Goal: Task Accomplishment & Management: Complete application form

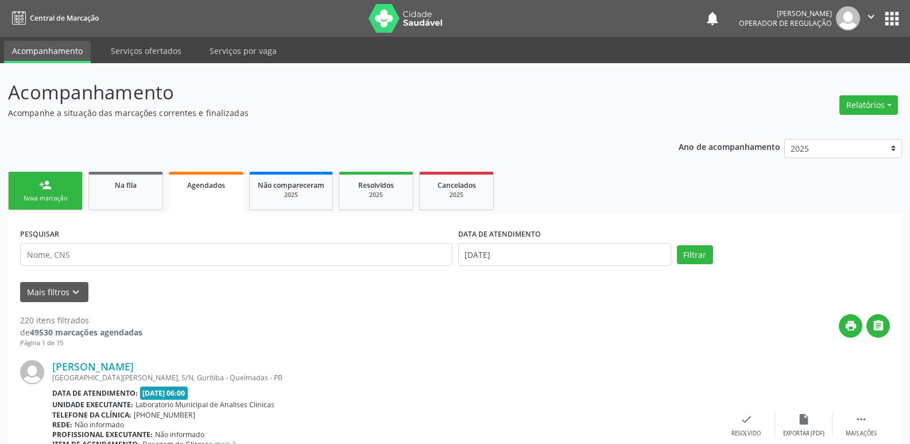
click at [55, 188] on link "person_add Nova marcação" at bounding box center [45, 191] width 75 height 38
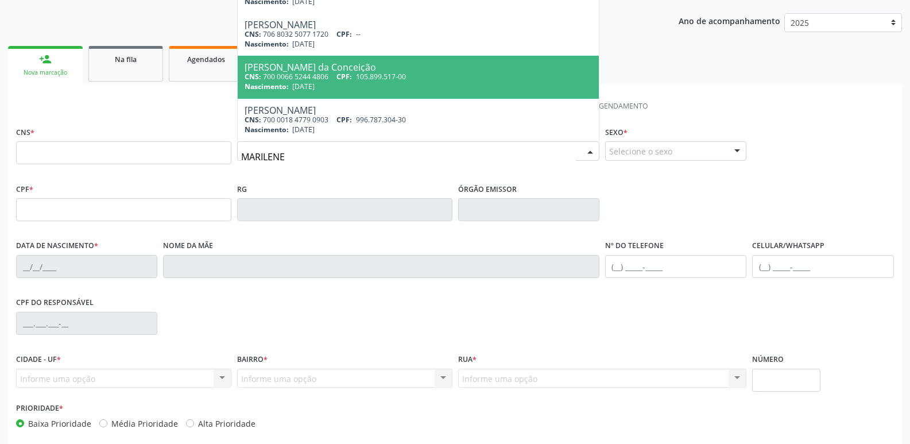
scroll to position [172, 0]
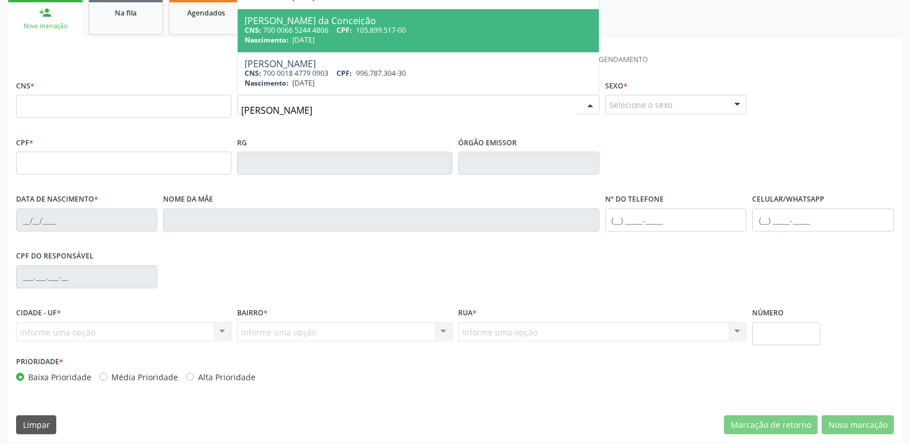
type input "[PERSON_NAME]"
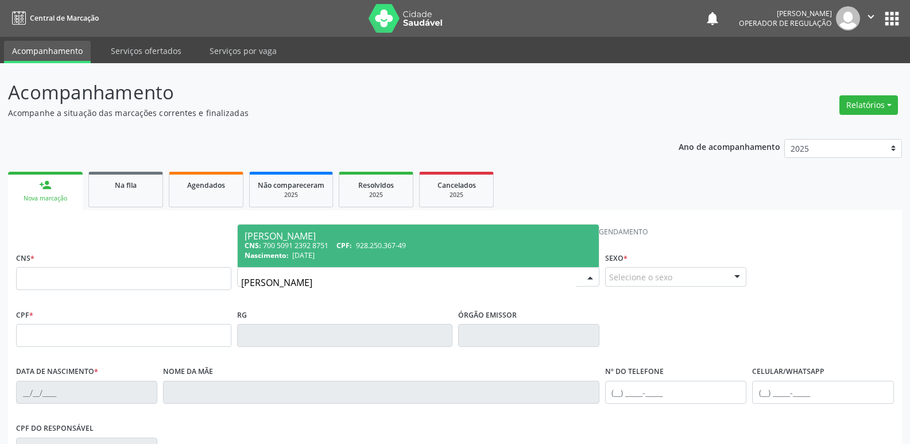
scroll to position [0, 0]
click at [337, 242] on div "CNS: 700 5091 2392 8751 CPF: 928.250.367-49" at bounding box center [418, 246] width 347 height 10
type input "700 5091 2392 8751"
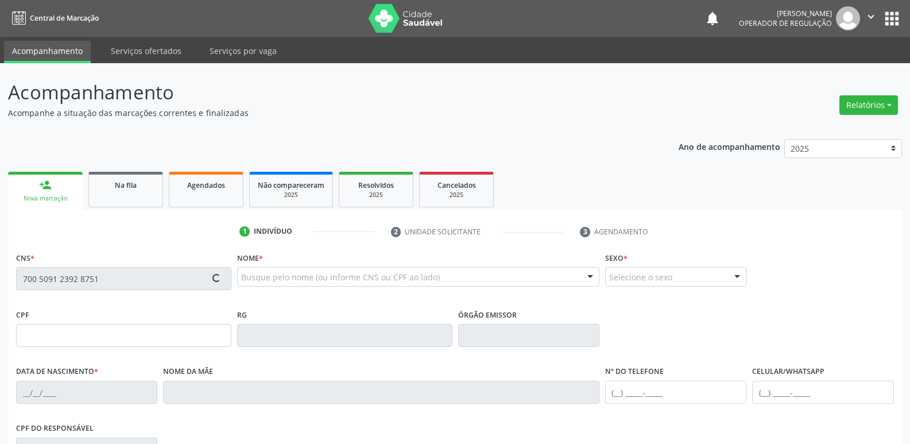
type input "928.250.367-49"
type input "[DATE]"
type input "[PERSON_NAME]"
type input "[PHONE_NUMBER]"
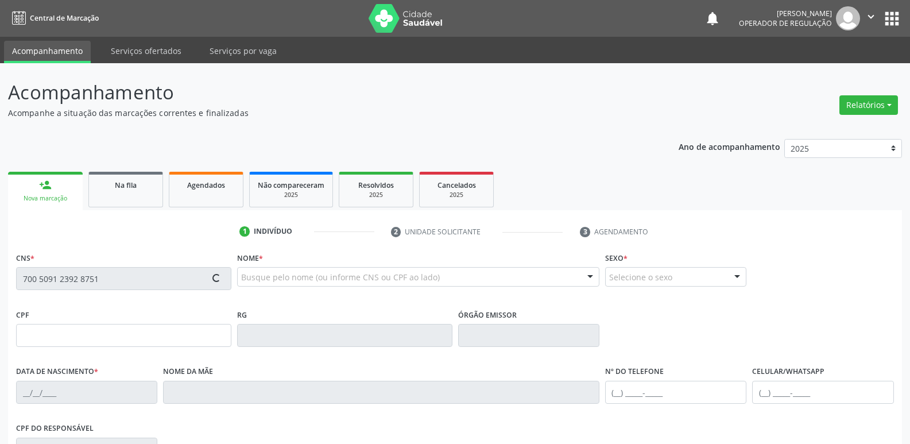
type input "562"
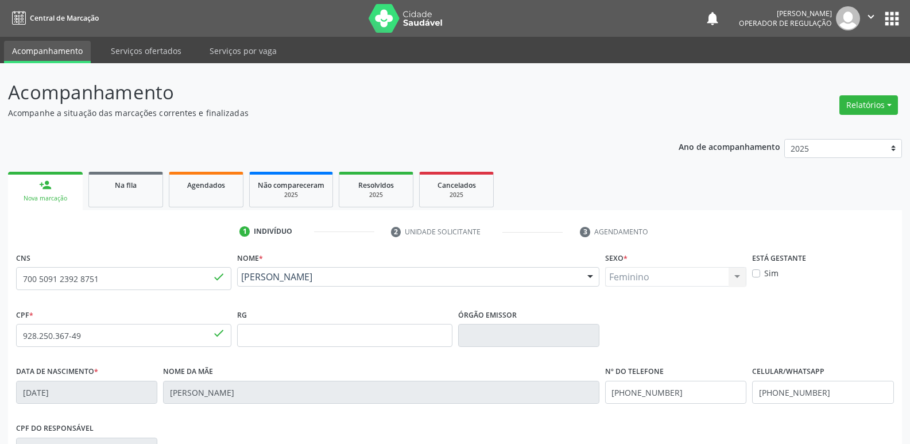
scroll to position [179, 0]
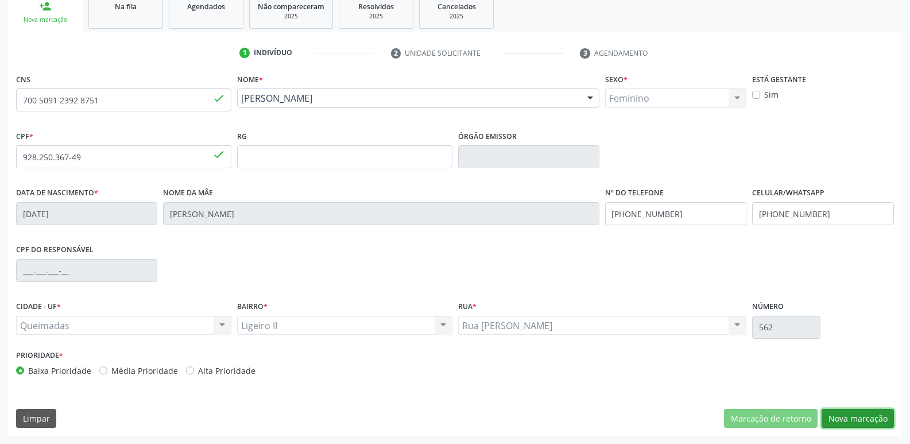
click at [881, 414] on button "Nova marcação" at bounding box center [857, 419] width 72 height 20
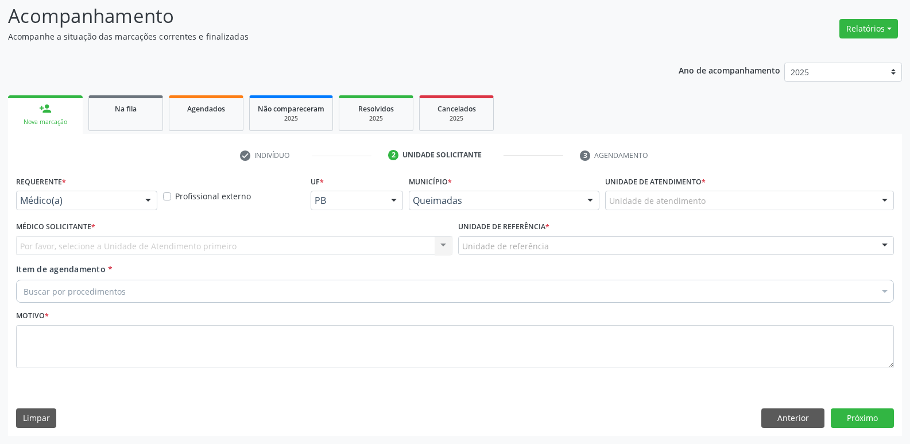
scroll to position [76, 0]
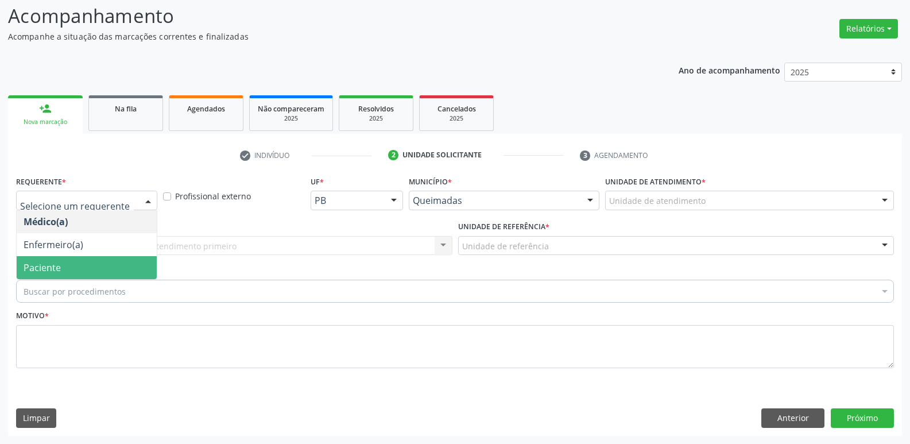
click at [88, 274] on span "Paciente" at bounding box center [87, 267] width 140 height 23
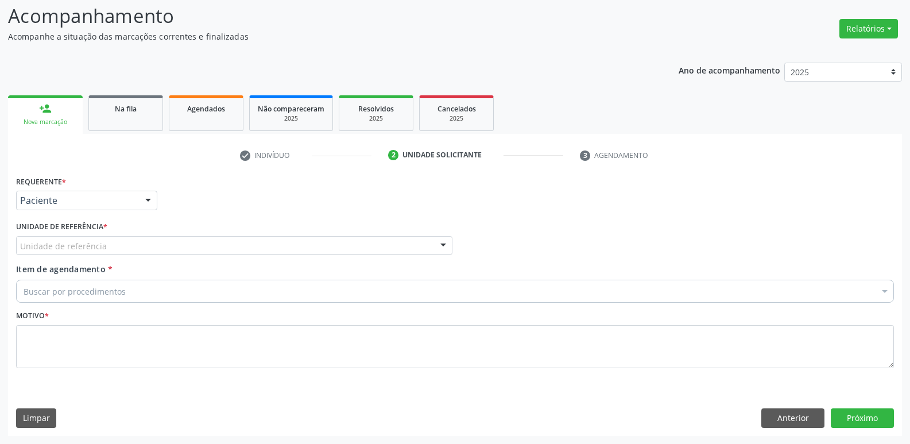
click at [122, 246] on div "Unidade de referência" at bounding box center [234, 246] width 436 height 20
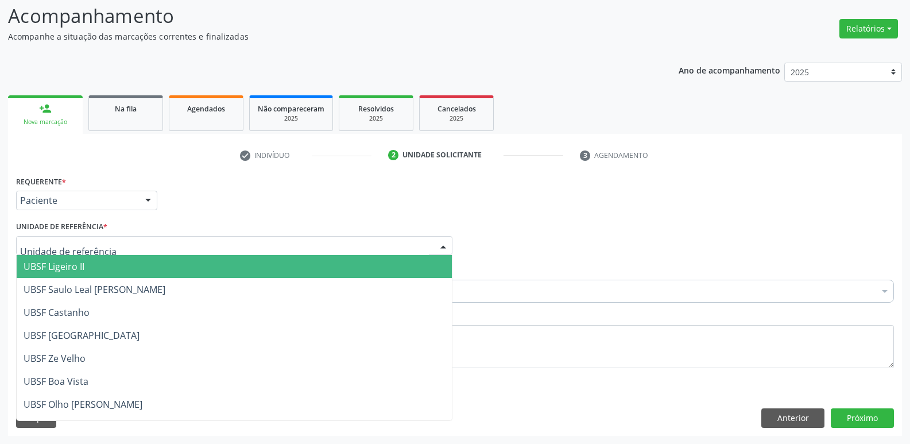
click at [98, 267] on span "UBSF Ligeiro II" at bounding box center [234, 266] width 435 height 23
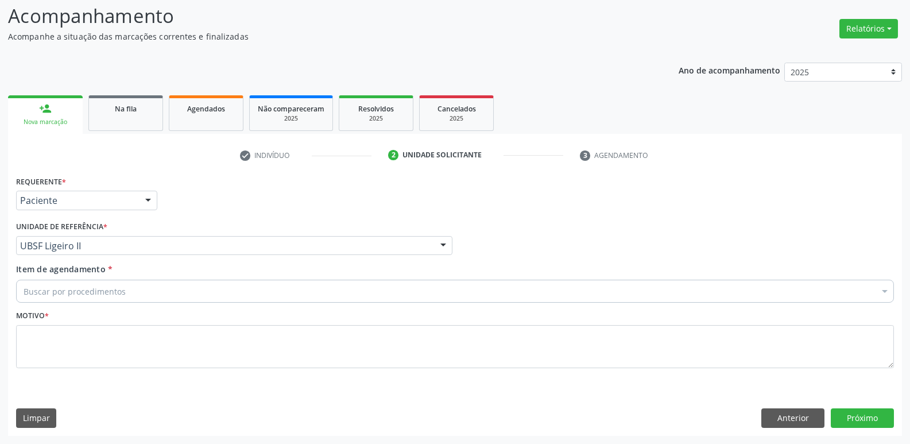
click at [98, 283] on div "Buscar por procedimentos" at bounding box center [455, 291] width 878 height 23
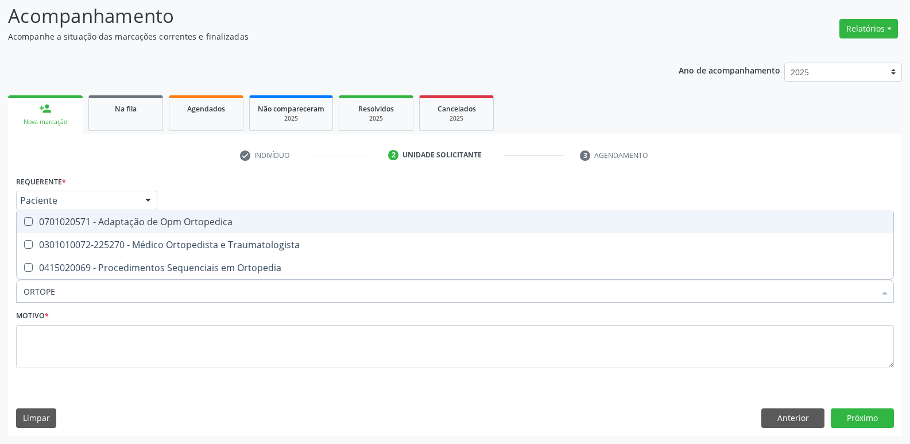
type input "ORTOPED"
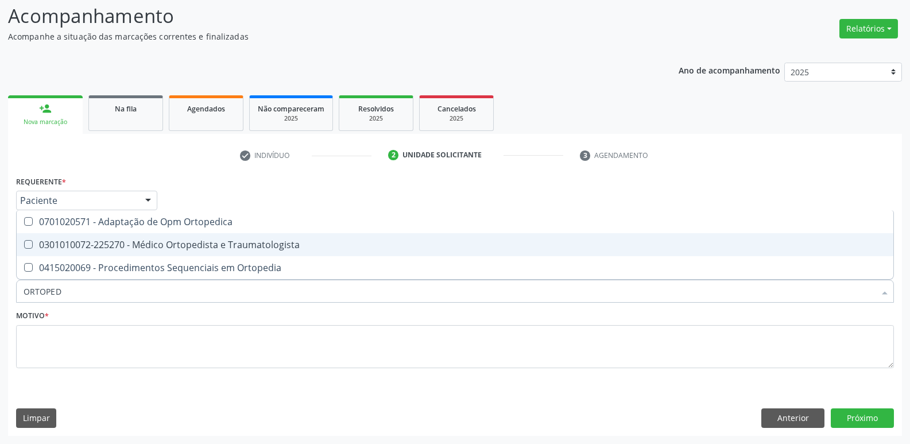
drag, startPoint x: 134, startPoint y: 246, endPoint x: 126, endPoint y: 266, distance: 21.6
click at [134, 247] on div "0301010072-225270 - Médico Ortopedista e Traumatologista" at bounding box center [455, 244] width 863 height 9
checkbox Traumatologista "true"
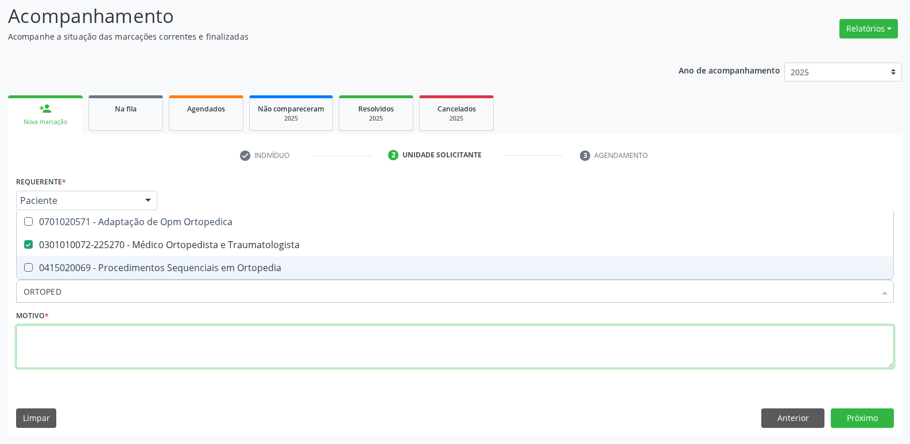
click at [110, 347] on textarea at bounding box center [455, 347] width 878 height 44
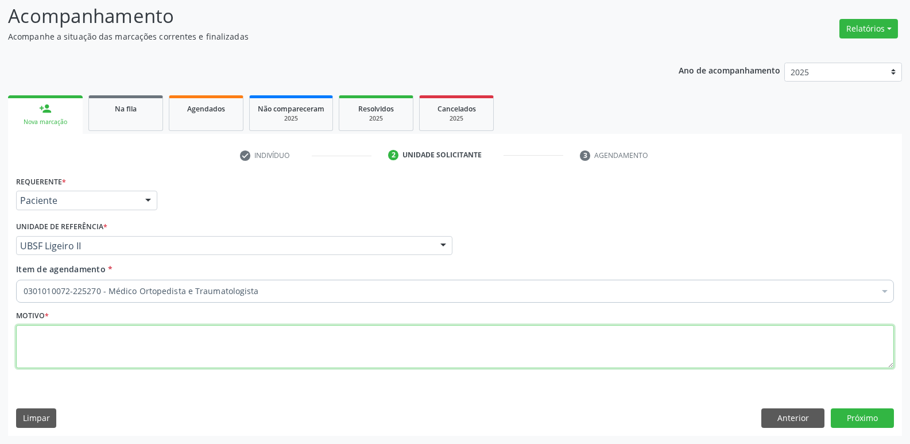
paste textarea "- OK"
drag, startPoint x: 100, startPoint y: 339, endPoint x: 0, endPoint y: 344, distance: 100.6
click at [0, 344] on div "Acompanhamento Acompanhe a situação das marcações correntes e finalizadas Relat…" at bounding box center [455, 215] width 910 height 457
type textarea "AVALIAÇÃO"
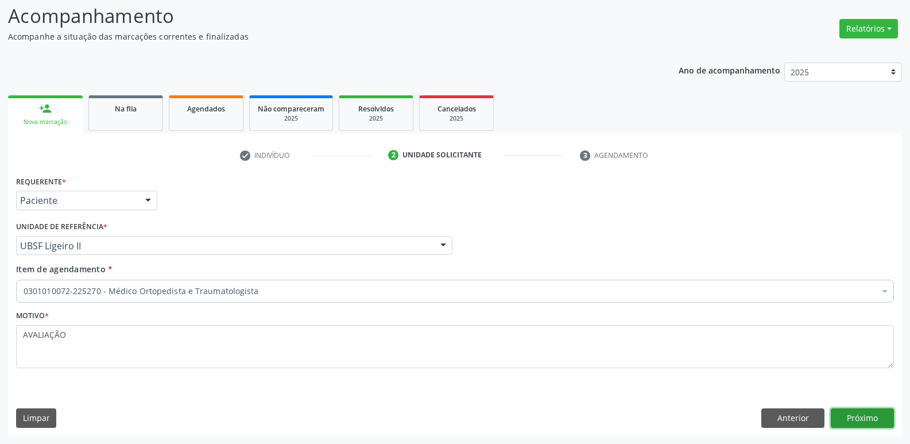
click at [879, 417] on button "Próximo" at bounding box center [862, 418] width 63 height 20
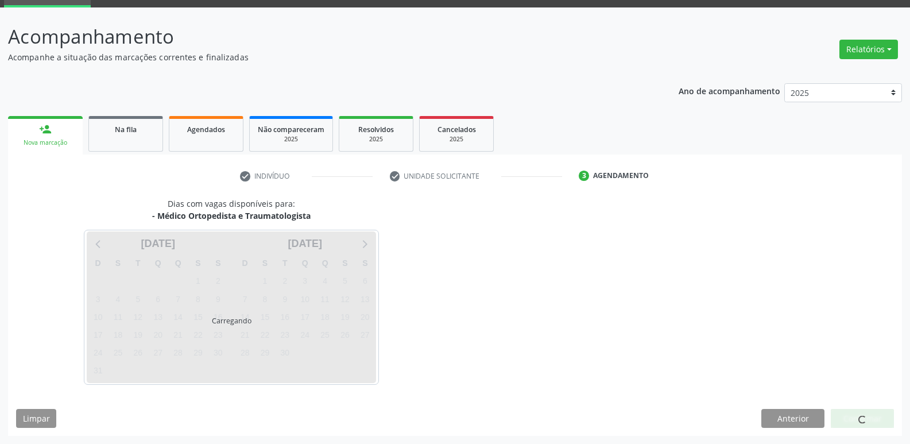
scroll to position [56, 0]
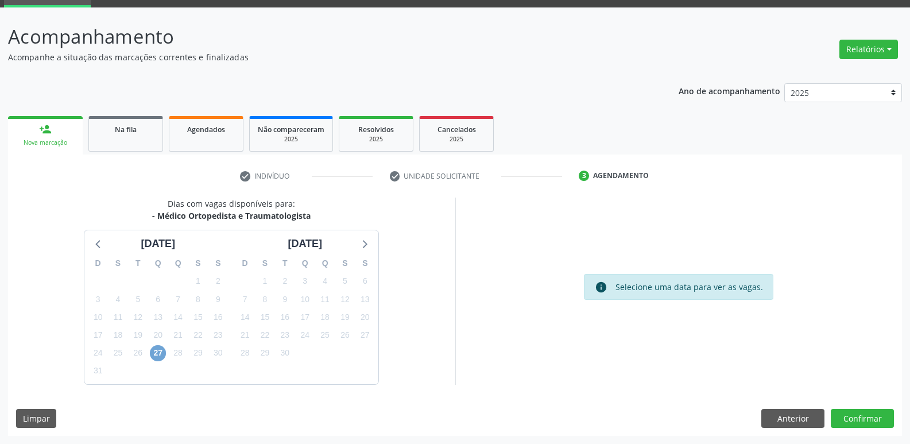
drag, startPoint x: 153, startPoint y: 356, endPoint x: 152, endPoint y: 349, distance: 6.9
click at [153, 355] on span "27" at bounding box center [158, 353] width 16 height 16
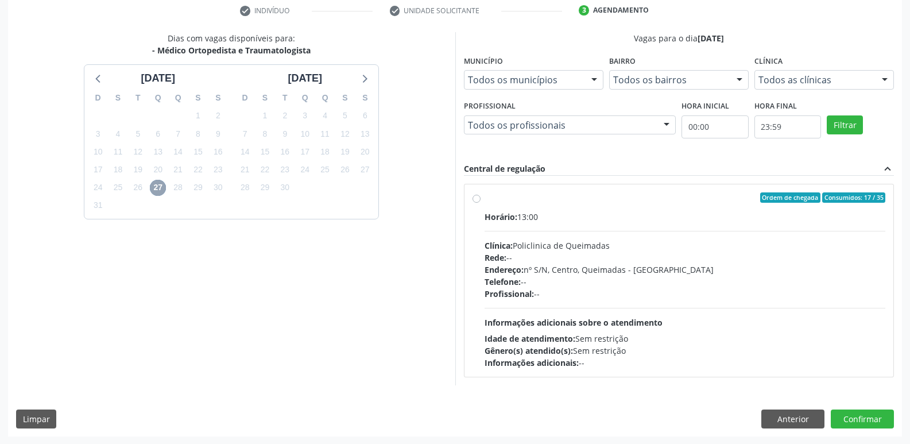
scroll to position [222, 0]
drag, startPoint x: 688, startPoint y: 305, endPoint x: 727, endPoint y: 318, distance: 41.2
click at [708, 311] on div "Horário: 13:00 Clínica: Policlinica de Queimadas Rede: -- Endereço: nº S/N, Cen…" at bounding box center [684, 289] width 401 height 158
radio input "true"
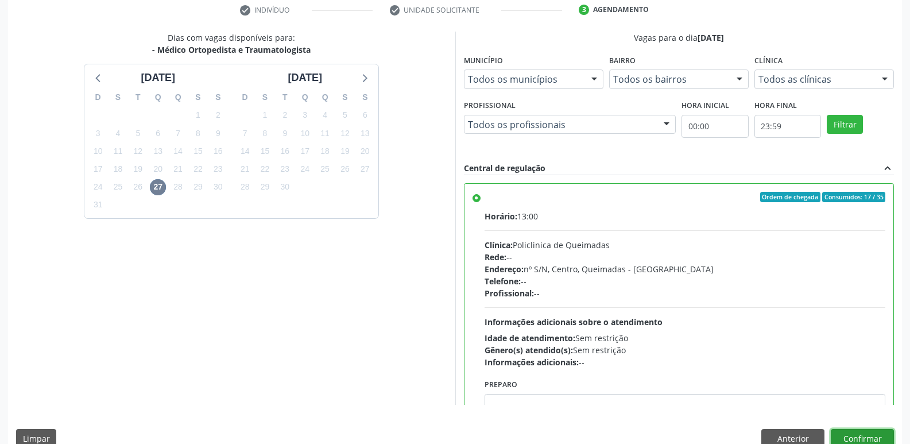
click at [848, 437] on button "Confirmar" at bounding box center [862, 439] width 63 height 20
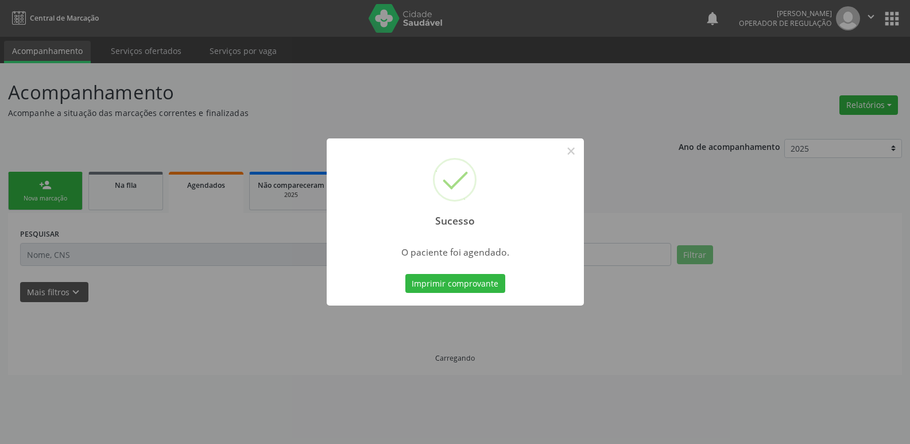
scroll to position [0, 0]
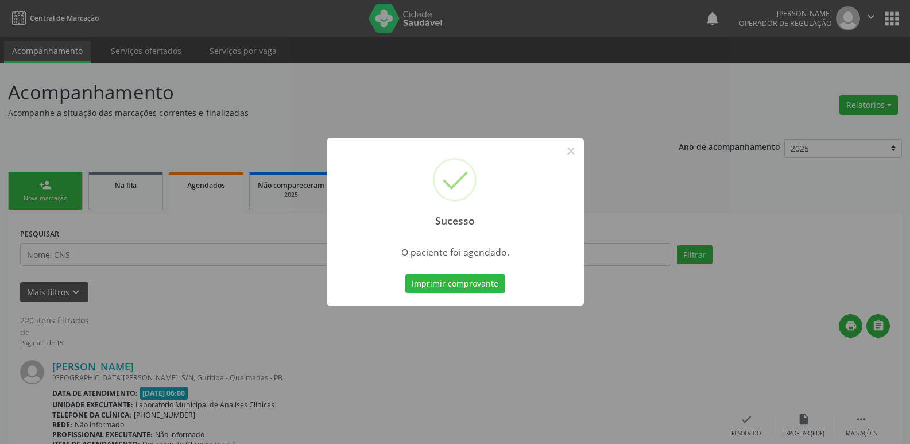
click at [405, 274] on button "Imprimir comprovante" at bounding box center [455, 284] width 100 height 20
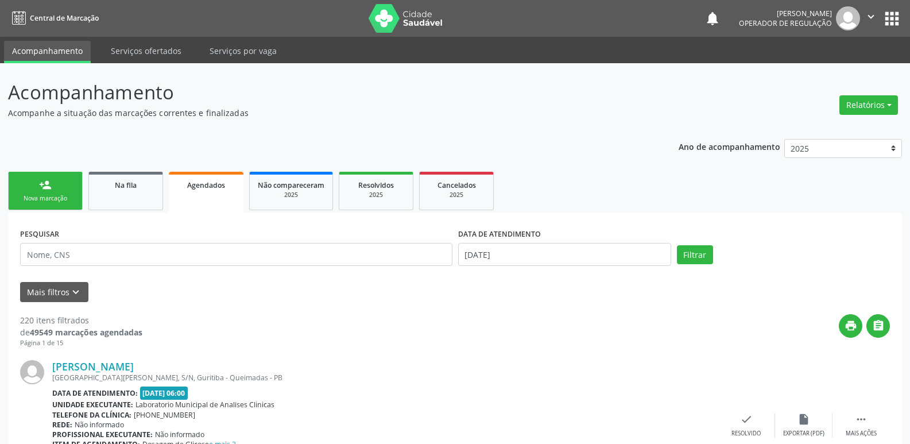
click at [68, 193] on link "person_add Nova marcação" at bounding box center [45, 191] width 75 height 38
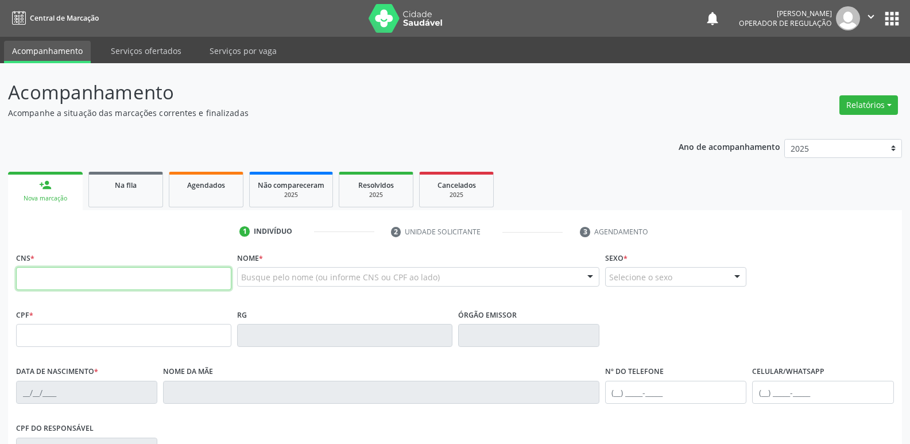
click at [144, 270] on input "text" at bounding box center [123, 278] width 215 height 23
type input "700 0019 4854 4703"
type input "[DATE]"
type input "[PERSON_NAME]"
type input "[PHONE_NUMBER]"
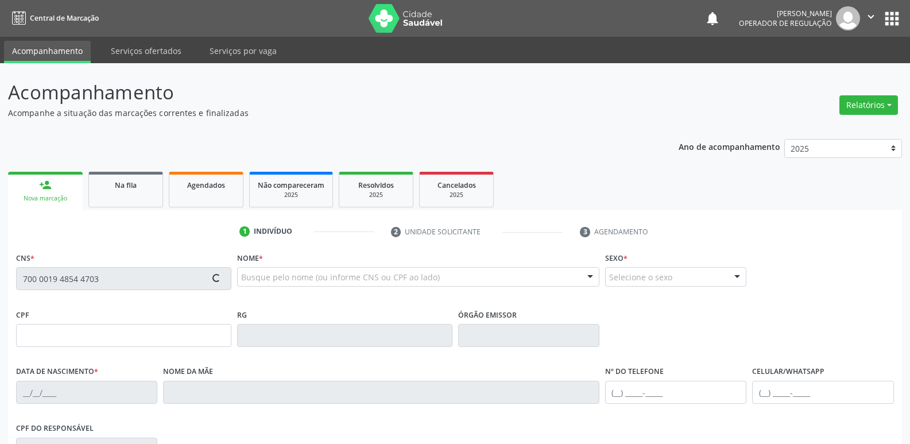
type input "[PHONE_NUMBER]"
type input "043.082.064-05"
type input "92"
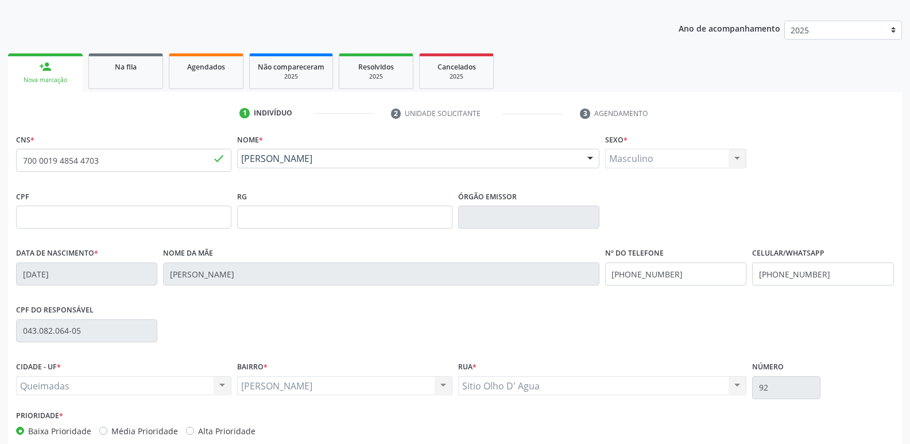
scroll to position [179, 0]
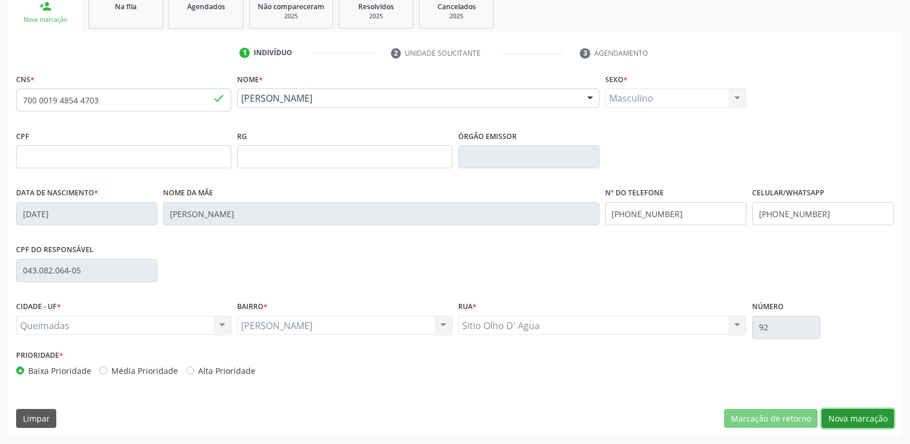
click at [868, 420] on button "Nova marcação" at bounding box center [857, 419] width 72 height 20
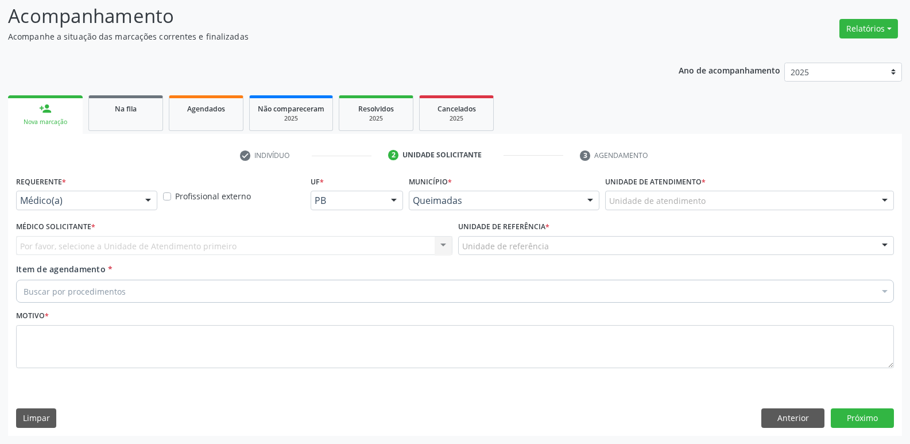
scroll to position [76, 0]
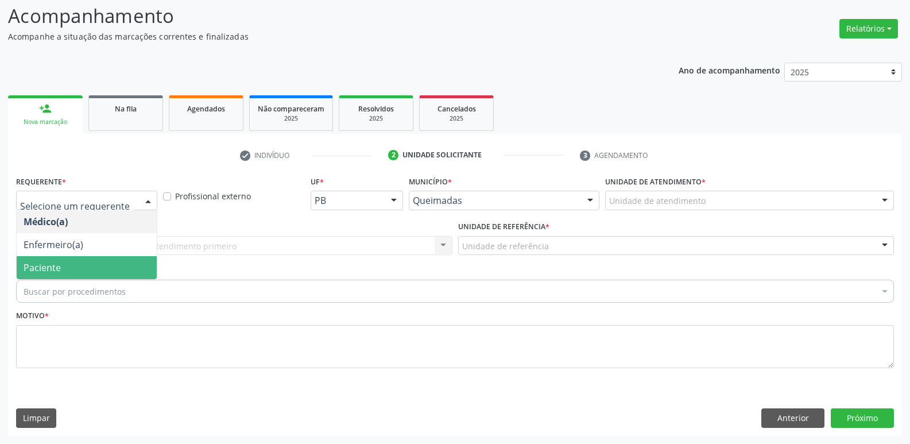
click at [64, 272] on span "Paciente" at bounding box center [87, 267] width 140 height 23
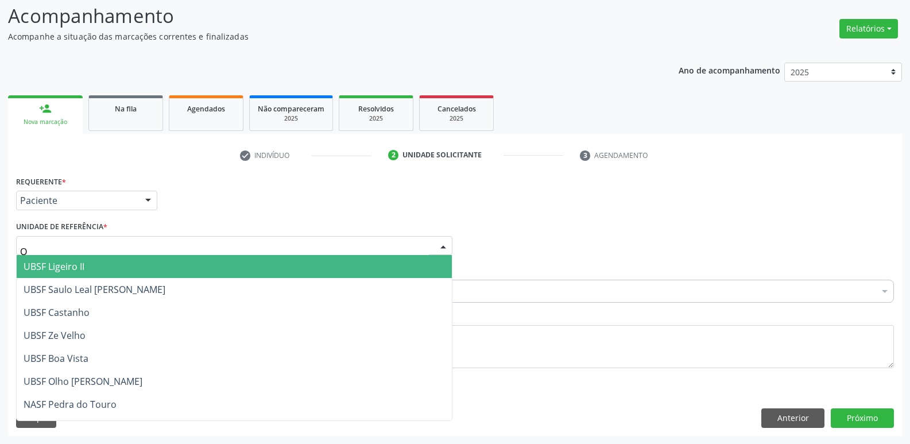
type input "OL"
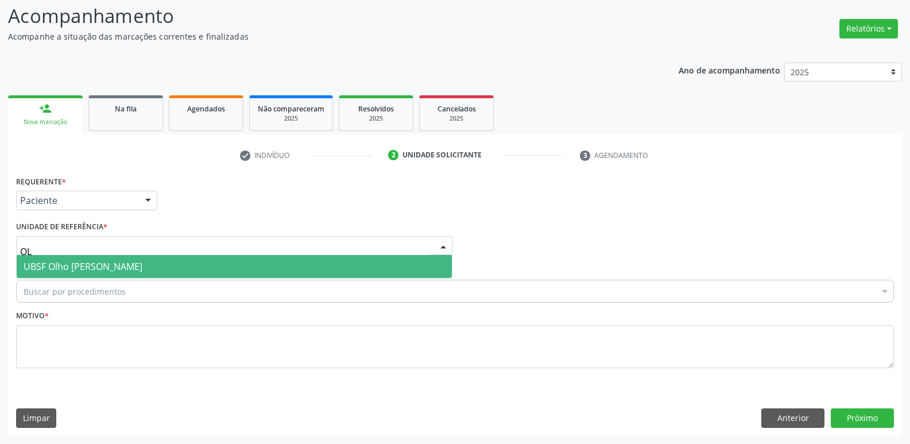
click at [83, 256] on span "UBSF Olho [PERSON_NAME]" at bounding box center [234, 266] width 435 height 23
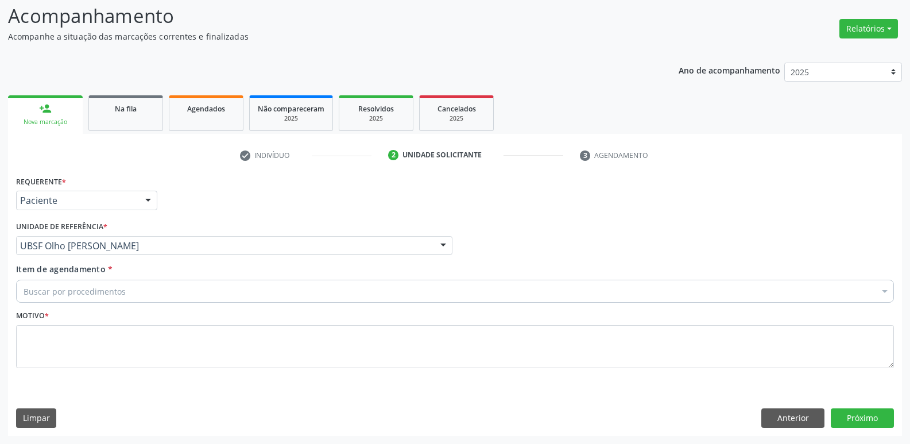
click at [84, 281] on div "Buscar por procedimentos" at bounding box center [455, 291] width 878 height 23
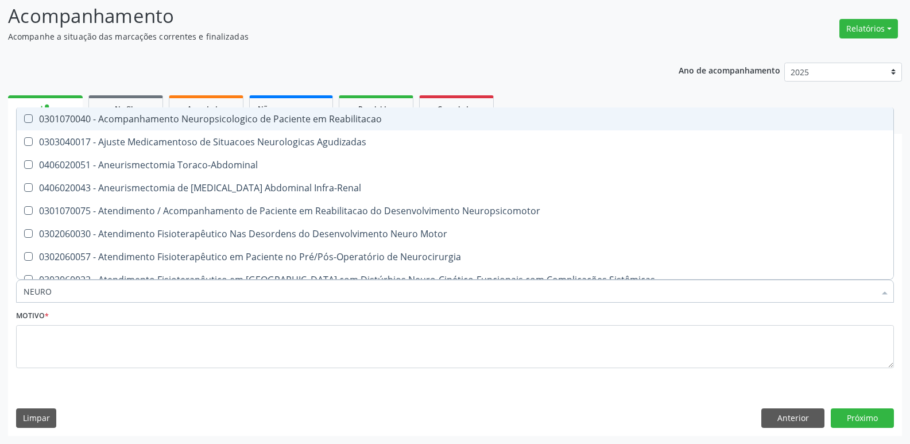
type input "NEUROP"
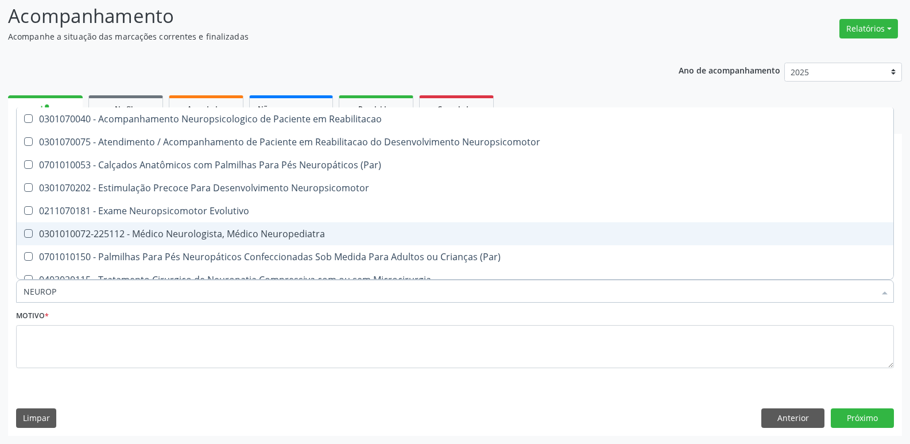
click at [100, 236] on div "0301010072-225112 - Médico Neurologista, Médico Neuropediatra" at bounding box center [455, 233] width 863 height 9
checkbox Neuropediatra "true"
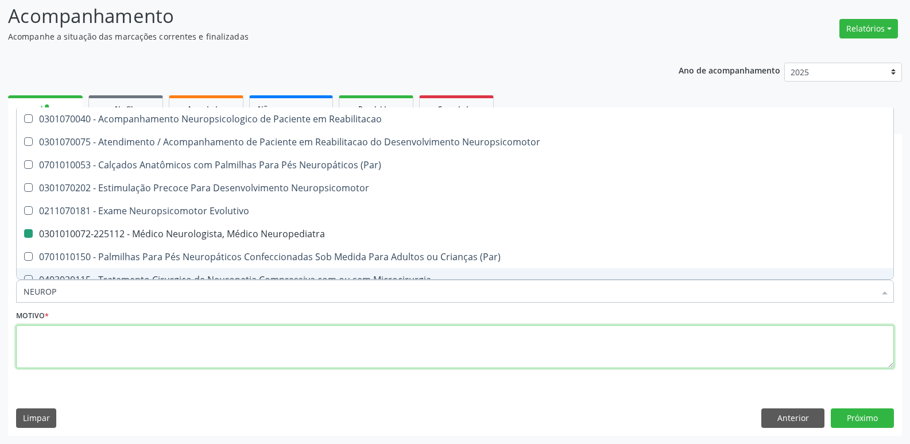
click at [102, 338] on textarea at bounding box center [455, 347] width 878 height 44
checkbox Neuropsicomotor "true"
checkbox Neuropediatra "false"
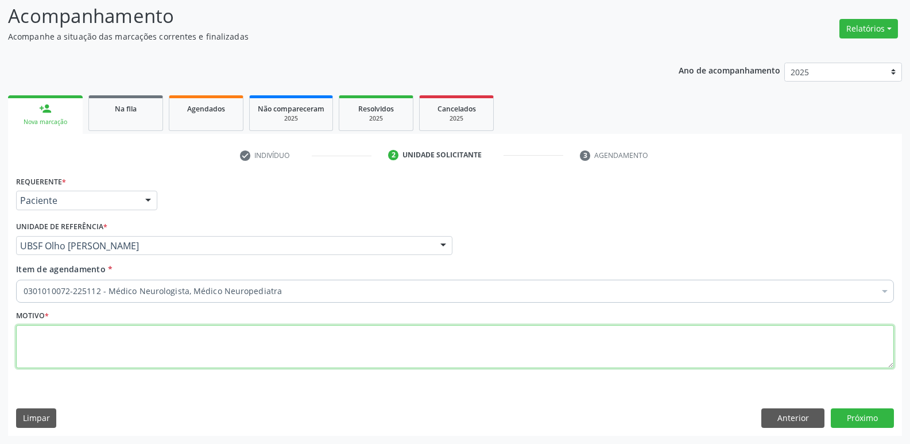
paste textarea "- OK"
drag, startPoint x: 125, startPoint y: 352, endPoint x: 0, endPoint y: 328, distance: 127.5
click at [0, 328] on div "Acompanhamento Acompanhe a situação das marcações correntes e finalizadas Relat…" at bounding box center [455, 215] width 910 height 457
drag, startPoint x: 72, startPoint y: 350, endPoint x: 0, endPoint y: 340, distance: 73.1
click at [0, 340] on div "Acompanhamento Acompanhe a situação das marcações correntes e finalizadas Relat…" at bounding box center [455, 215] width 910 height 457
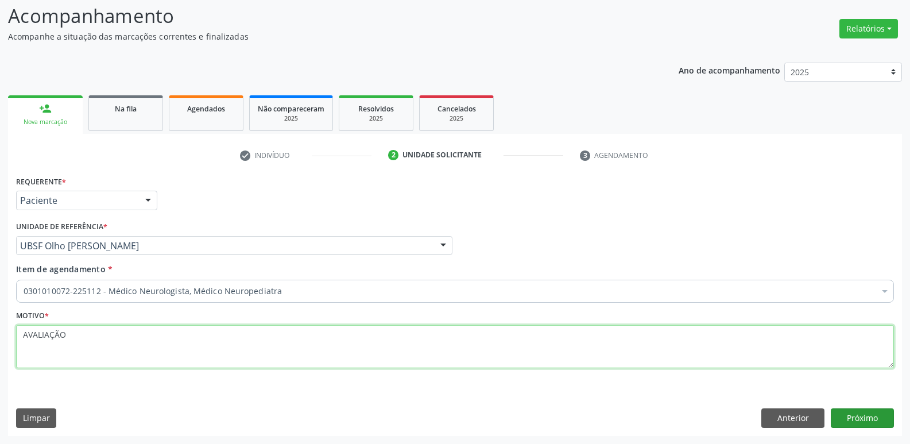
type textarea "AVALIAÇÃO"
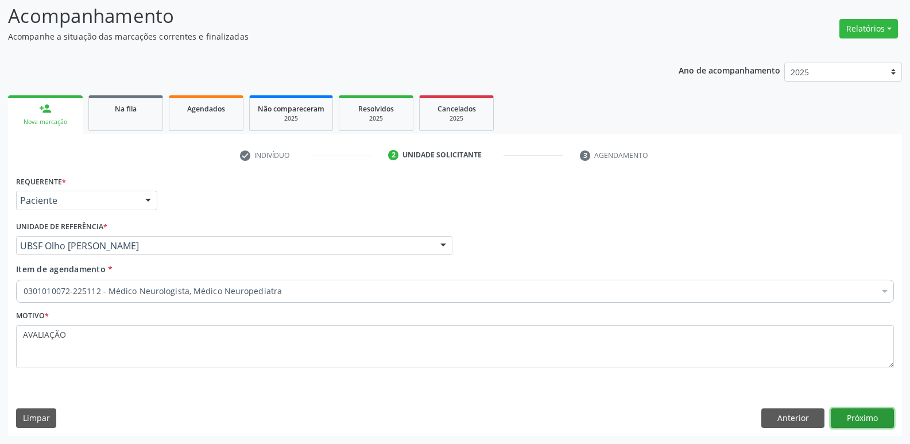
click at [855, 414] on button "Próximo" at bounding box center [862, 418] width 63 height 20
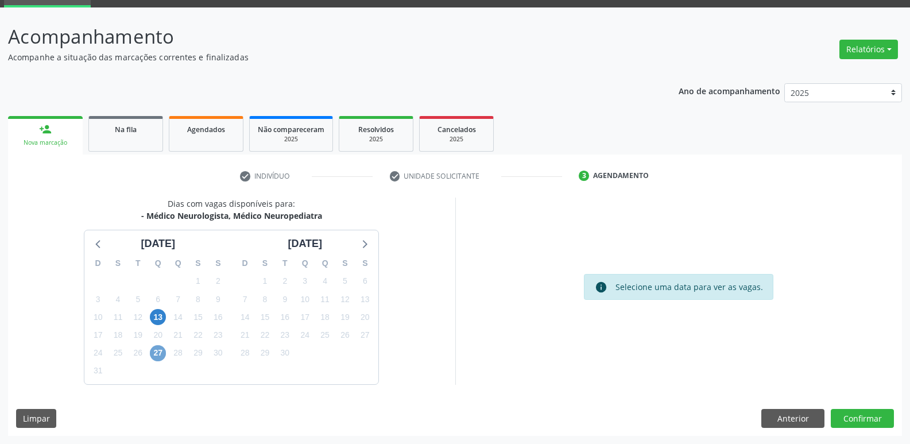
click at [157, 346] on span "27" at bounding box center [158, 353] width 16 height 16
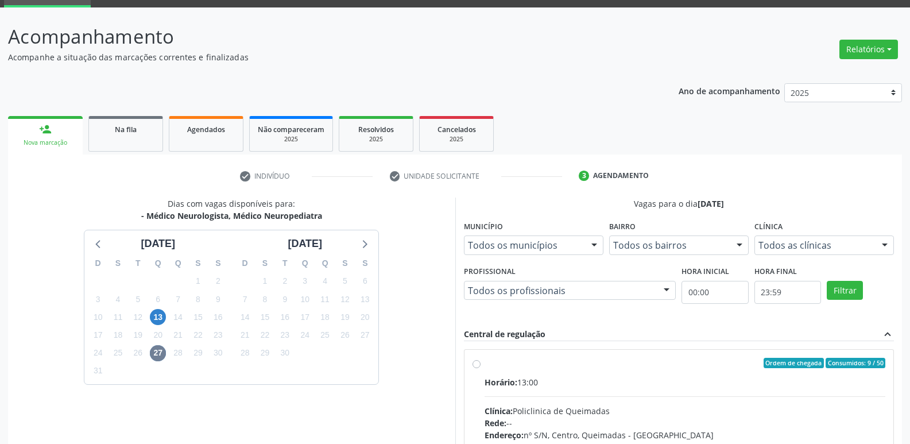
click at [480, 368] on input "Ordem de chegada Consumidos: 9 / 50 Horário: 13:00 Clínica: Policlinica de Quei…" at bounding box center [476, 363] width 8 height 10
radio input "true"
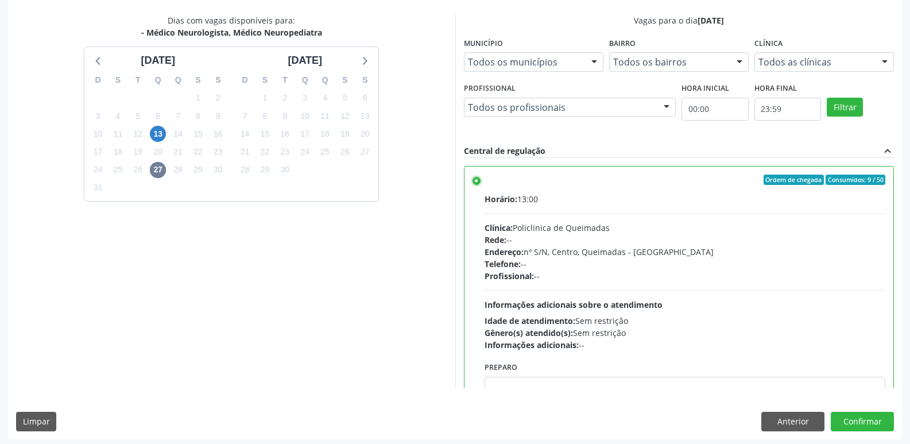
scroll to position [242, 0]
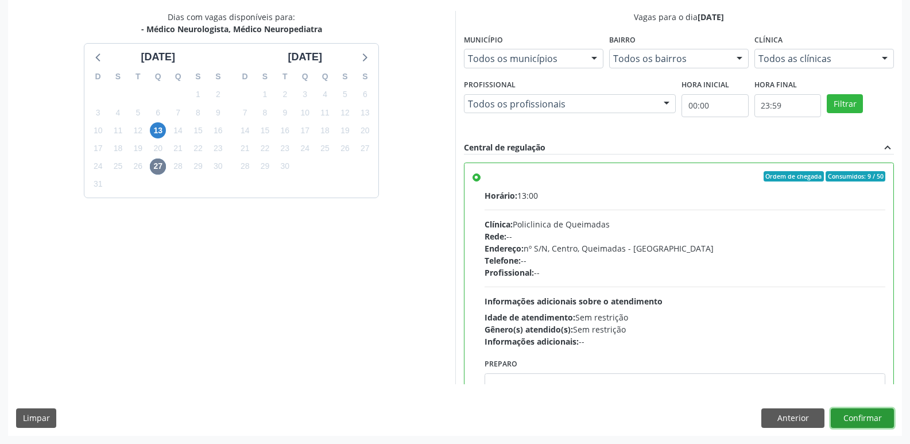
click at [854, 413] on button "Confirmar" at bounding box center [862, 418] width 63 height 20
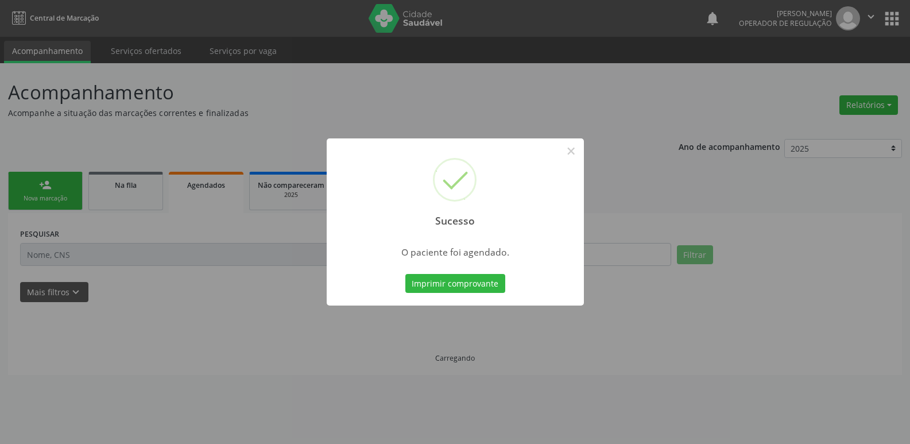
scroll to position [0, 0]
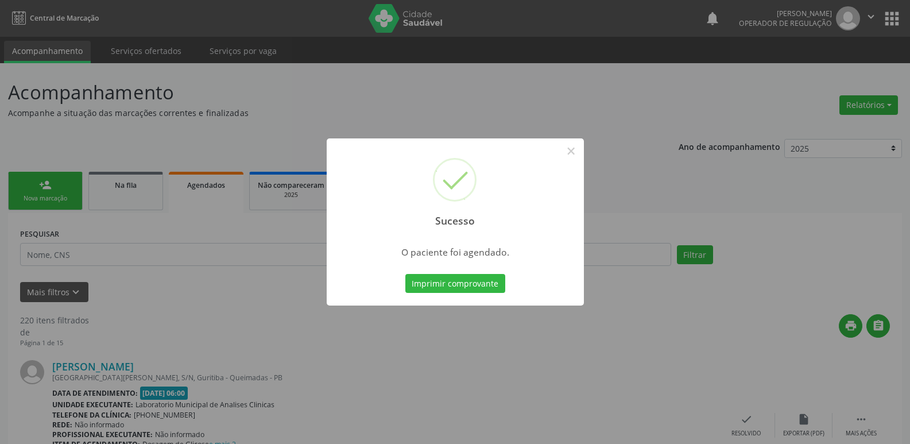
click at [405, 274] on button "Imprimir comprovante" at bounding box center [455, 284] width 100 height 20
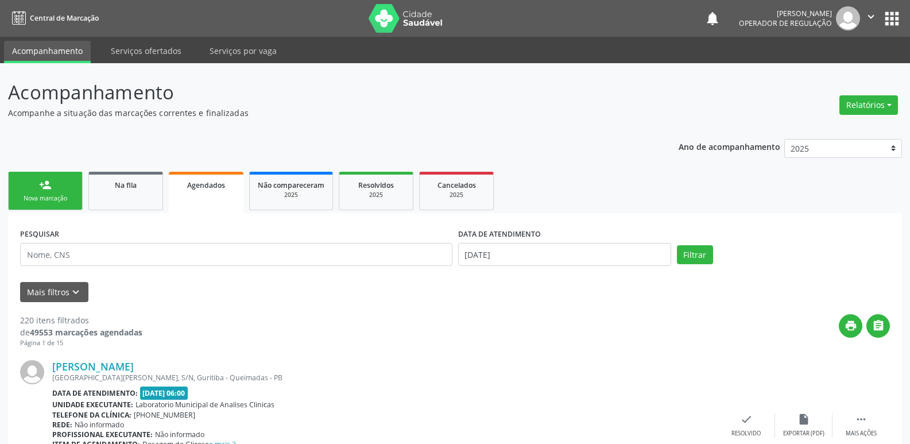
click at [53, 187] on link "person_add Nova marcação" at bounding box center [45, 191] width 75 height 38
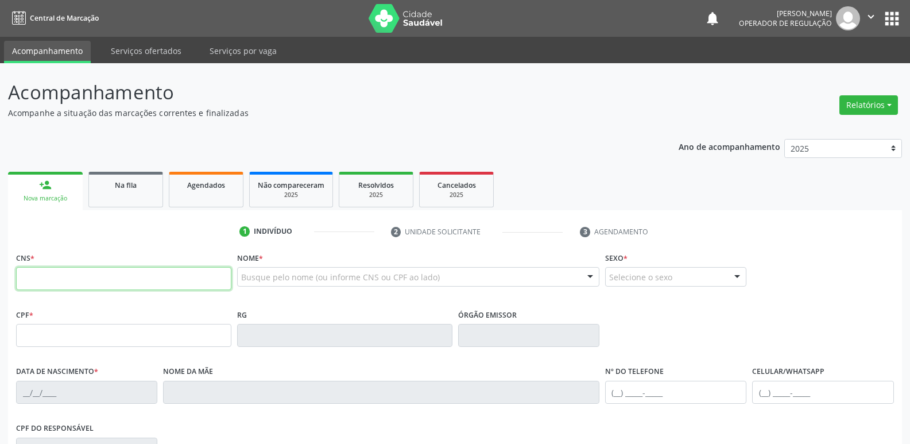
click at [65, 284] on input "text" at bounding box center [123, 278] width 215 height 23
type input "700 0048 3719 8605"
type input "162.990.394-93"
type input "[DATE]"
type input "[PERSON_NAME]"
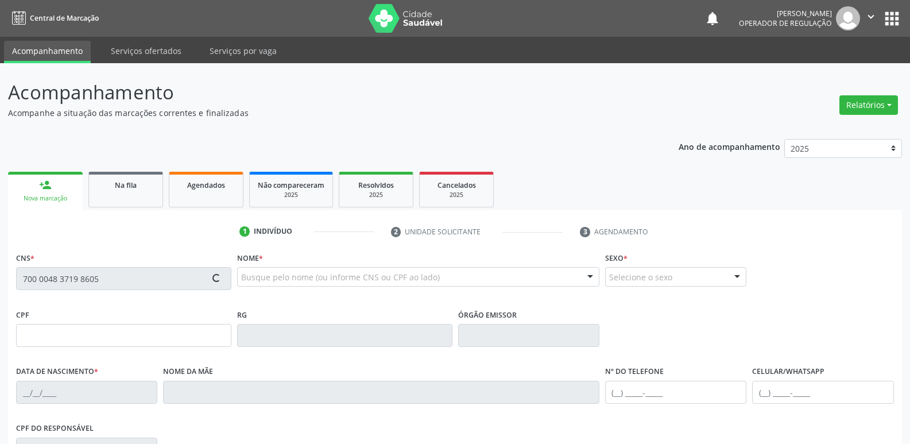
type input "[PHONE_NUMBER]"
type input "101.392.664-10"
type input "35"
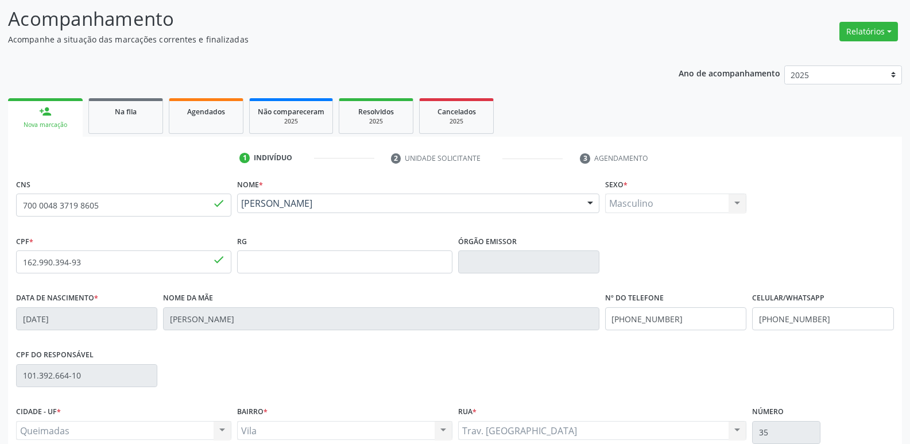
scroll to position [179, 0]
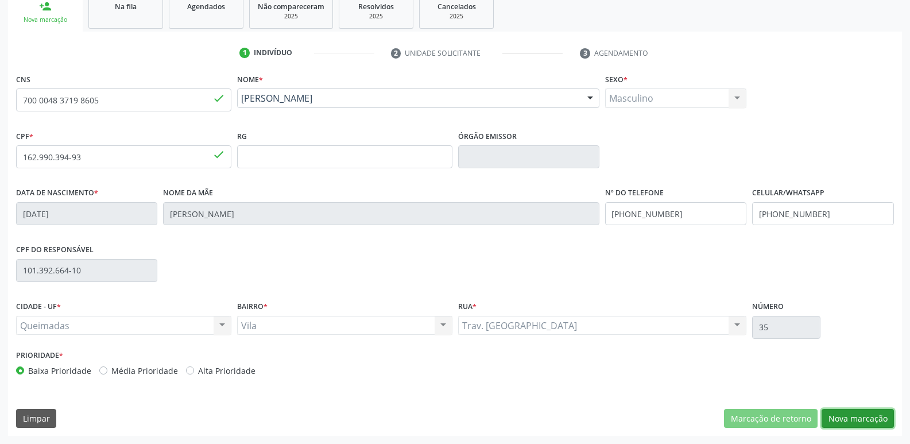
drag, startPoint x: 845, startPoint y: 414, endPoint x: 830, endPoint y: 413, distance: 15.0
click at [842, 414] on button "Nova marcação" at bounding box center [857, 419] width 72 height 20
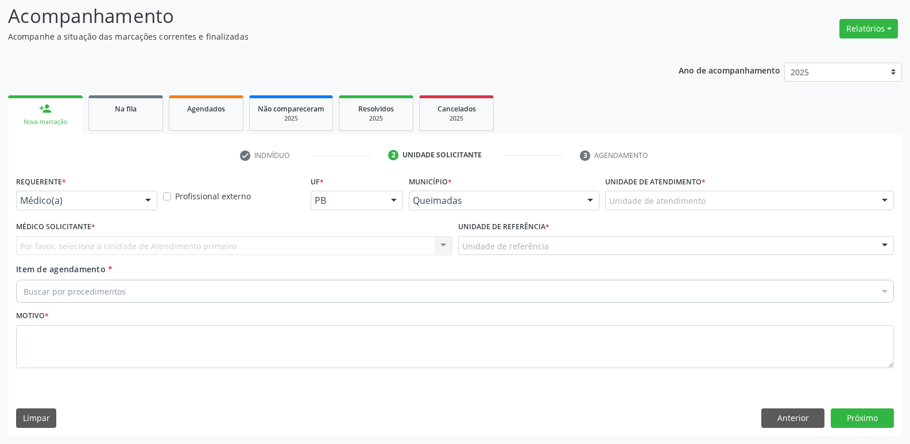
drag, startPoint x: 88, startPoint y: 190, endPoint x: 66, endPoint y: 220, distance: 37.0
click at [86, 196] on div "Requerente * Médico(a) Médico(a) Enfermeiro(a) Paciente Nenhum resultado encont…" at bounding box center [86, 191] width 141 height 37
drag, startPoint x: 82, startPoint y: 196, endPoint x: 63, endPoint y: 207, distance: 21.1
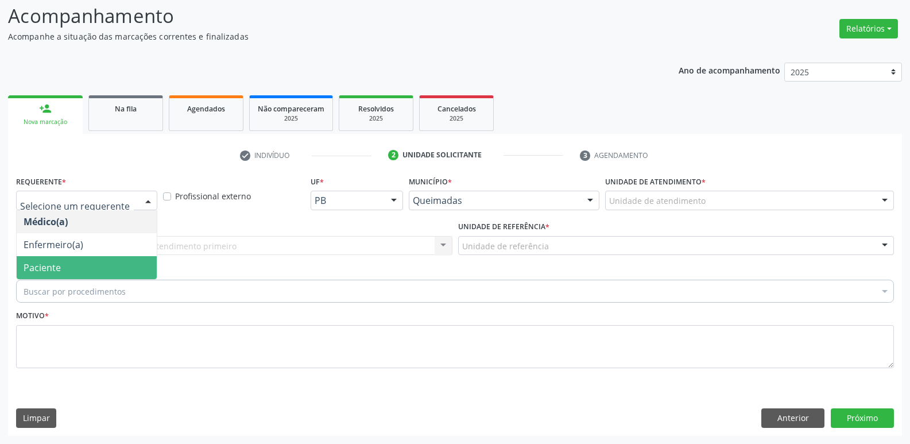
click at [49, 254] on span "Enfermeiro(a)" at bounding box center [87, 244] width 140 height 23
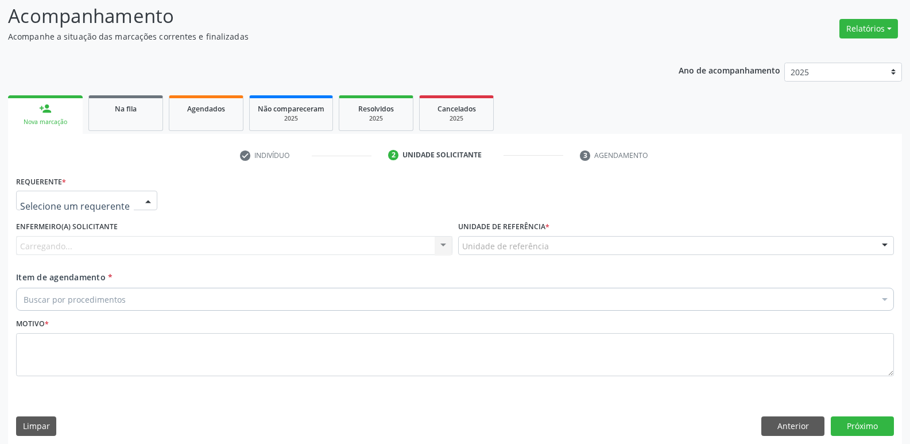
drag, startPoint x: 87, startPoint y: 198, endPoint x: 79, endPoint y: 255, distance: 57.5
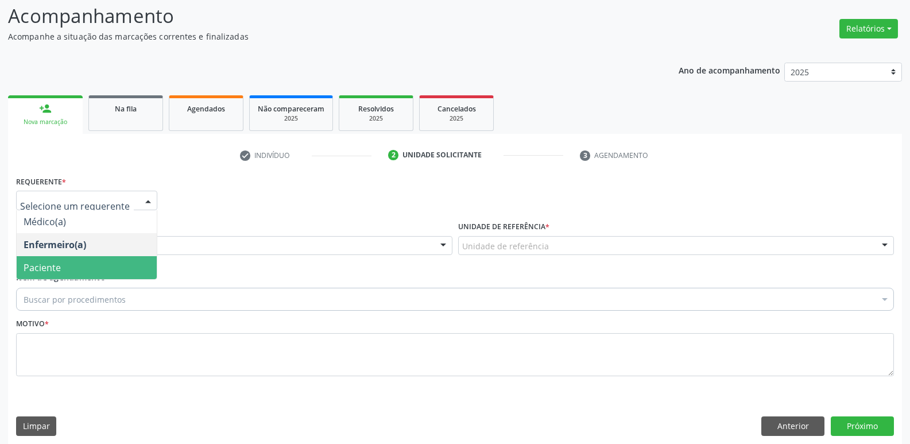
drag, startPoint x: 71, startPoint y: 266, endPoint x: 84, endPoint y: 253, distance: 19.1
click at [68, 263] on span "Paciente" at bounding box center [87, 267] width 140 height 23
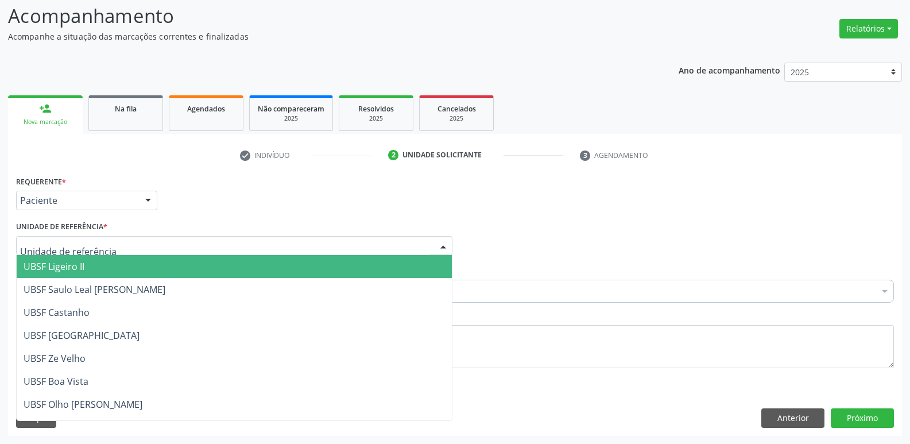
type input "V"
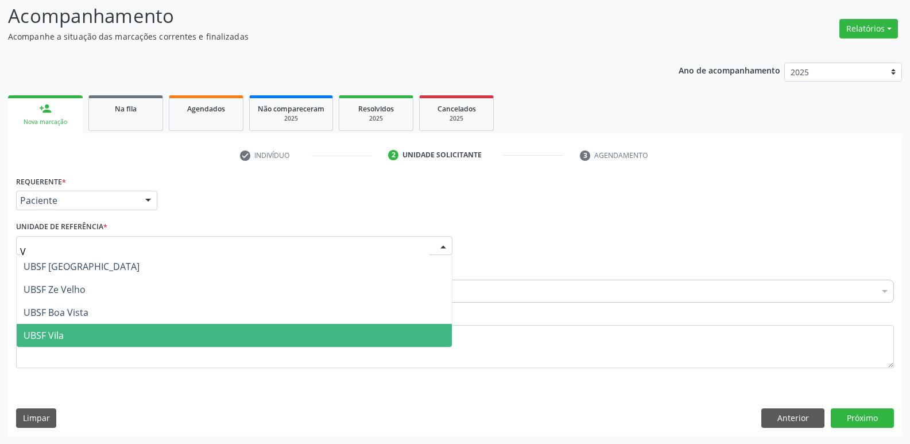
drag, startPoint x: 67, startPoint y: 339, endPoint x: 110, endPoint y: 306, distance: 54.1
click at [71, 332] on span "UBSF Vila" at bounding box center [234, 335] width 435 height 23
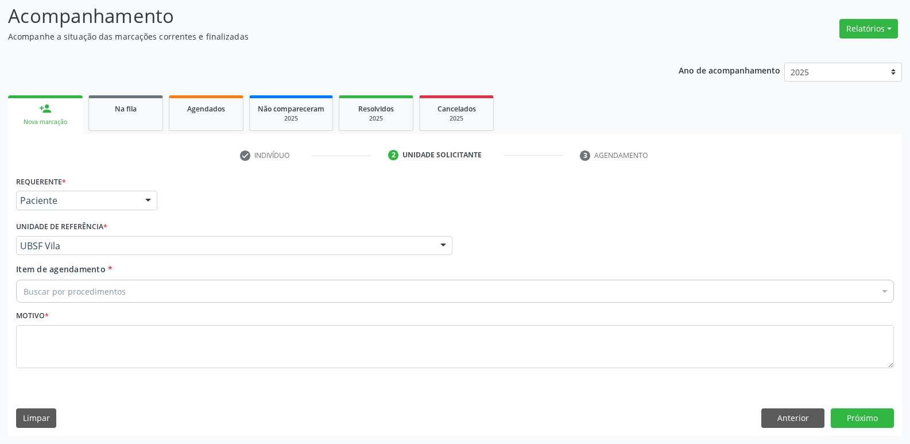
drag, startPoint x: 122, startPoint y: 298, endPoint x: 117, endPoint y: 295, distance: 5.9
click at [118, 296] on div "Buscar por procedimentos" at bounding box center [455, 291] width 878 height 23
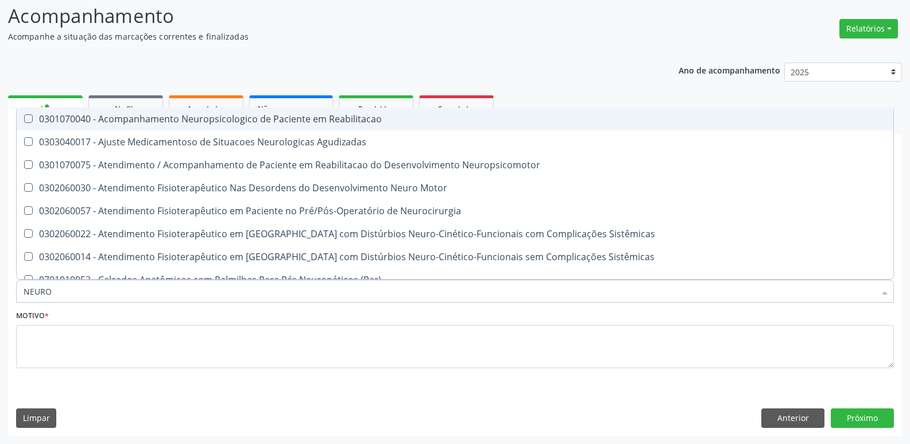
type input "NEUROP"
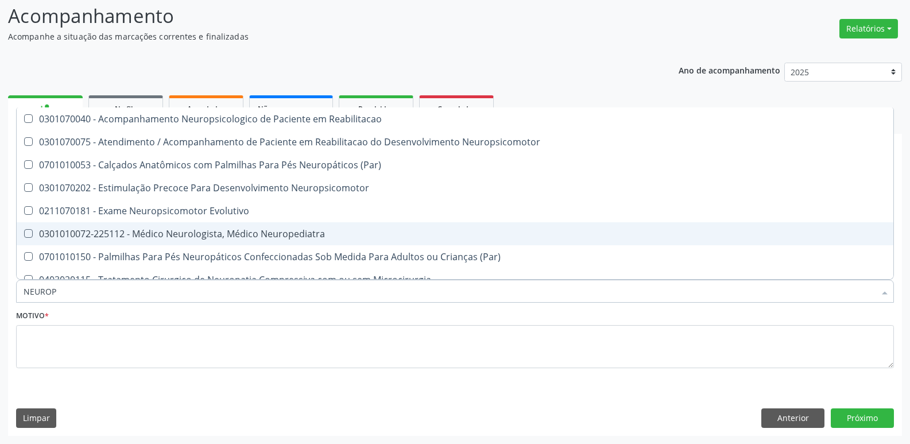
click at [175, 236] on div "0301010072-225112 - Médico Neurologista, Médico Neuropediatra" at bounding box center [455, 233] width 863 height 9
checkbox Neuropediatra "true"
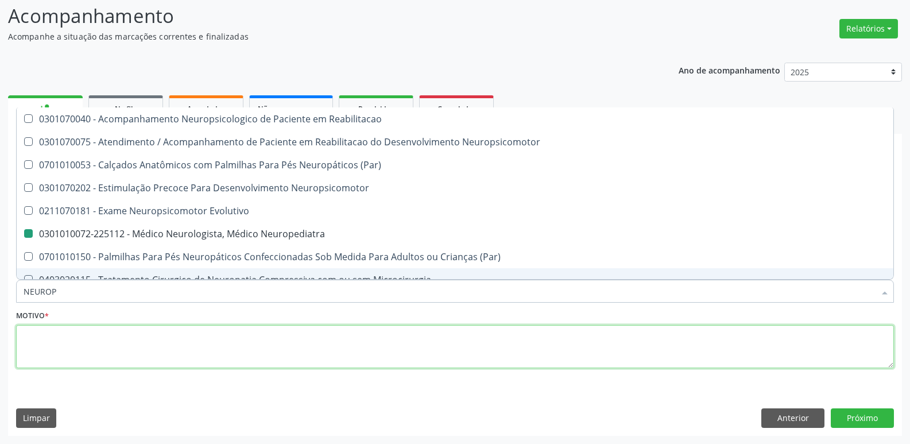
click at [141, 336] on textarea at bounding box center [455, 347] width 878 height 44
paste textarea "AVALIAÇÃO"
checkbox Neuropsicomotor "true"
checkbox Neuropediatra "false"
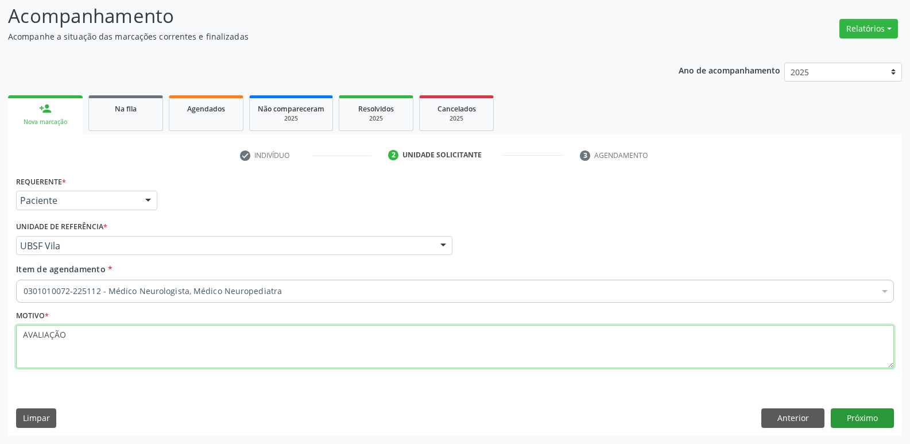
type textarea "AVALIAÇÃO"
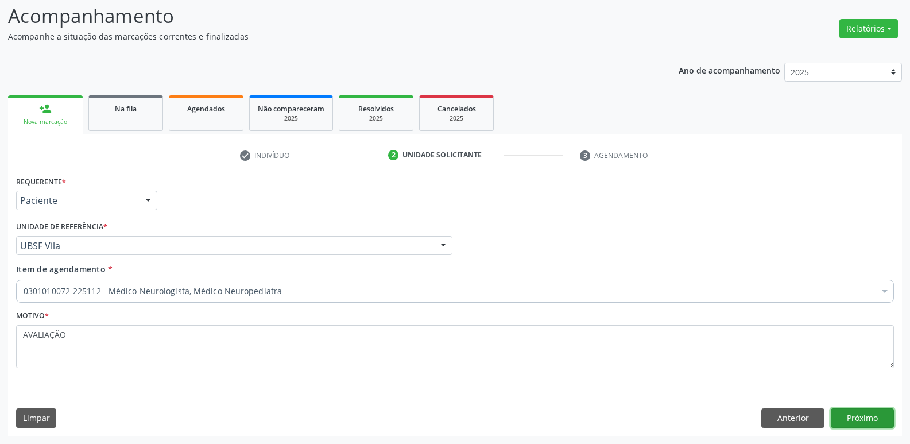
click at [863, 415] on button "Próximo" at bounding box center [862, 418] width 63 height 20
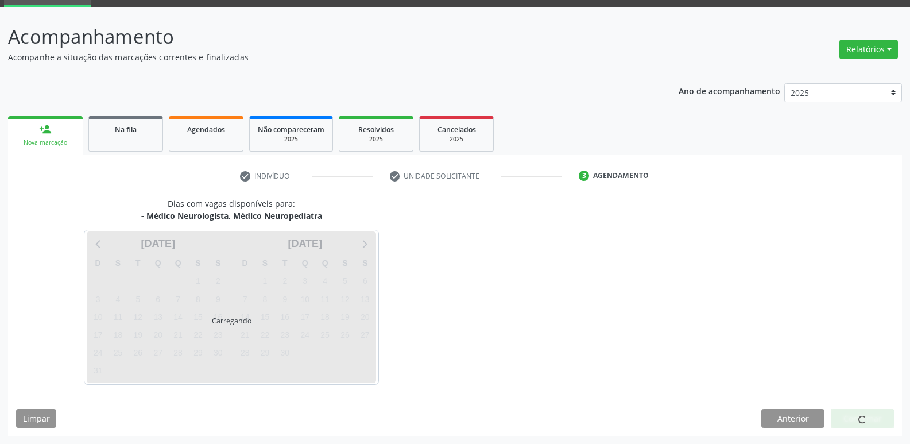
scroll to position [56, 0]
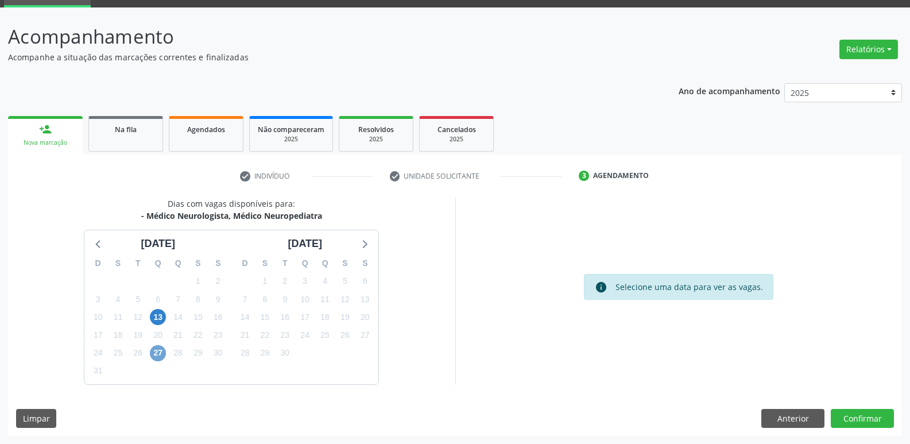
click at [160, 354] on span "27" at bounding box center [158, 353] width 16 height 16
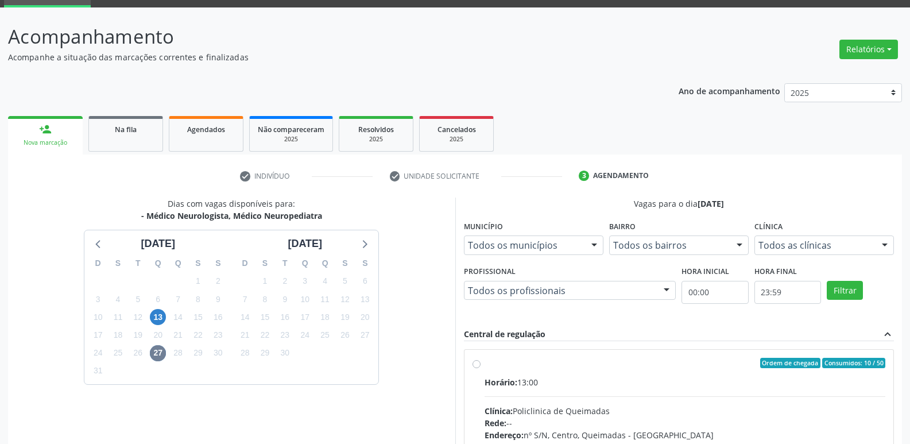
drag, startPoint x: 789, startPoint y: 377, endPoint x: 818, endPoint y: 329, distance: 56.4
click at [795, 363] on label "Ordem de chegada Consumidos: 10 / 50 Horário: 13:00 Clínica: Policlinica de Que…" at bounding box center [684, 446] width 401 height 176
radio input "true"
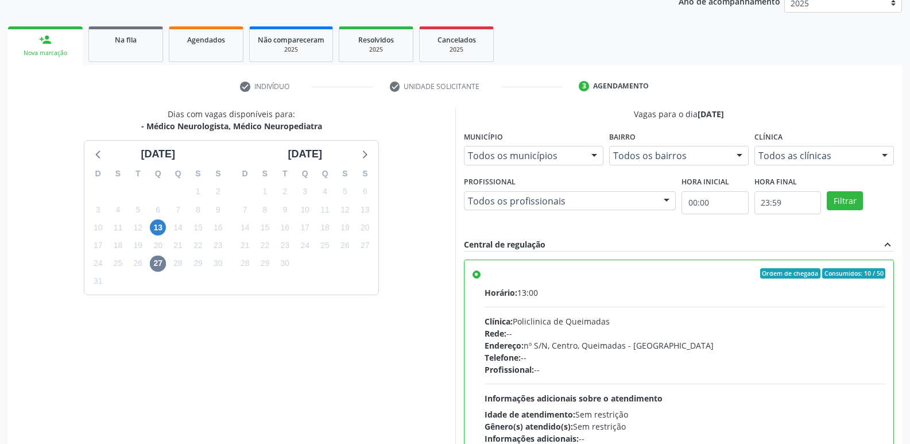
scroll to position [242, 0]
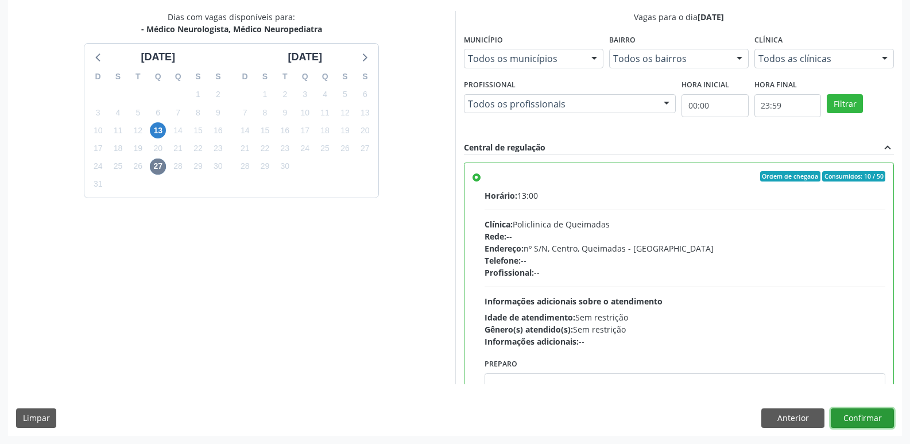
click at [844, 416] on button "Confirmar" at bounding box center [862, 418] width 63 height 20
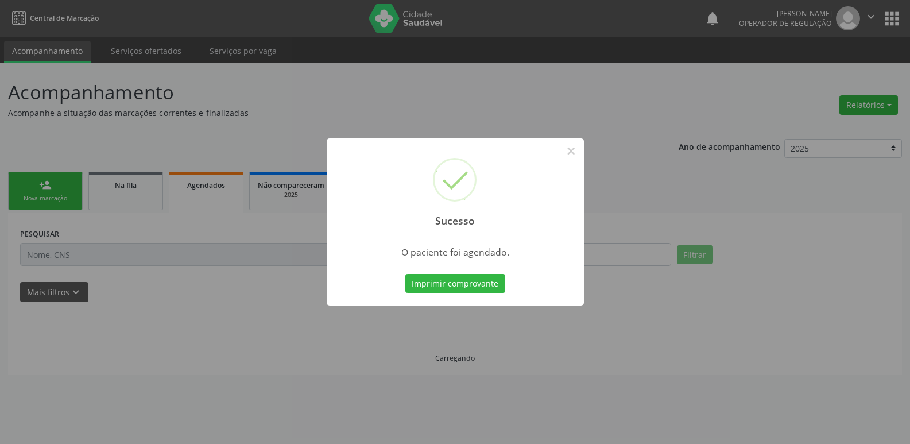
scroll to position [0, 0]
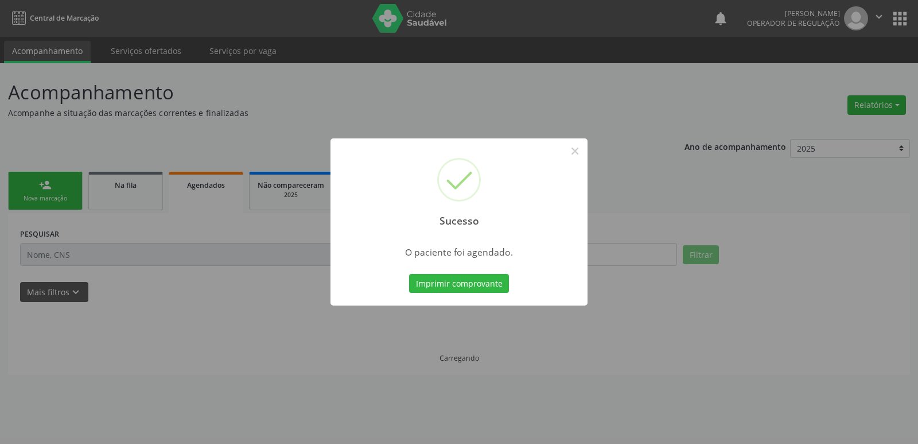
click at [409, 274] on button "Imprimir comprovante" at bounding box center [459, 284] width 100 height 20
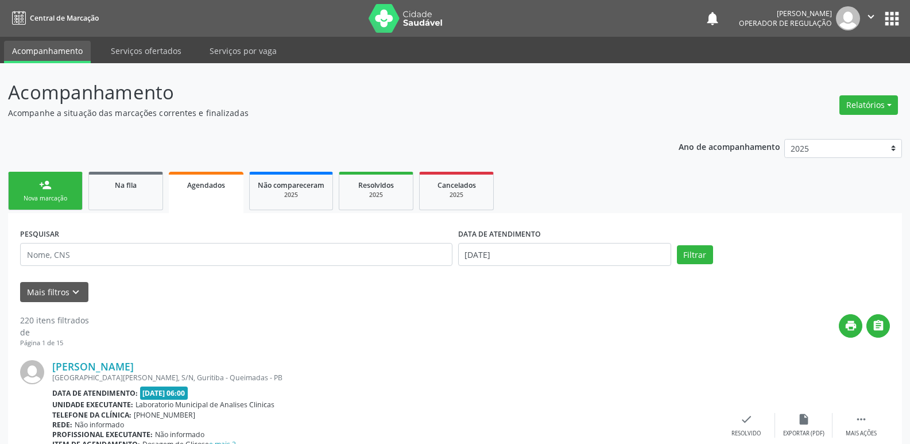
click at [53, 189] on link "person_add Nova marcação" at bounding box center [45, 191] width 75 height 38
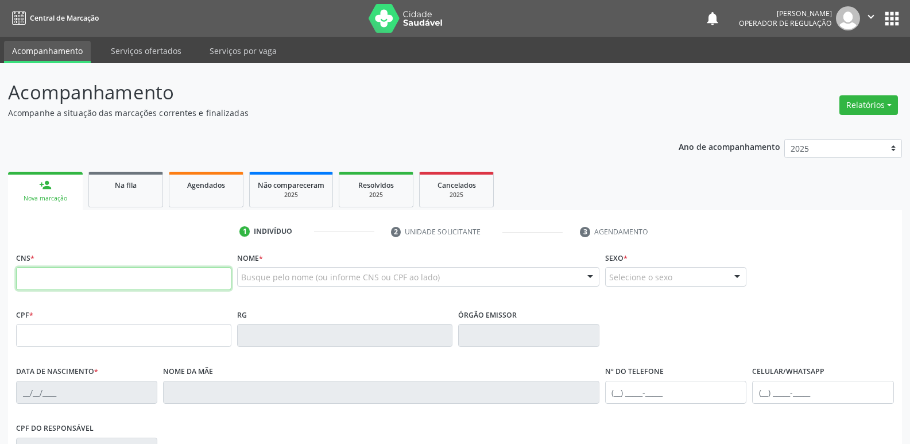
click at [149, 278] on input "text" at bounding box center [123, 278] width 215 height 23
type input "706 7055 1399 7611"
type input "221.794.197-67"
type input "[DATE]"
type input "[PERSON_NAME]"
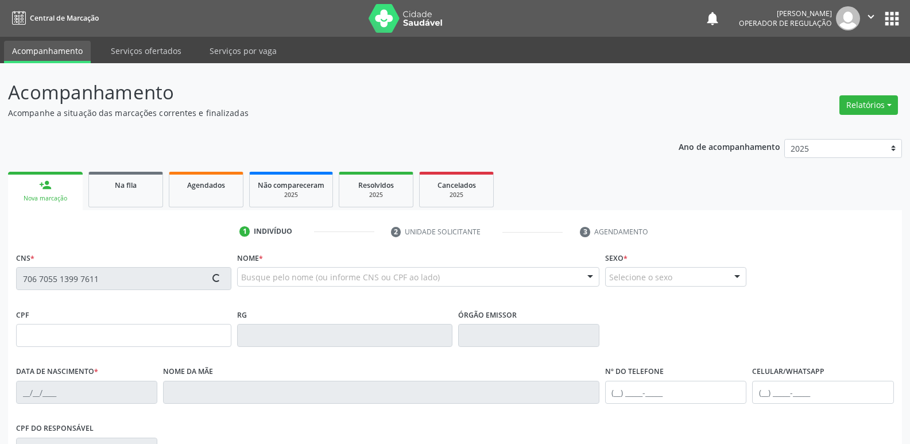
type input "[PHONE_NUMBER]"
type input "102.673.754-09"
type input "S/N"
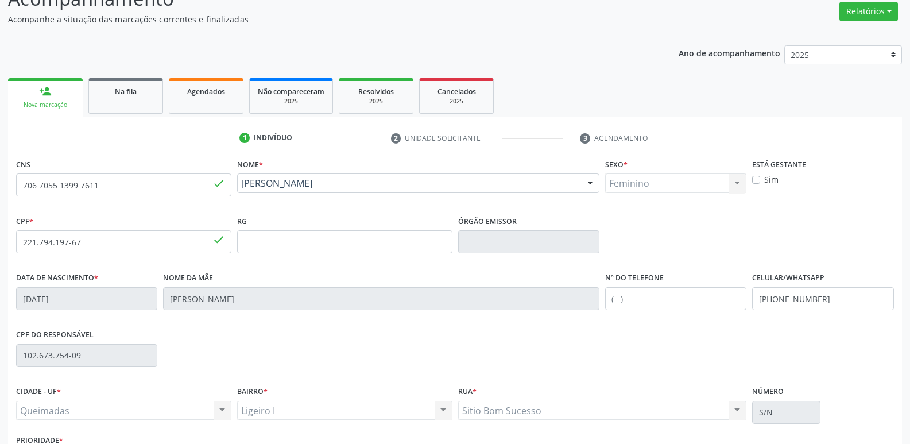
scroll to position [179, 0]
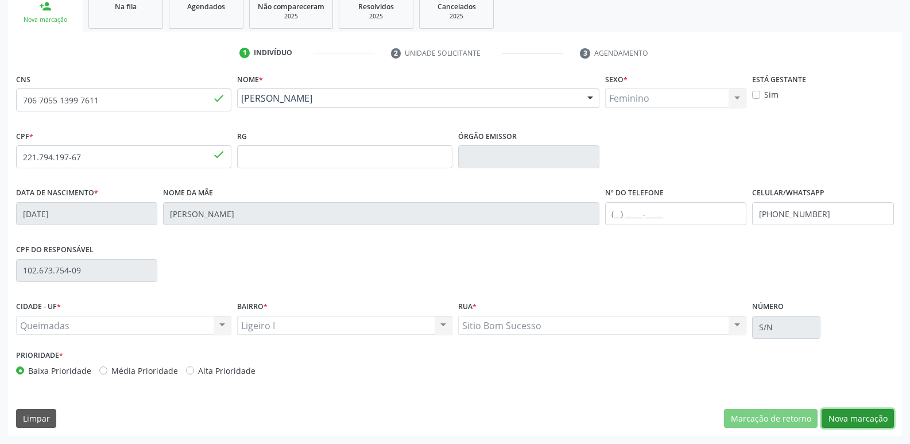
click at [854, 410] on button "Nova marcação" at bounding box center [857, 419] width 72 height 20
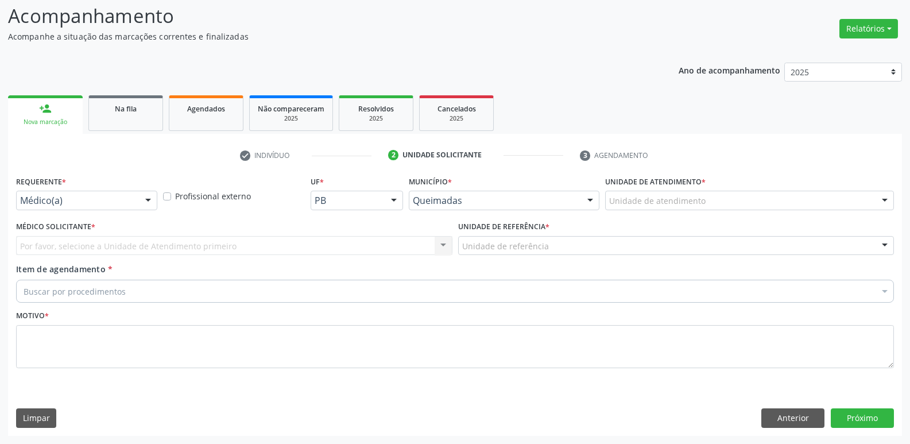
scroll to position [76, 0]
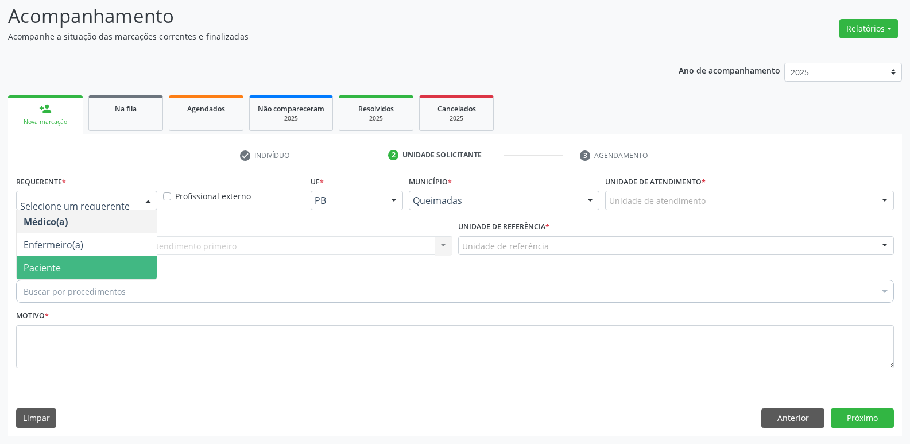
click at [62, 264] on span "Paciente" at bounding box center [87, 267] width 140 height 23
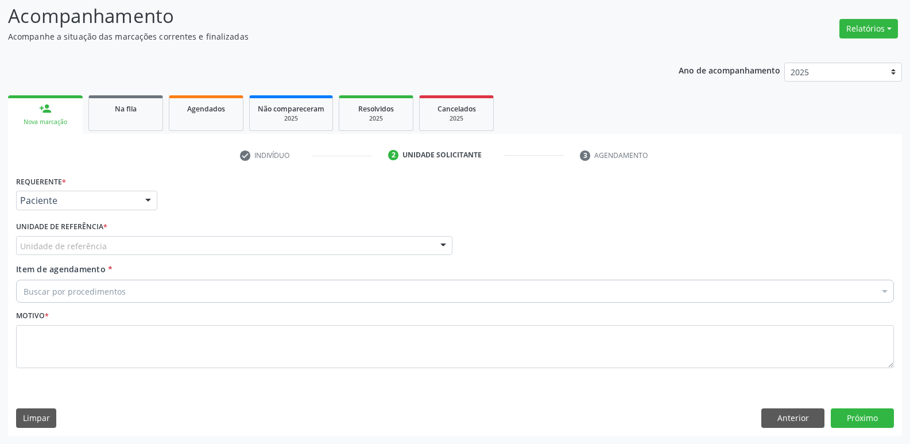
click at [112, 253] on div "Unidade de referência" at bounding box center [234, 246] width 436 height 20
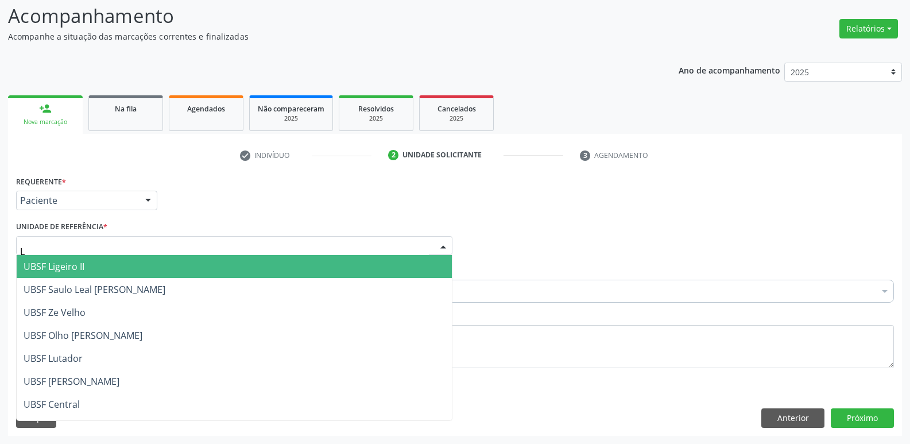
type input "LI"
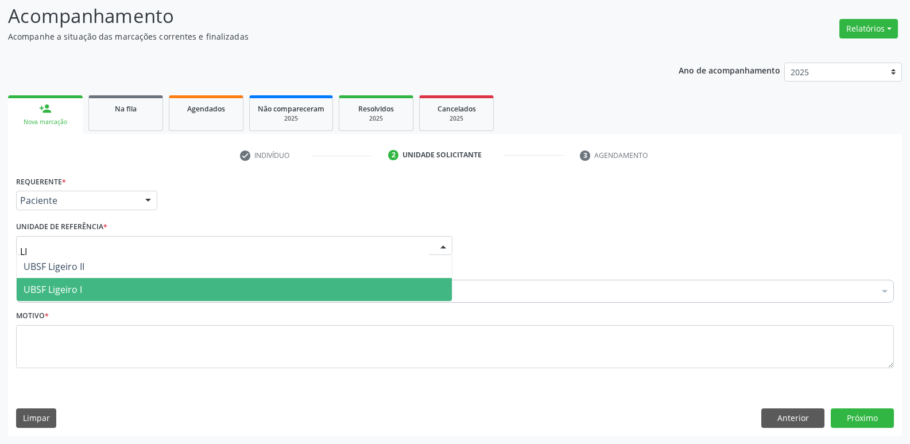
click at [94, 285] on span "UBSF Ligeiro I" at bounding box center [234, 289] width 435 height 23
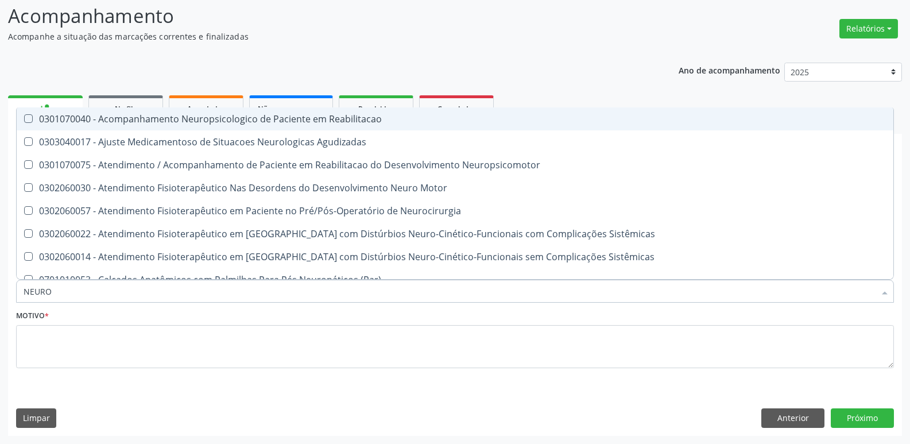
type input "NEUROP"
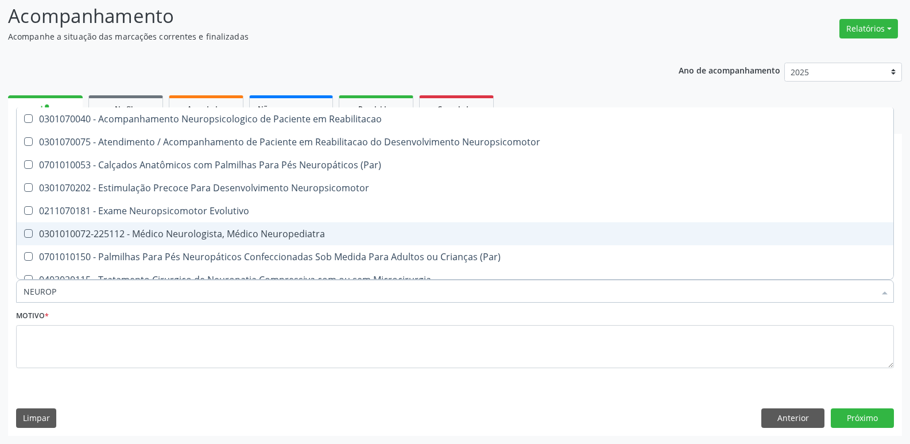
click at [144, 238] on div "0301010072-225112 - Médico Neurologista, Médico Neuropediatra" at bounding box center [455, 233] width 863 height 9
checkbox Neuropediatra "true"
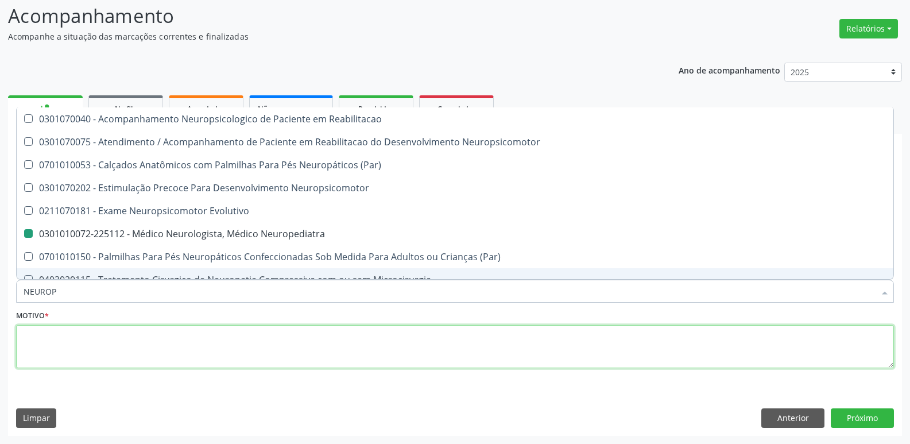
click at [67, 342] on textarea at bounding box center [455, 347] width 878 height 44
checkbox Neuropsicomotor "true"
checkbox Neuropediatra "false"
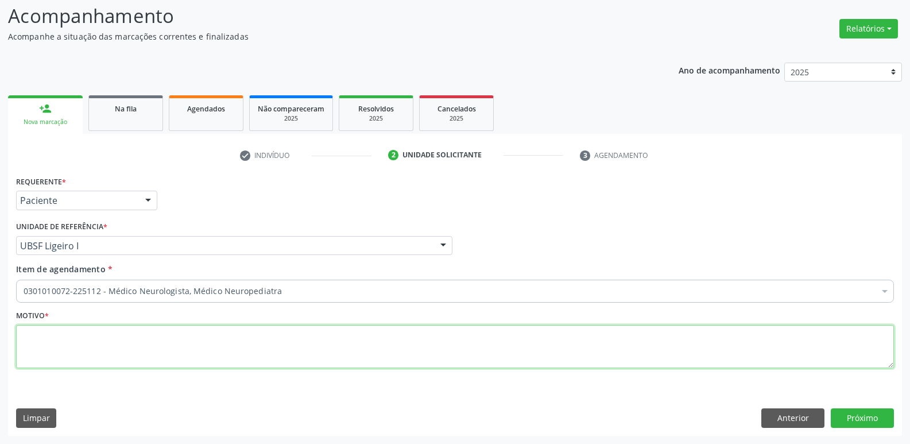
paste textarea "AVALIAÇÃO"
type textarea "AVALIAÇÃO"
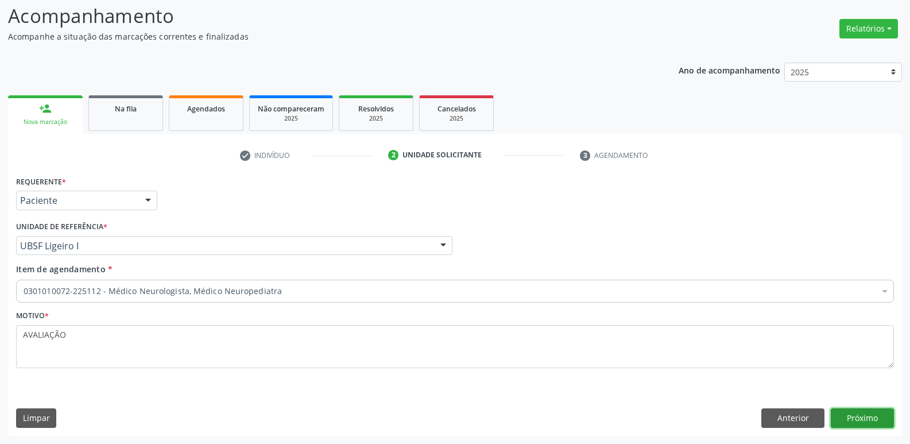
click at [871, 421] on button "Próximo" at bounding box center [862, 418] width 63 height 20
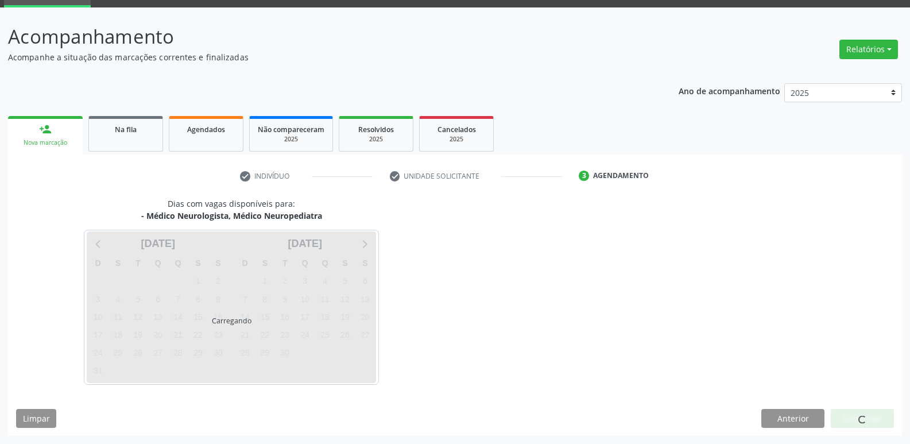
scroll to position [56, 0]
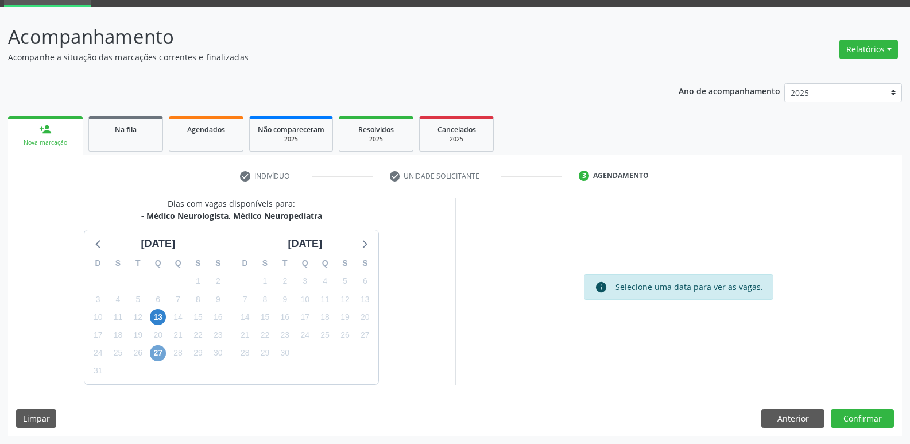
click at [155, 355] on span "27" at bounding box center [158, 353] width 16 height 16
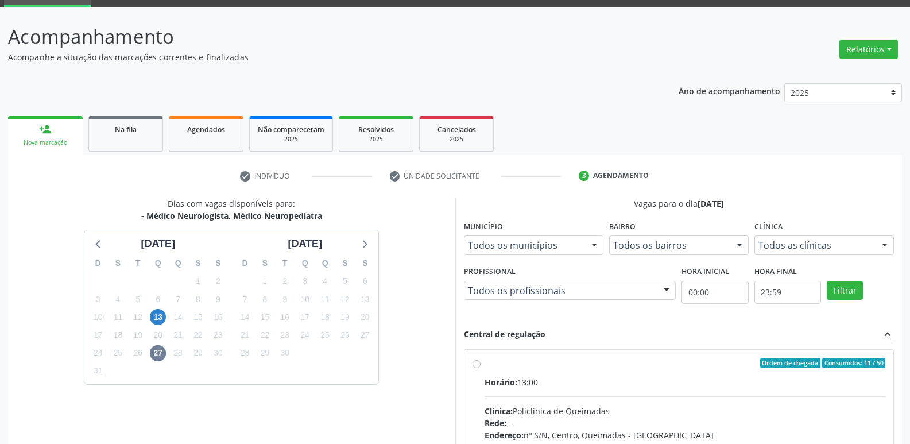
click at [792, 380] on div "Horário: 13:00" at bounding box center [684, 382] width 401 height 12
click at [480, 368] on input "Ordem de chegada Consumidos: 11 / 50 Horário: 13:00 Clínica: Policlinica de Que…" at bounding box center [476, 363] width 8 height 10
radio input "true"
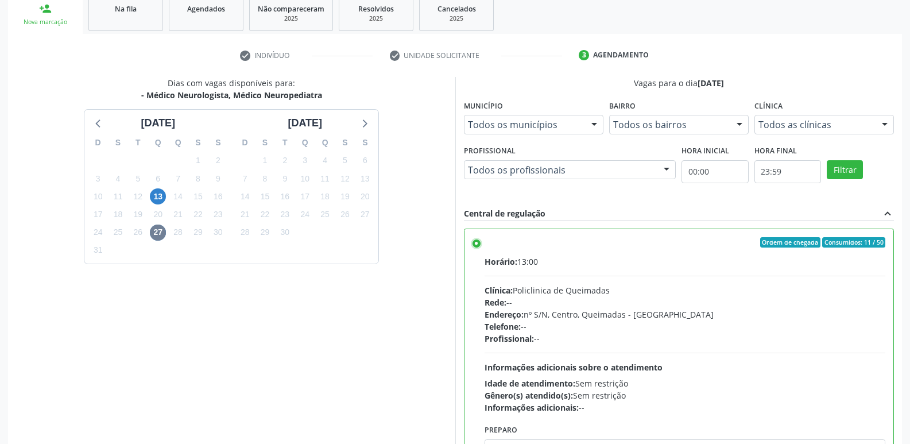
scroll to position [242, 0]
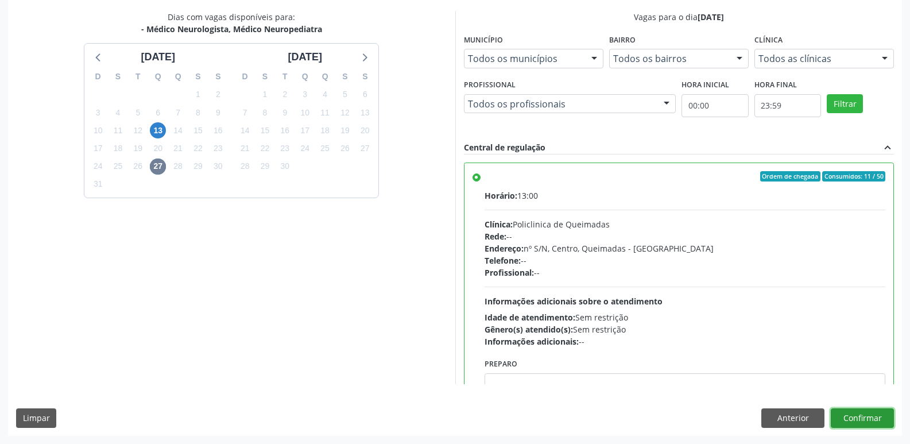
click at [855, 424] on button "Confirmar" at bounding box center [862, 418] width 63 height 20
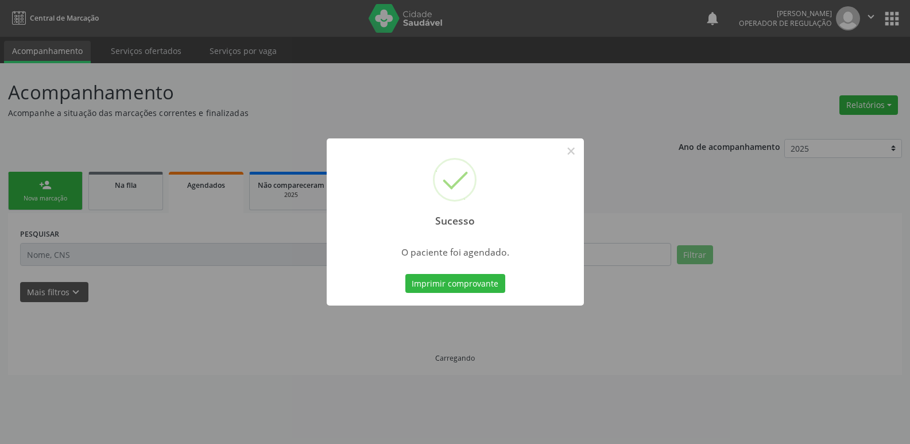
scroll to position [0, 0]
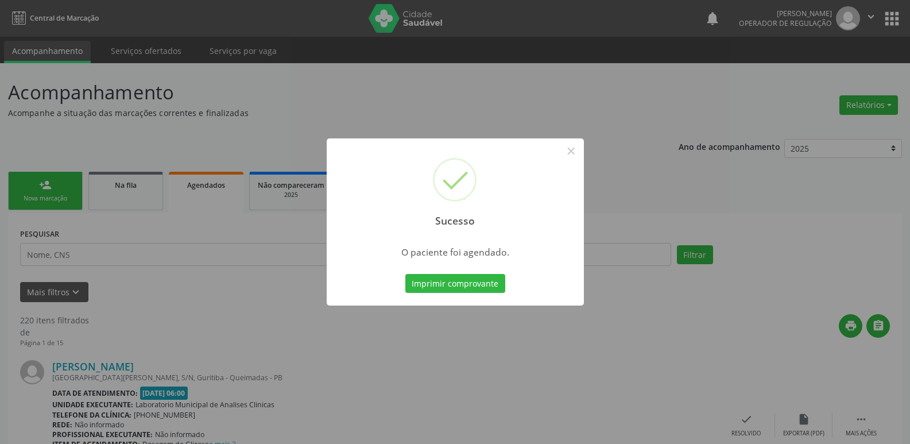
click at [405, 274] on button "Imprimir comprovante" at bounding box center [455, 284] width 100 height 20
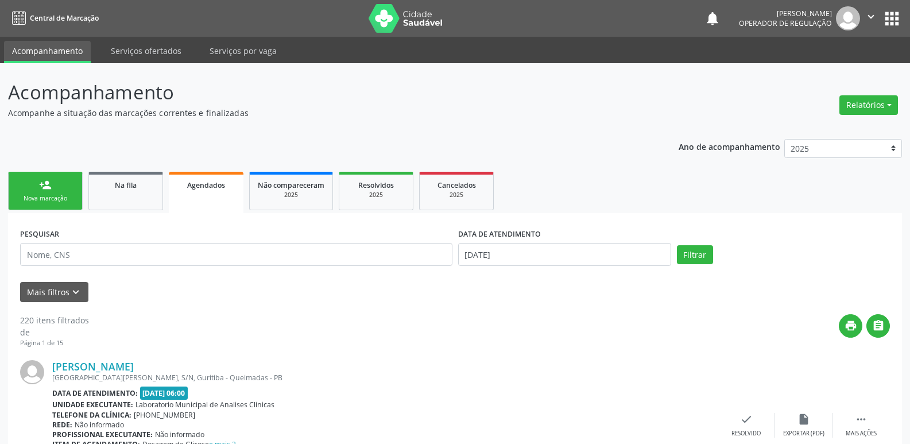
click at [57, 201] on div "Nova marcação" at bounding box center [45, 198] width 57 height 9
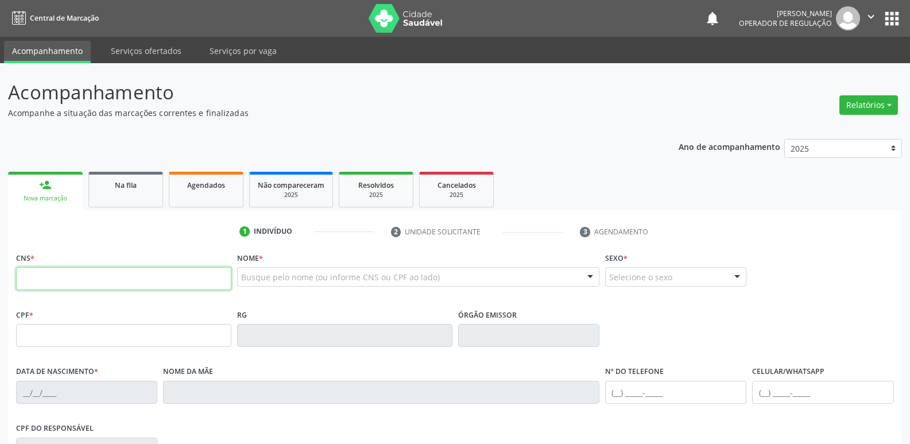
click at [90, 273] on input "text" at bounding box center [123, 278] width 215 height 23
type input "702 4075 4664 3225"
type input "175.319.754-67"
type input "[DATE]"
type input "[PERSON_NAME]"
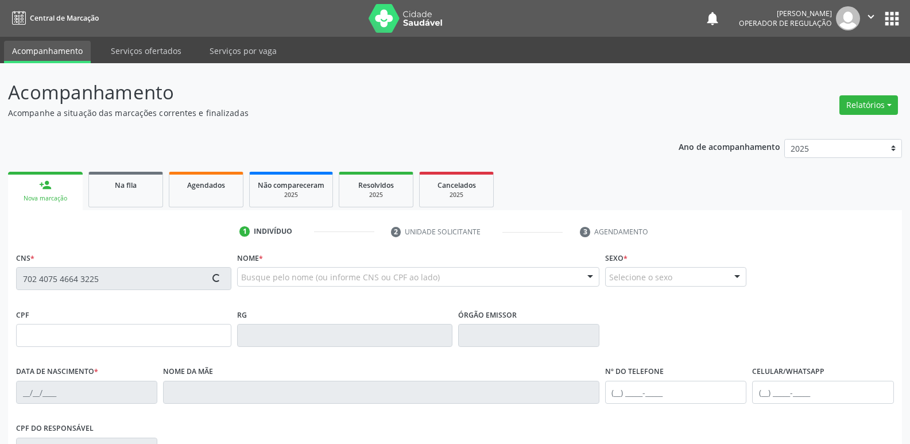
type input "[PHONE_NUMBER]"
type input "015.769.934-00"
type input "75"
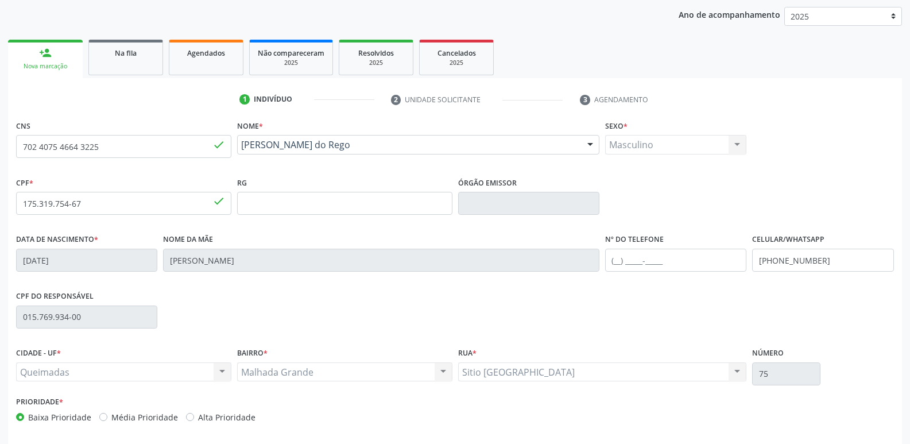
scroll to position [179, 0]
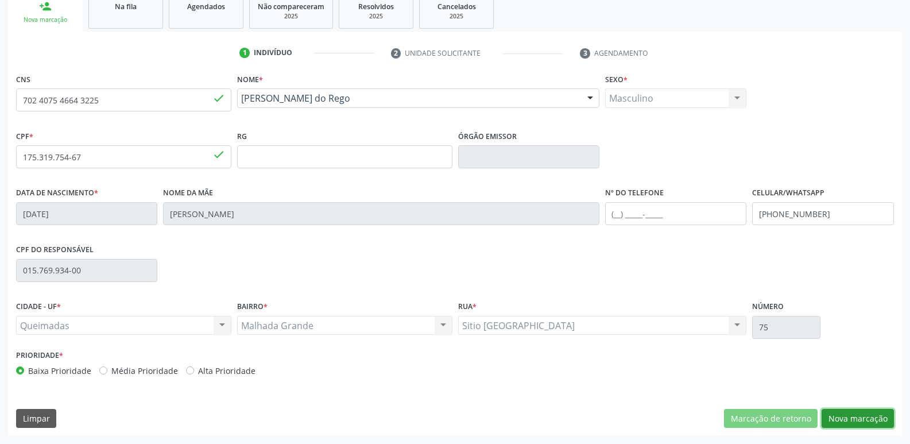
click at [858, 417] on button "Nova marcação" at bounding box center [857, 419] width 72 height 20
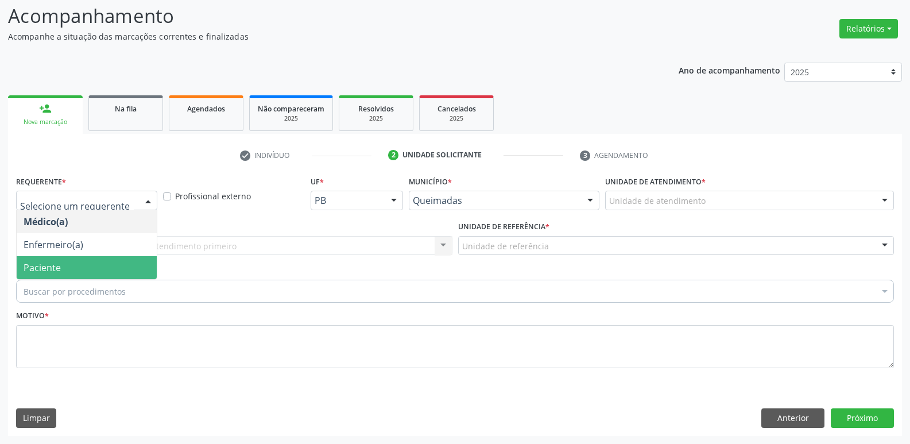
drag, startPoint x: 69, startPoint y: 267, endPoint x: 83, endPoint y: 259, distance: 16.2
click at [67, 267] on span "Paciente" at bounding box center [87, 267] width 140 height 23
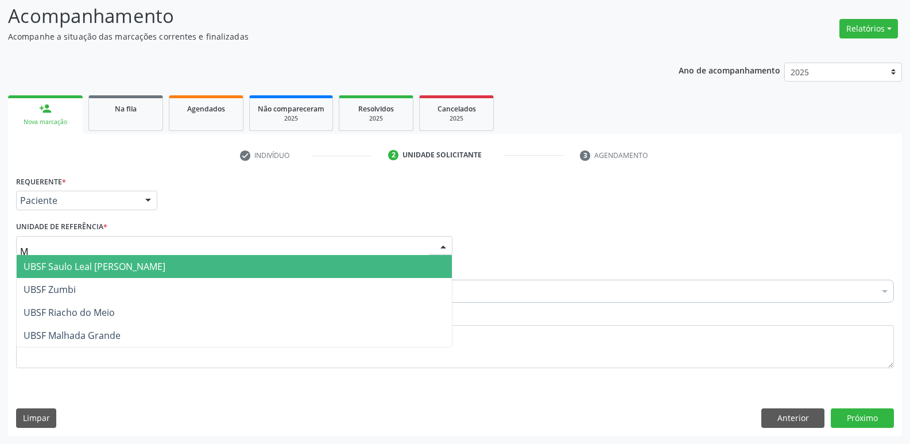
type input "MA"
click at [99, 262] on span "UBSF Malhada Grande" at bounding box center [72, 266] width 97 height 13
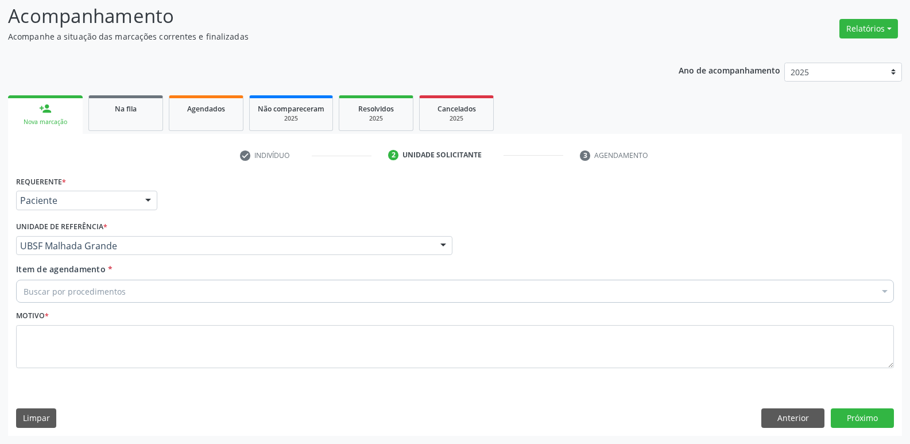
click at [80, 298] on div "Buscar por procedimentos" at bounding box center [455, 291] width 878 height 23
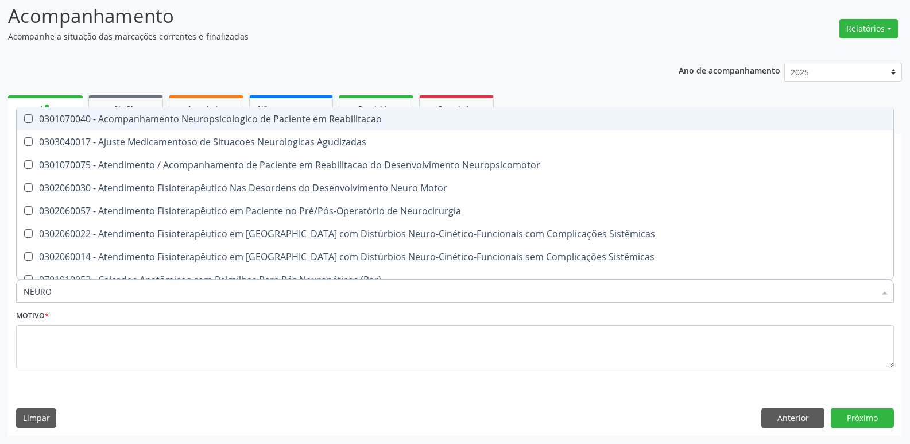
type input "NEUROP"
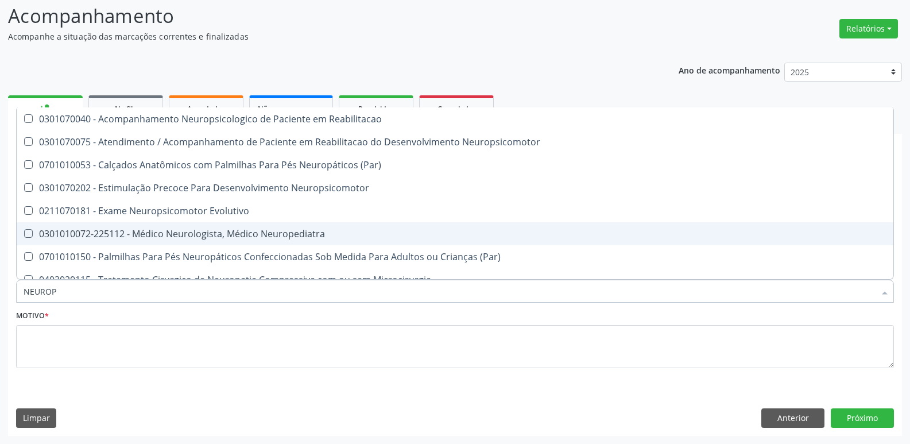
click at [114, 241] on span "0301010072-225112 - Médico Neurologista, Médico Neuropediatra" at bounding box center [455, 233] width 877 height 23
checkbox Neuropediatra "true"
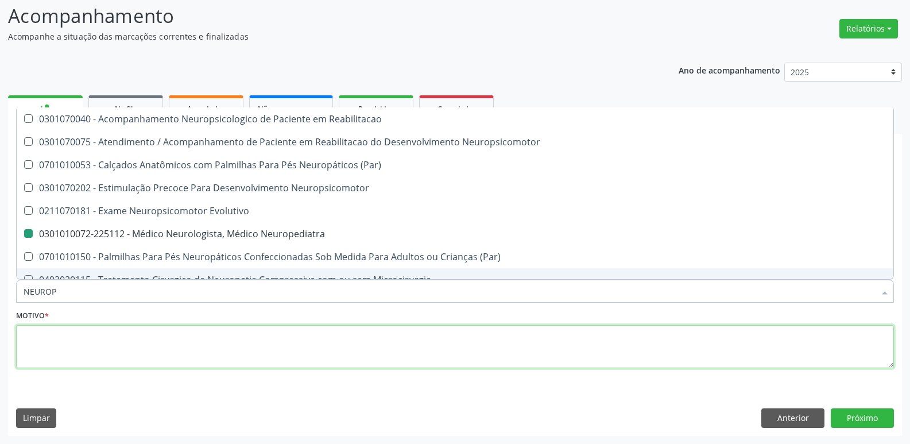
click at [111, 338] on textarea at bounding box center [455, 347] width 878 height 44
checkbox Neuropsicomotor "true"
checkbox Neuropediatra "false"
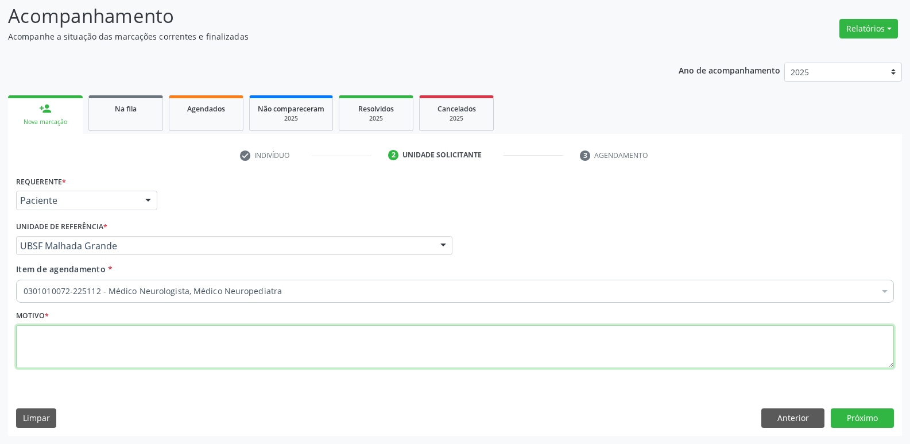
paste textarea "AVALIAÇÃO"
type textarea "AVALIAÇÃO"
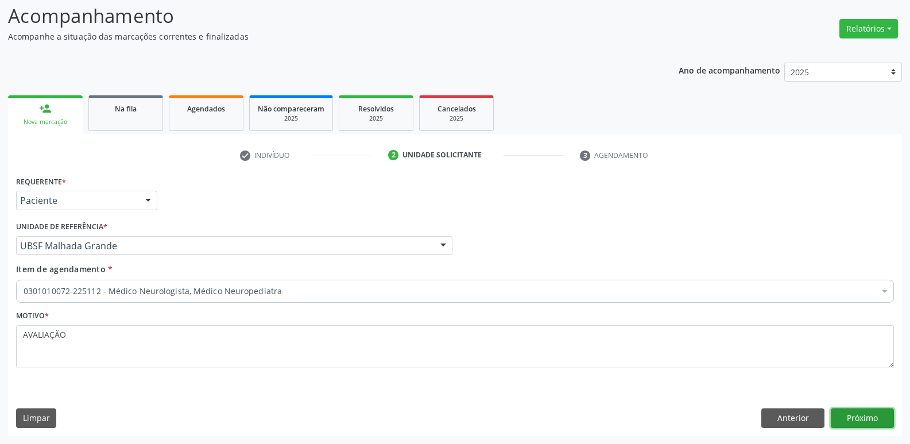
click at [855, 414] on button "Próximo" at bounding box center [862, 418] width 63 height 20
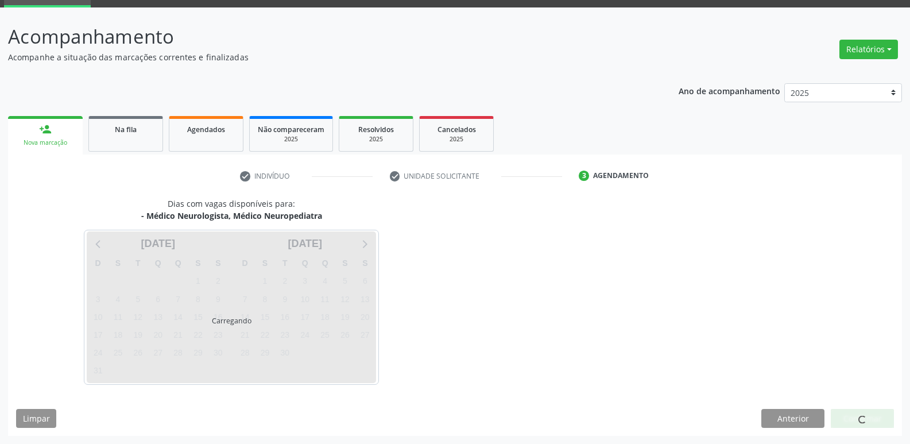
scroll to position [56, 0]
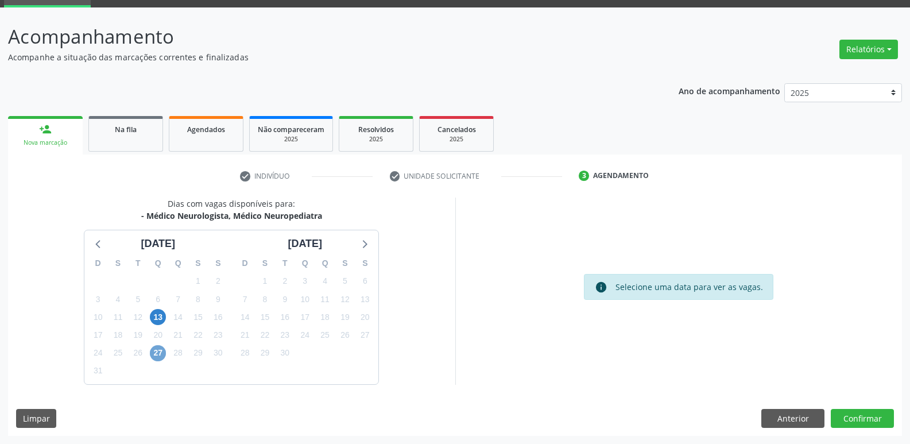
click at [161, 358] on span "27" at bounding box center [158, 353] width 16 height 16
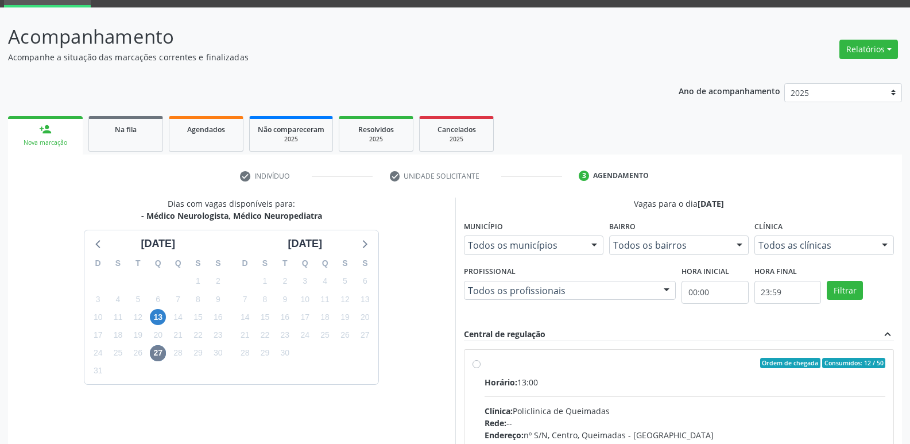
click at [637, 376] on div "Horário: 13:00" at bounding box center [684, 382] width 401 height 12
click at [480, 368] on input "Ordem de chegada Consumidos: 12 / 50 Horário: 13:00 Clínica: Policlinica de Que…" at bounding box center [476, 363] width 8 height 10
radio input "true"
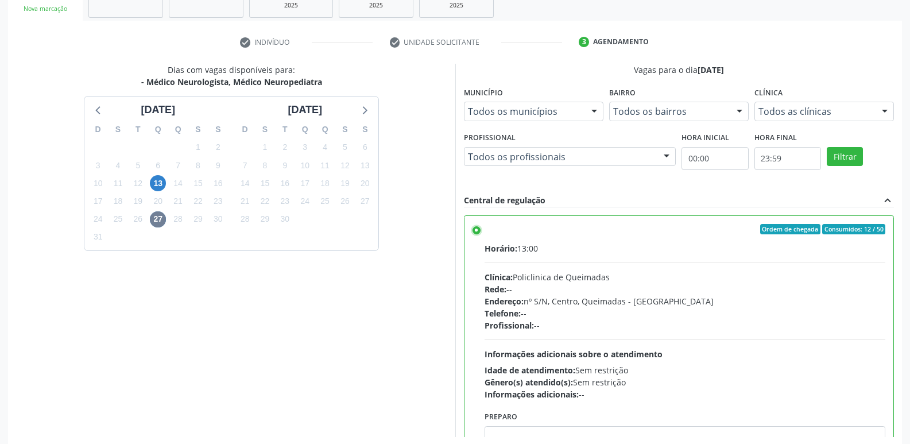
scroll to position [242, 0]
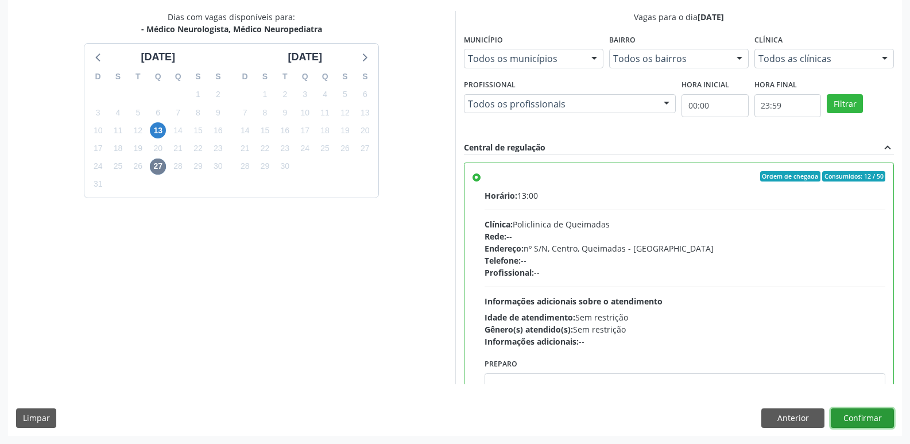
click at [878, 415] on button "Confirmar" at bounding box center [862, 418] width 63 height 20
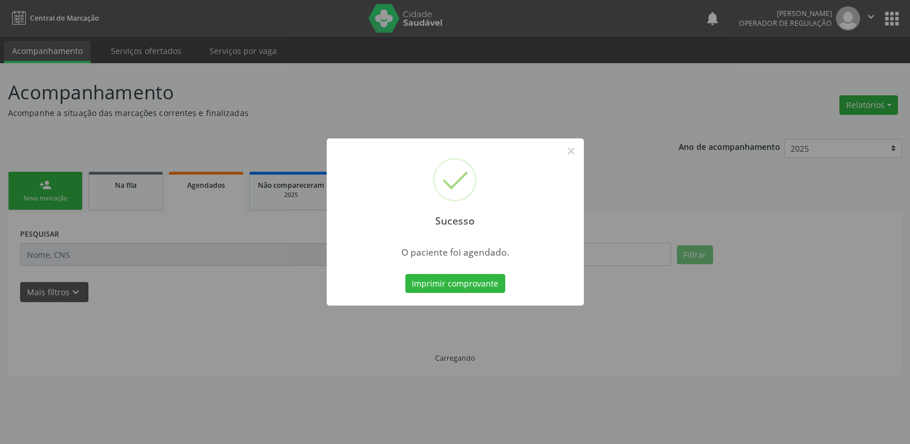
scroll to position [0, 0]
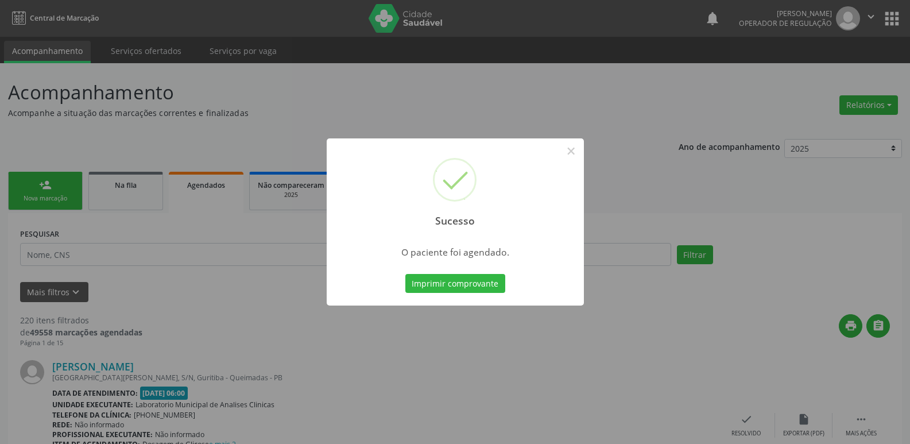
click at [405, 274] on button "Imprimir comprovante" at bounding box center [455, 284] width 100 height 20
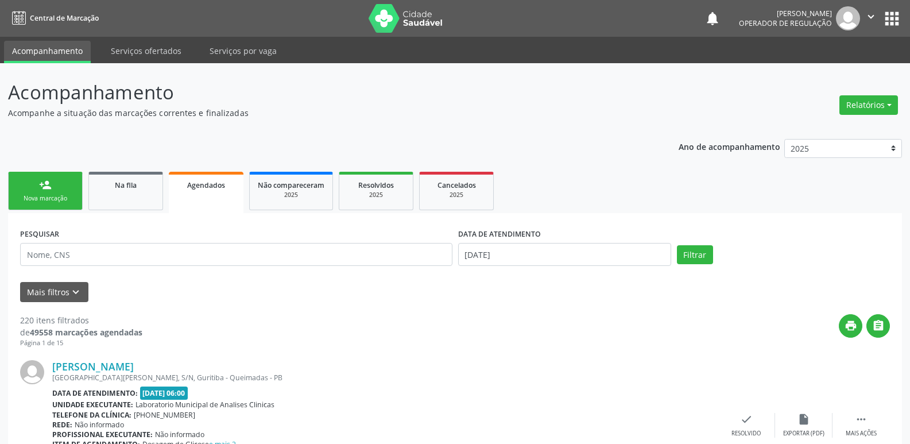
click at [52, 200] on div "Nova marcação" at bounding box center [45, 198] width 57 height 9
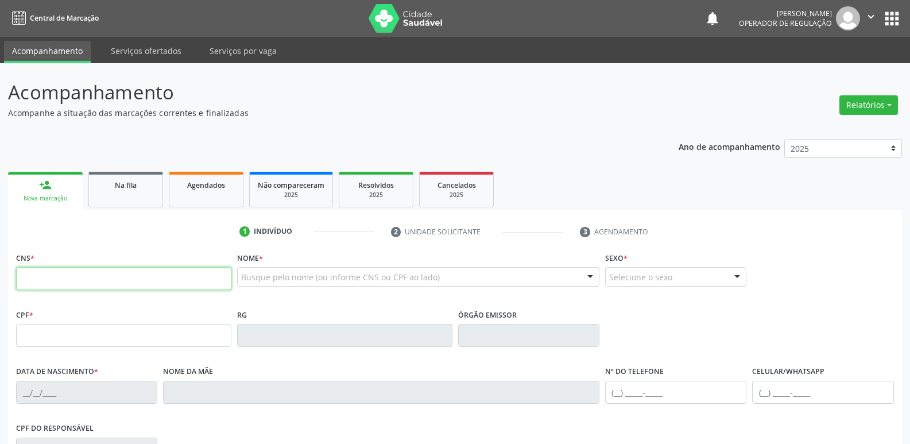
click at [46, 284] on input "text" at bounding box center [123, 278] width 215 height 23
type input "704 2097 8346 2488"
type input "185.254.854-11"
type input "03/05/2023"
type input "Ingrid Giovana Moura Barbosa"
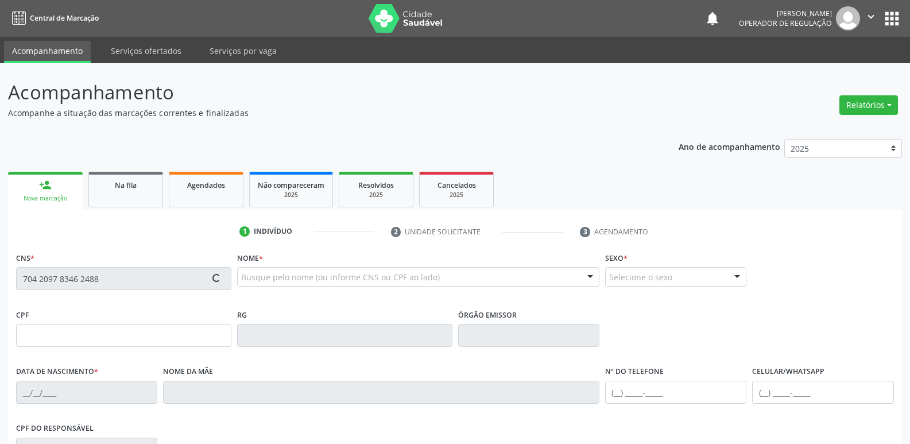
type input "(83) 99306-8928"
type input "135.573.174-71"
type input "110"
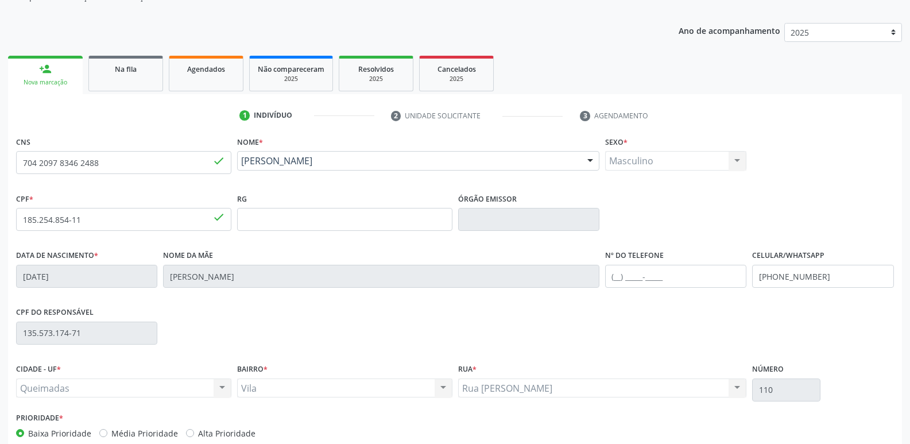
scroll to position [179, 0]
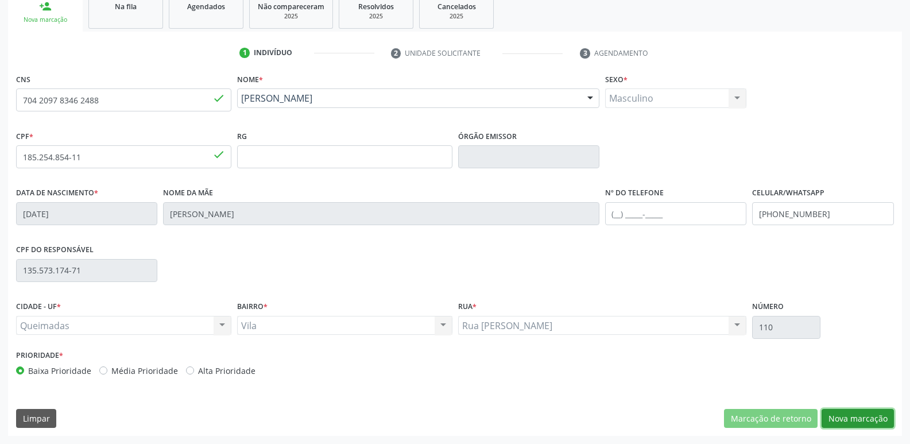
drag, startPoint x: 862, startPoint y: 414, endPoint x: 836, endPoint y: 415, distance: 26.4
click at [844, 414] on button "Nova marcação" at bounding box center [857, 419] width 72 height 20
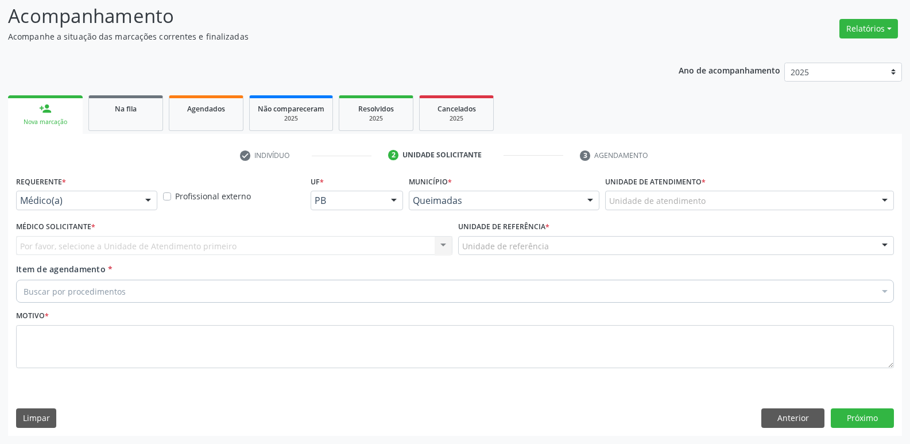
scroll to position [76, 0]
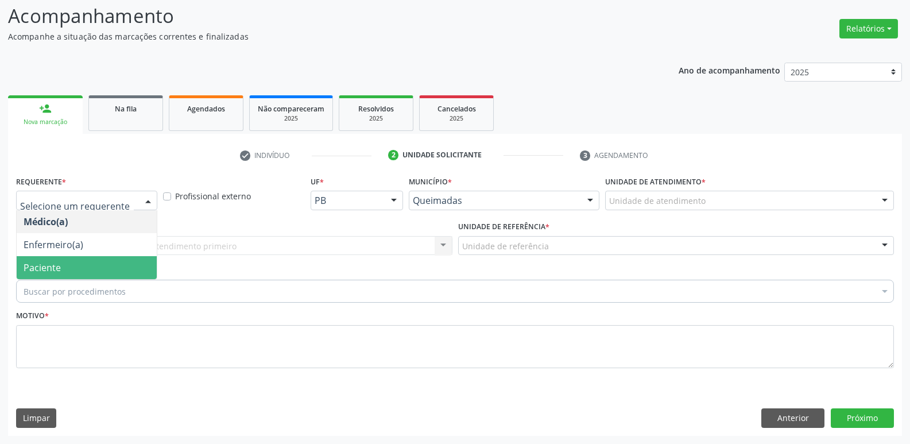
drag, startPoint x: 46, startPoint y: 269, endPoint x: 67, endPoint y: 259, distance: 23.4
click at [47, 267] on span "Paciente" at bounding box center [42, 267] width 37 height 13
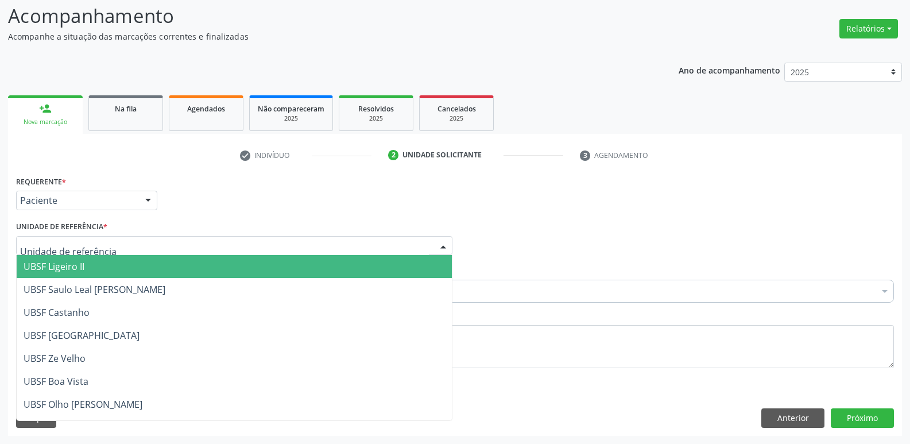
type input "V"
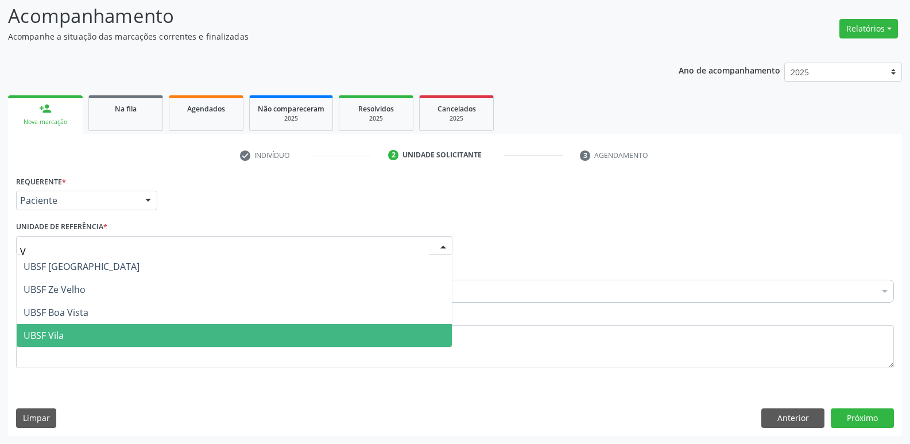
click at [59, 341] on span "UBSF Vila" at bounding box center [44, 335] width 40 height 13
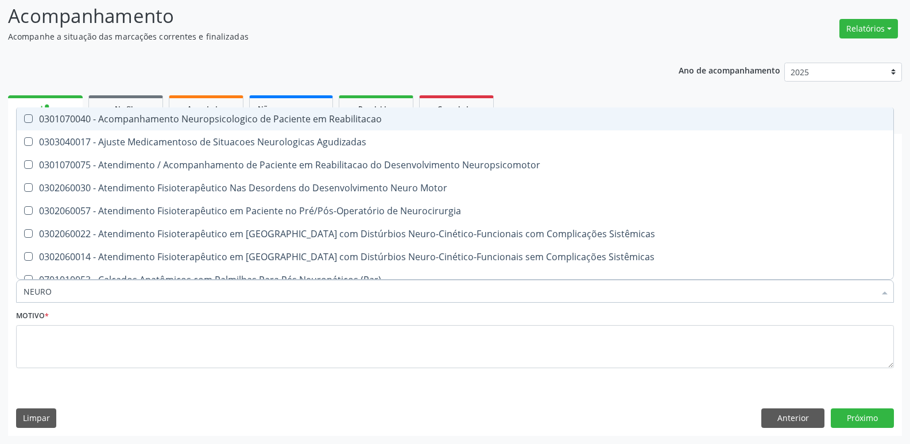
type input "NEUROP"
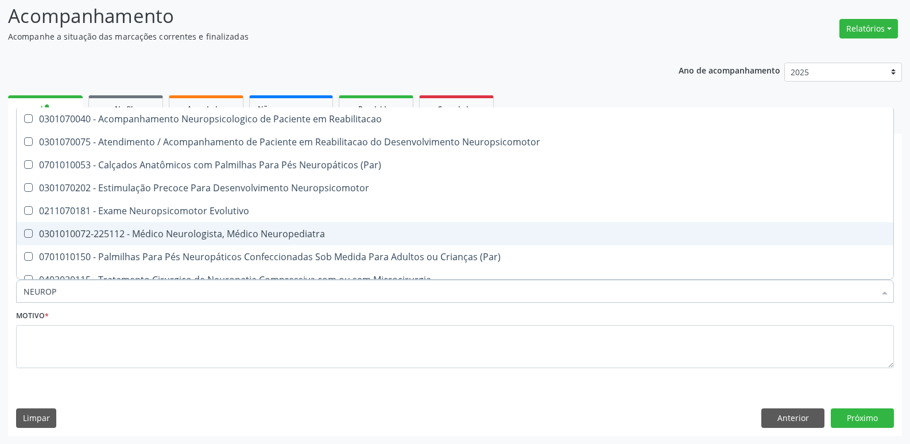
drag, startPoint x: 141, startPoint y: 241, endPoint x: 131, endPoint y: 243, distance: 9.6
click at [132, 243] on span "0301010072-225112 - Médico Neurologista, Médico Neuropediatra" at bounding box center [455, 233] width 877 height 23
checkbox Neuropediatra "true"
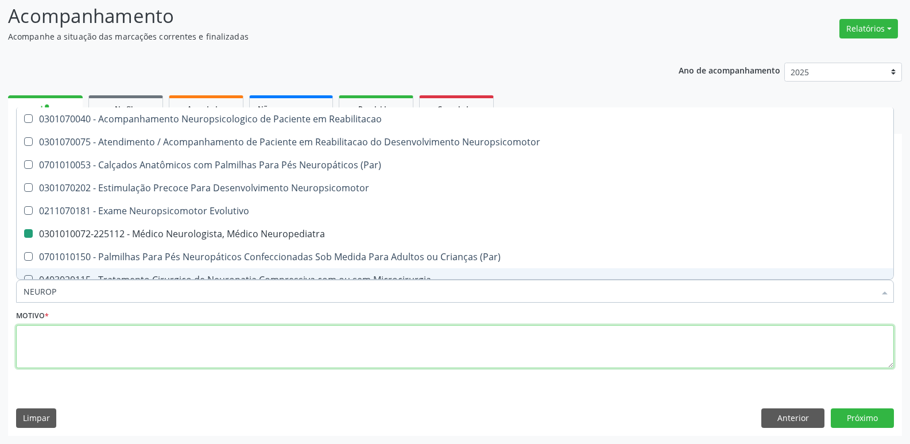
click at [108, 327] on textarea at bounding box center [455, 347] width 878 height 44
checkbox Neuropsicomotor "true"
checkbox Neuropediatra "false"
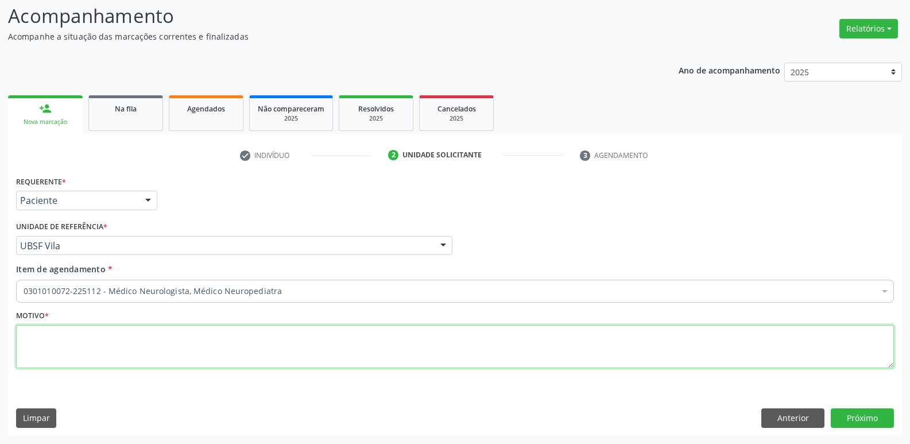
paste textarea "AVALIAÇÃO"
type textarea "AVALIAÇÃO"
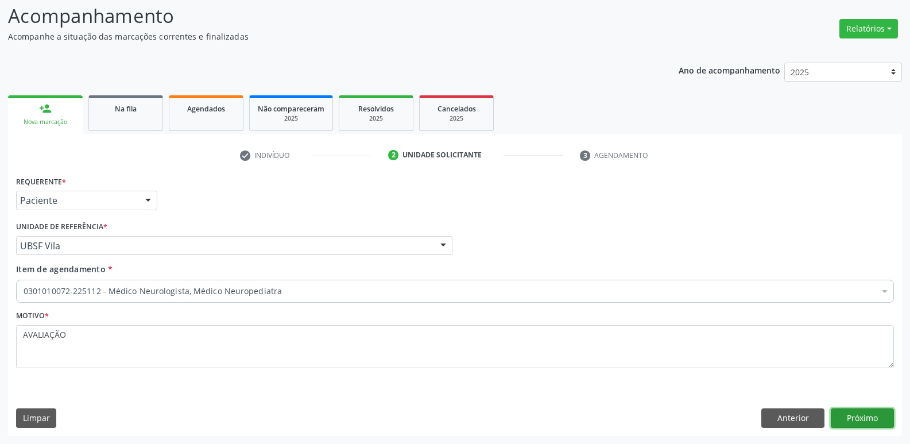
click at [847, 414] on button "Próximo" at bounding box center [862, 418] width 63 height 20
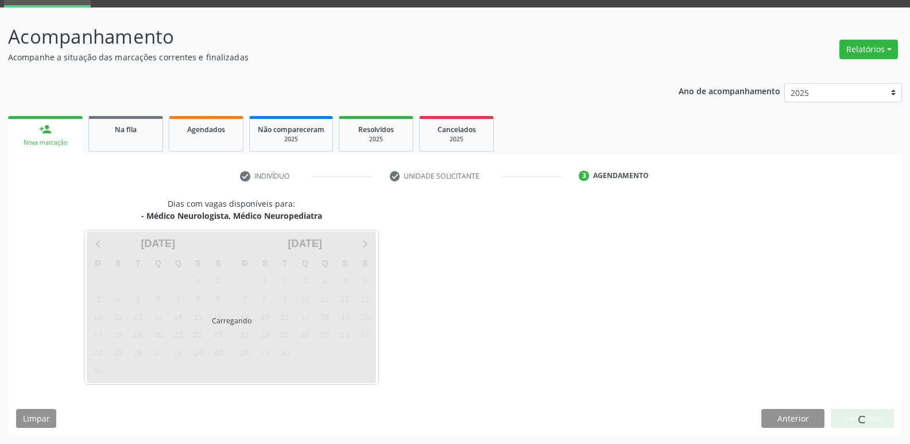
scroll to position [56, 0]
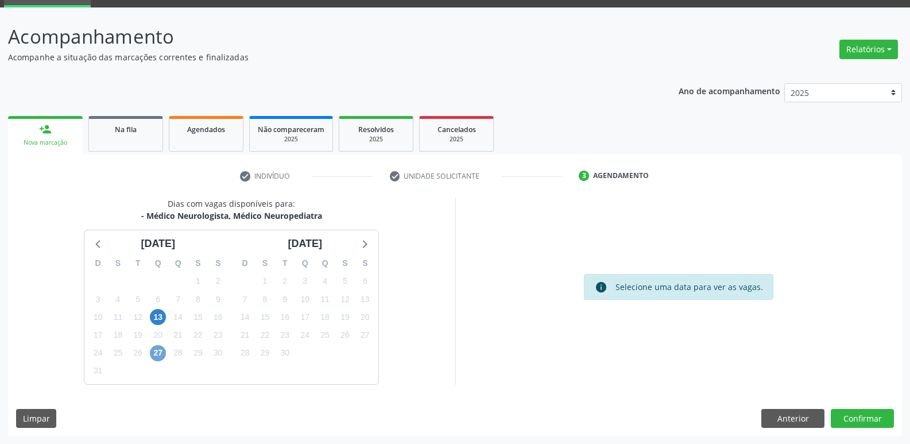
click at [153, 352] on span "27" at bounding box center [158, 353] width 16 height 16
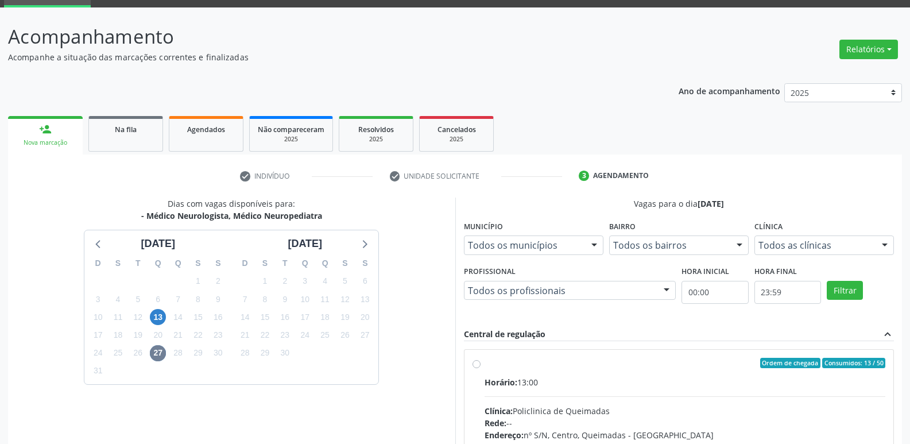
drag, startPoint x: 772, startPoint y: 373, endPoint x: 819, endPoint y: 276, distance: 107.1
click at [773, 370] on label "Ordem de chegada Consumidos: 13 / 50 Horário: 13:00 Clínica: Policlinica de Que…" at bounding box center [684, 446] width 401 height 176
click at [480, 368] on input "Ordem de chegada Consumidos: 13 / 50 Horário: 13:00 Clínica: Policlinica de Que…" at bounding box center [476, 363] width 8 height 10
radio input "true"
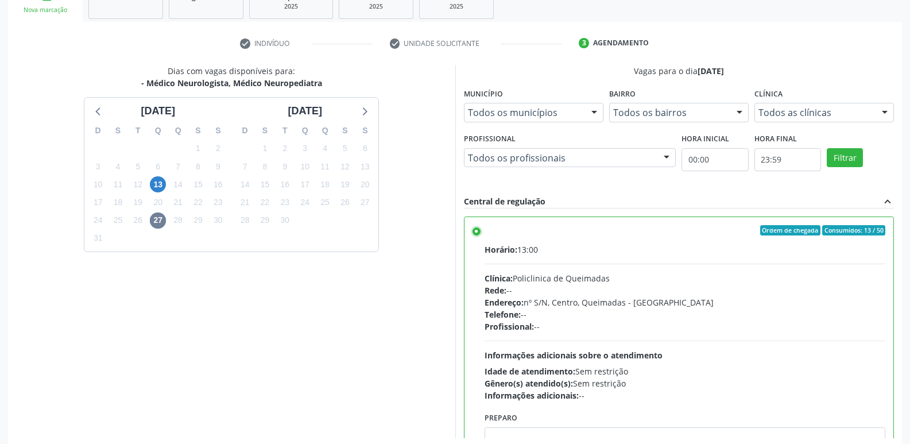
scroll to position [242, 0]
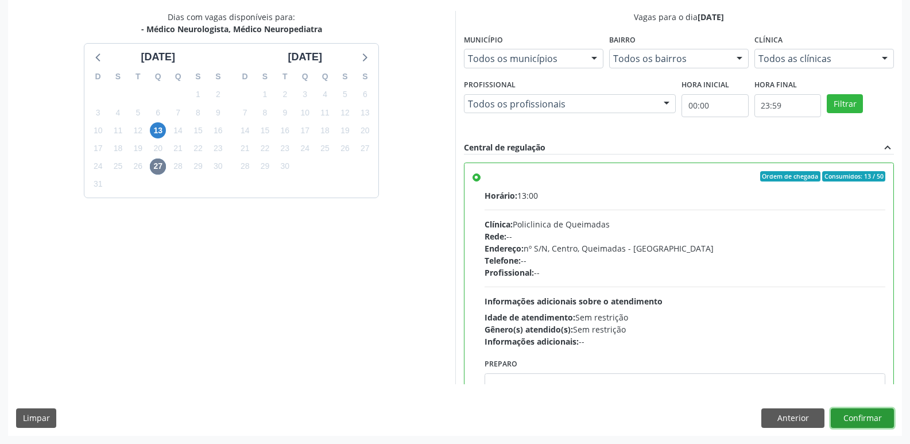
click at [855, 416] on button "Confirmar" at bounding box center [862, 418] width 63 height 20
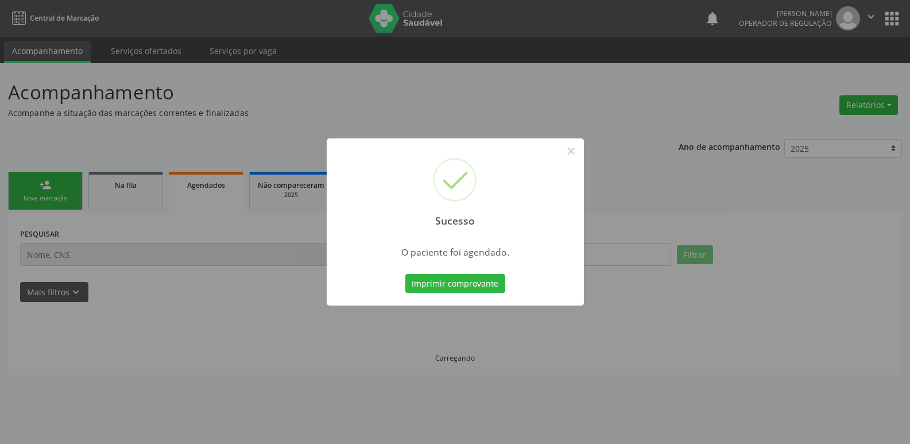
scroll to position [0, 0]
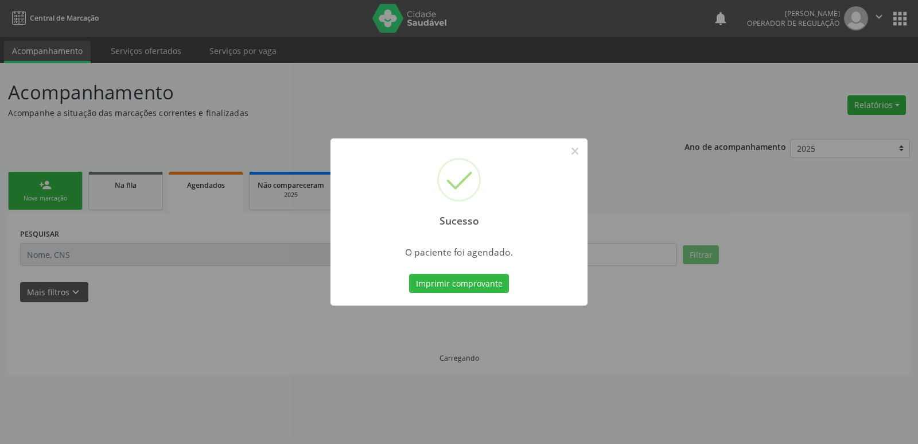
click at [409, 274] on button "Imprimir comprovante" at bounding box center [459, 284] width 100 height 20
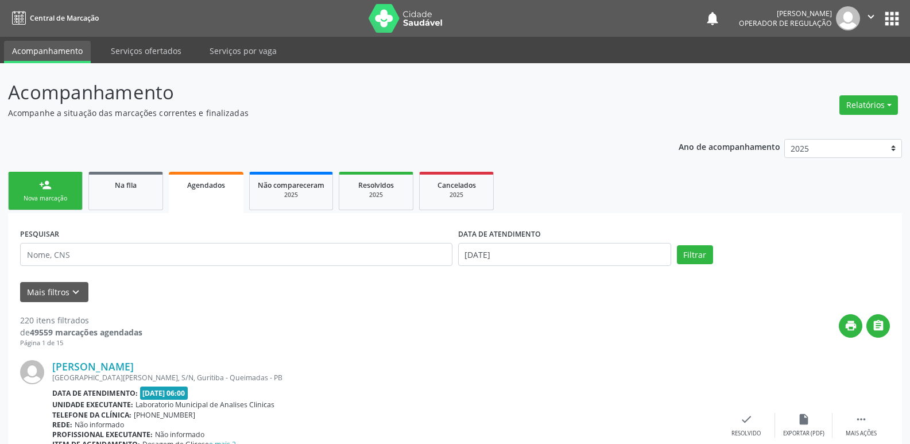
click at [64, 197] on div "Nova marcação" at bounding box center [45, 198] width 57 height 9
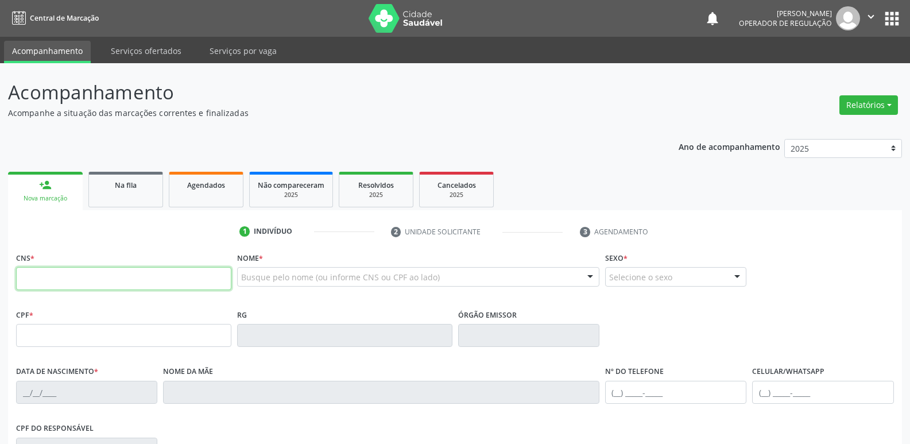
click at [59, 280] on input "text" at bounding box center [123, 278] width 215 height 23
type input "700 6044 9874 1365"
type input "179.364.784-42"
type input "25/11/2021"
type input "Willianna Silva Santos"
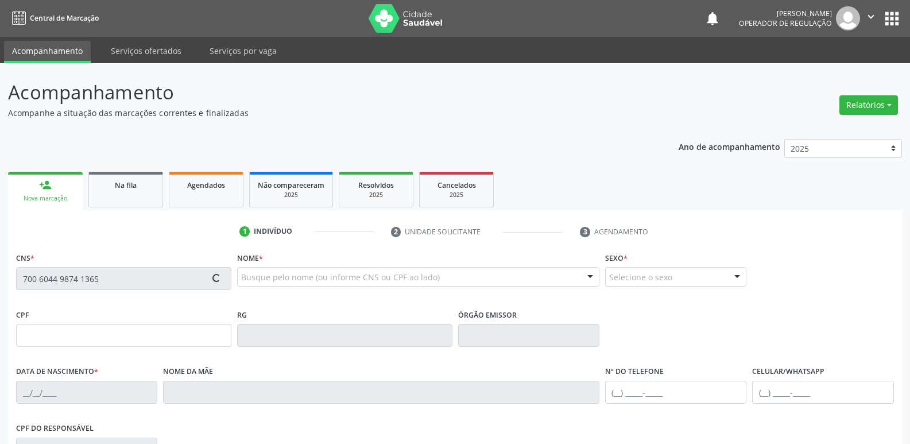
type input "(83) 99383-5998"
type input "123.159.714-38"
type input "S/N"
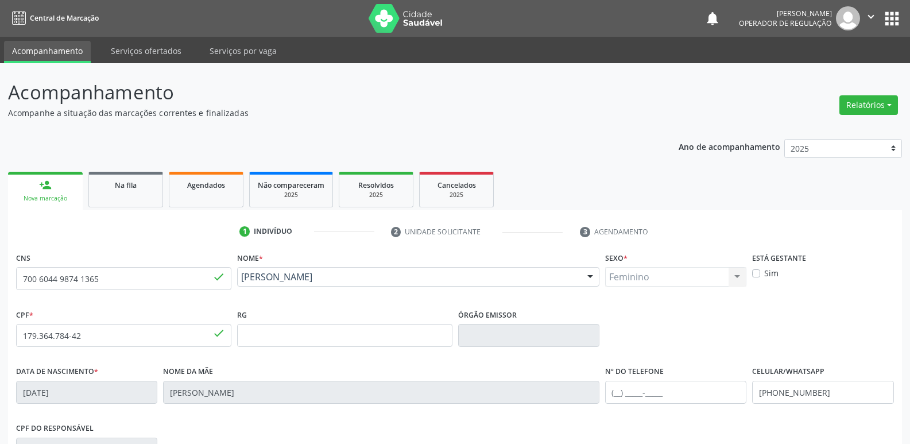
scroll to position [179, 0]
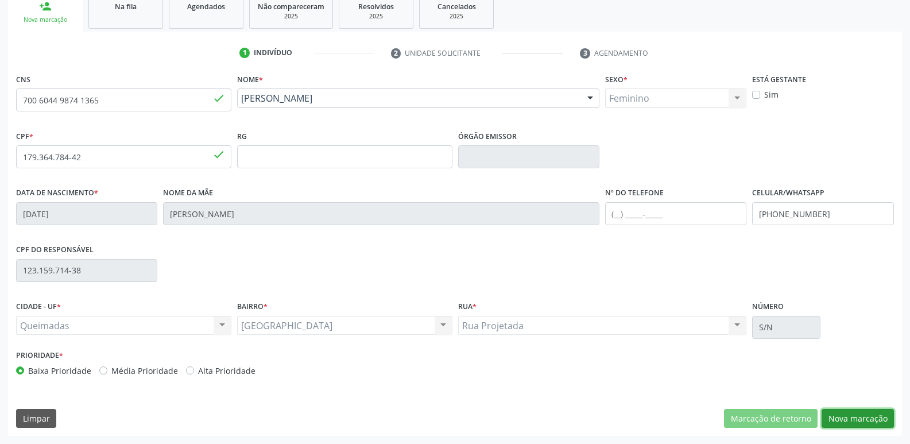
click at [865, 414] on button "Nova marcação" at bounding box center [857, 419] width 72 height 20
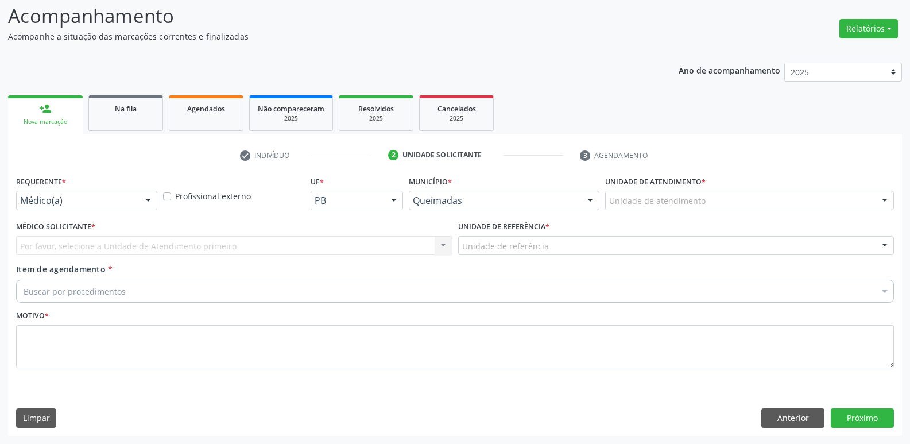
scroll to position [76, 0]
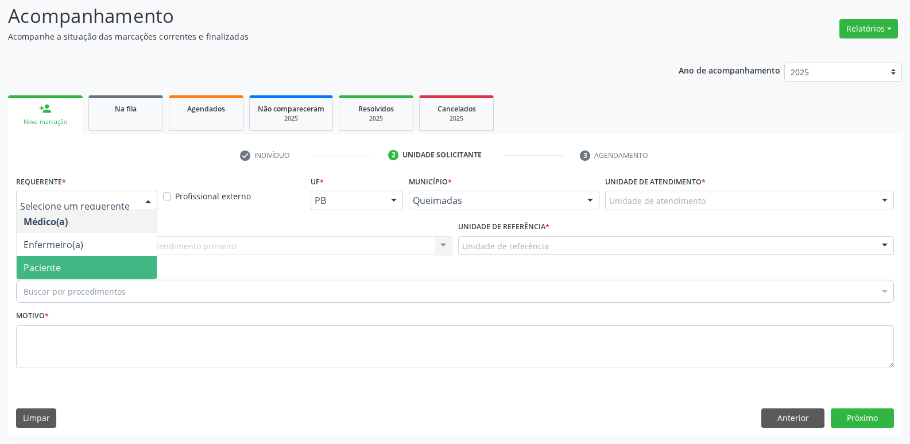
click at [63, 259] on span "Paciente" at bounding box center [87, 267] width 140 height 23
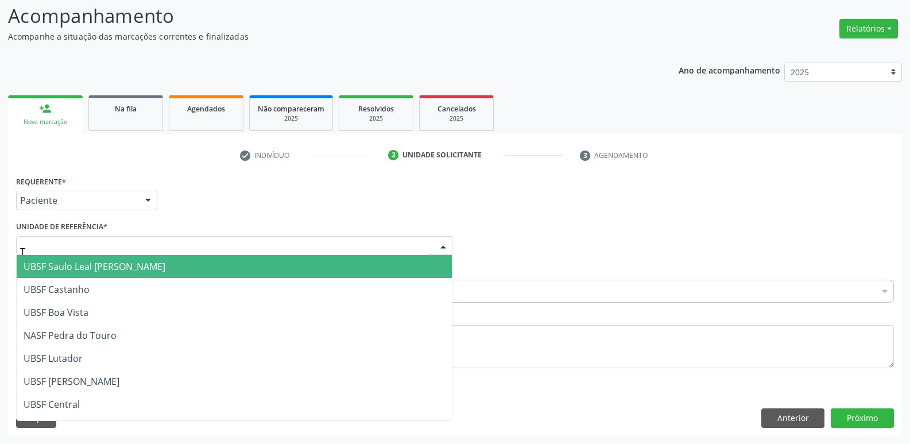
type input "TI"
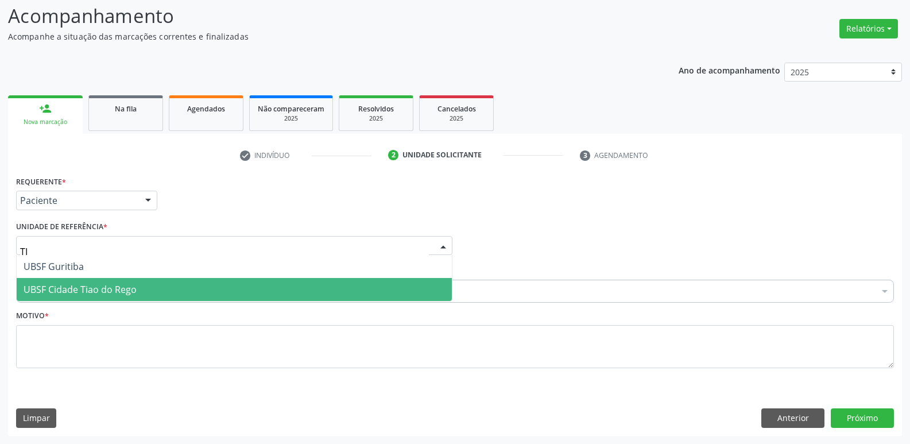
click at [62, 288] on span "UBSF Cidade Tiao do Rego" at bounding box center [80, 289] width 113 height 13
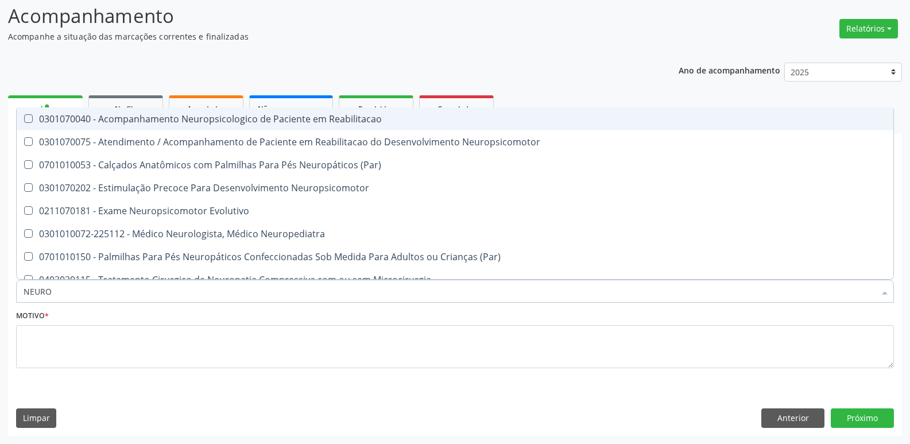
type input "NEUROP"
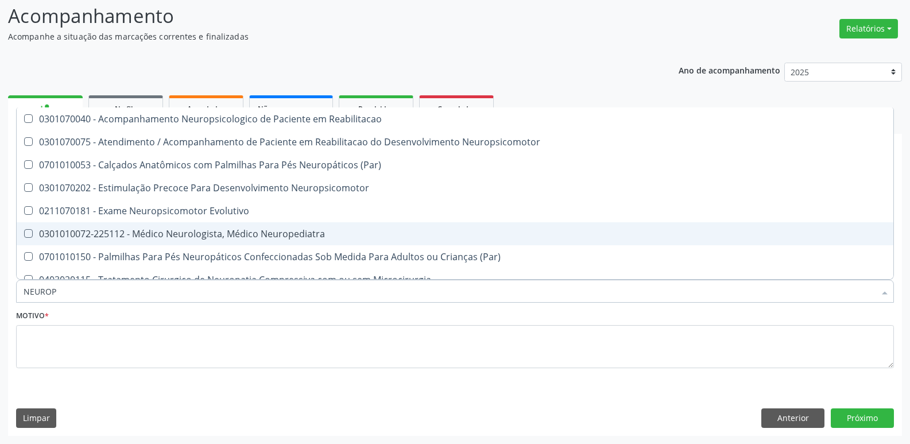
drag, startPoint x: 134, startPoint y: 240, endPoint x: 118, endPoint y: 267, distance: 31.7
click at [134, 240] on span "0301010072-225112 - Médico Neurologista, Médico Neuropediatra" at bounding box center [455, 233] width 877 height 23
checkbox Neuropediatra "true"
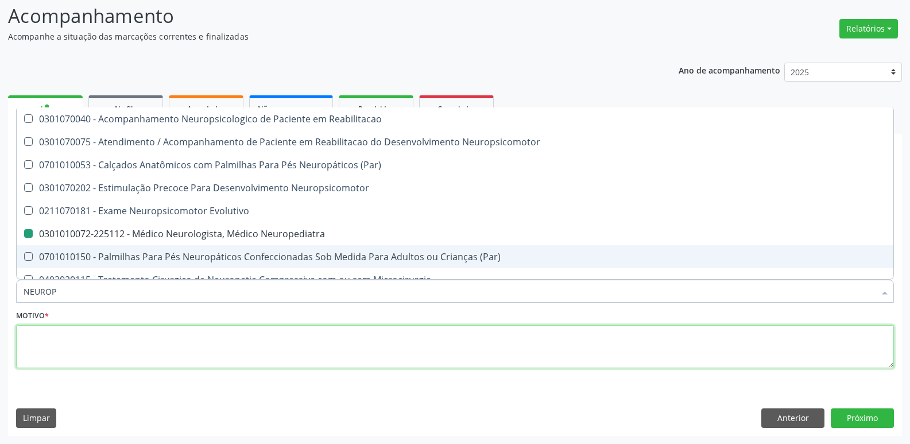
click at [89, 355] on textarea at bounding box center [455, 347] width 878 height 44
paste textarea "AVALIAÇÃO"
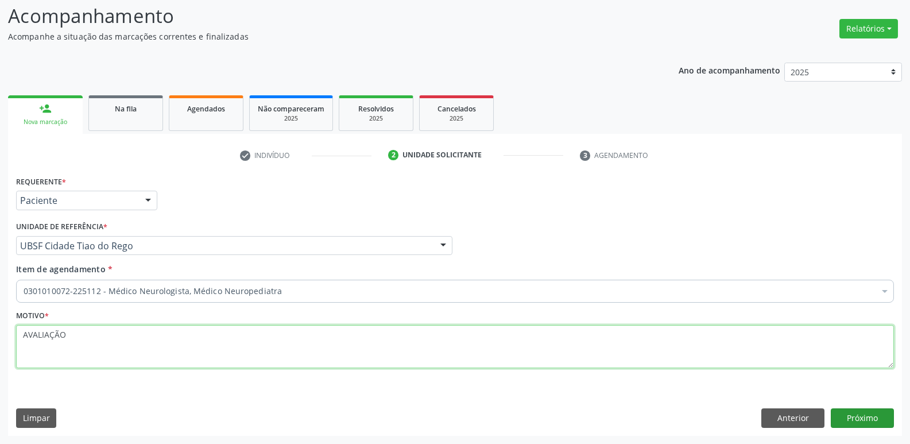
type textarea "AVALIAÇÃO"
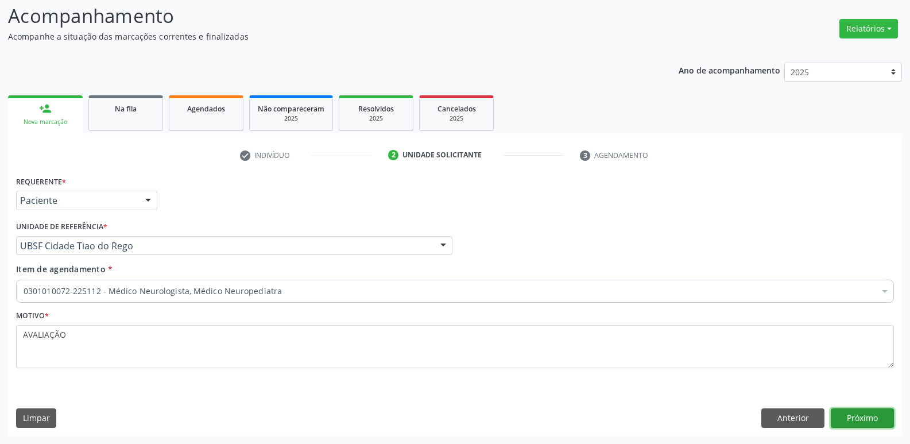
click at [878, 424] on button "Próximo" at bounding box center [862, 418] width 63 height 20
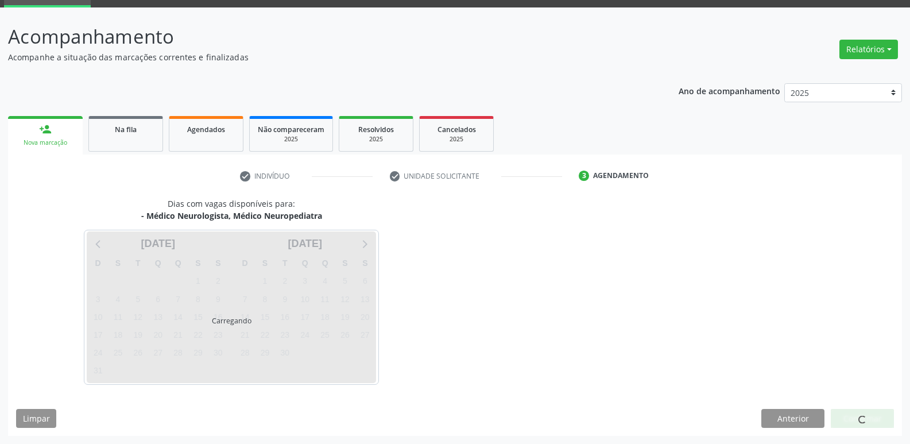
scroll to position [56, 0]
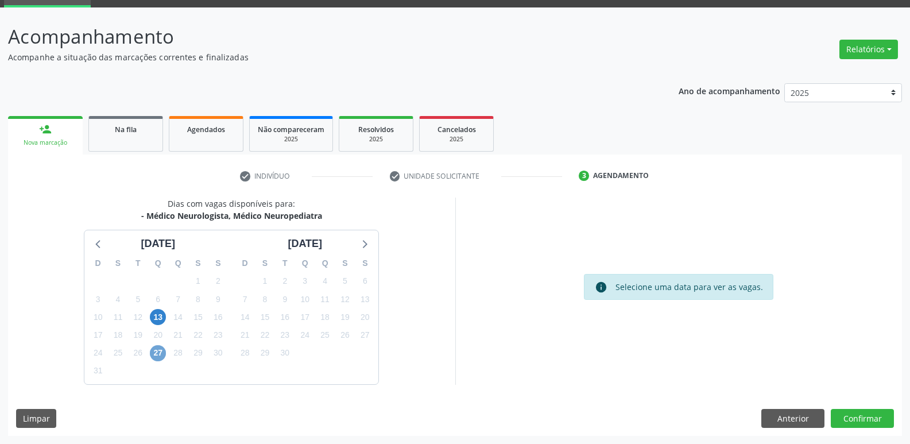
click at [158, 352] on span "27" at bounding box center [158, 353] width 16 height 16
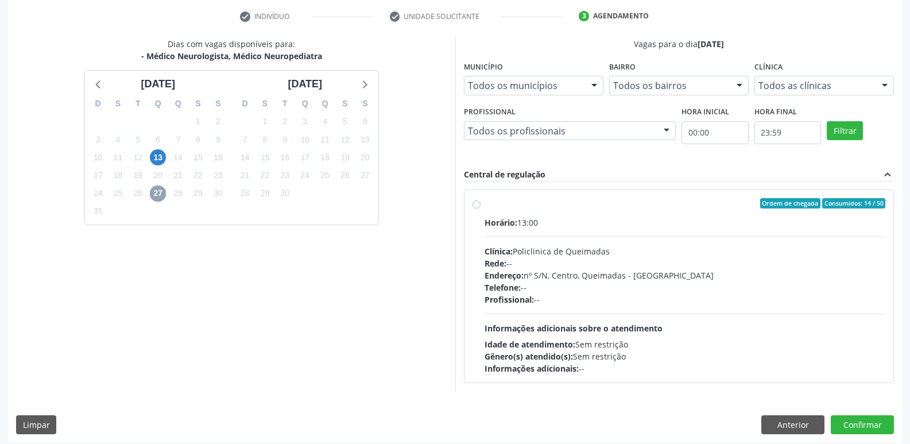
scroll to position [222, 0]
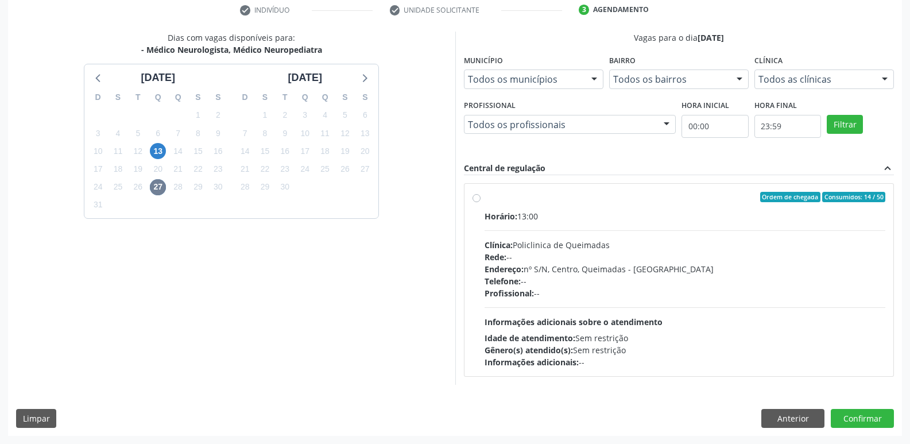
click at [785, 269] on div "Endereço: nº S/N, Centro, Queimadas - PB" at bounding box center [684, 269] width 401 height 12
click at [480, 202] on input "Ordem de chegada Consumidos: 14 / 50 Horário: 13:00 Clínica: Policlinica de Que…" at bounding box center [476, 197] width 8 height 10
radio input "true"
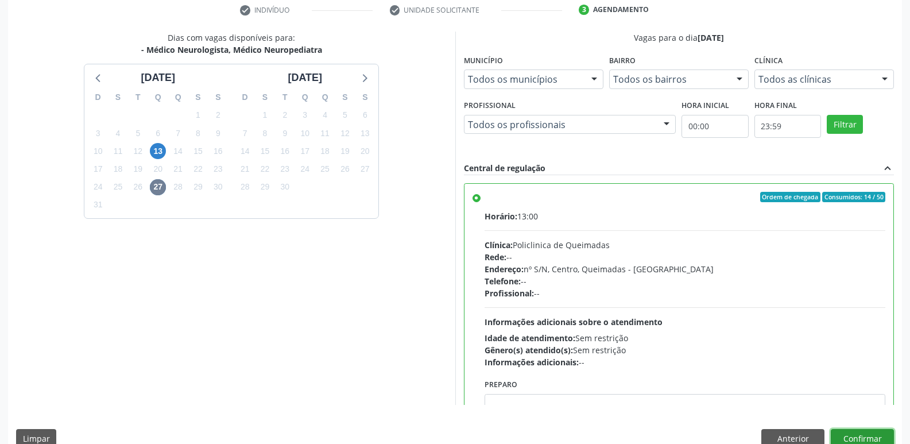
click at [871, 430] on button "Confirmar" at bounding box center [862, 439] width 63 height 20
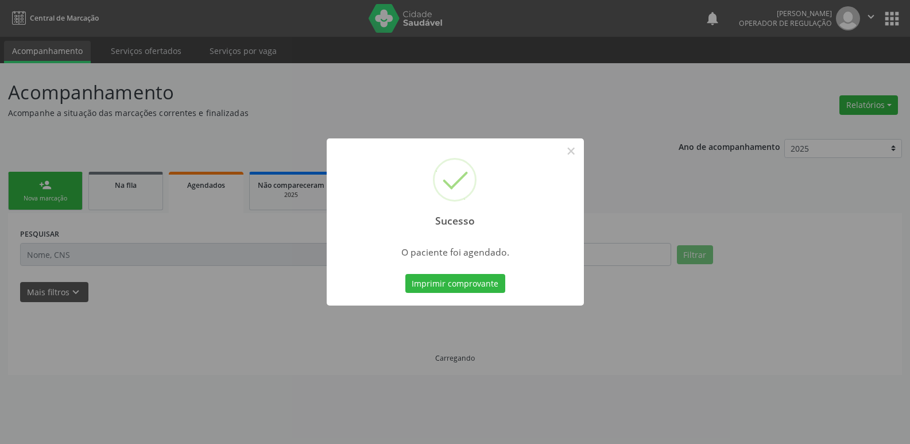
scroll to position [0, 0]
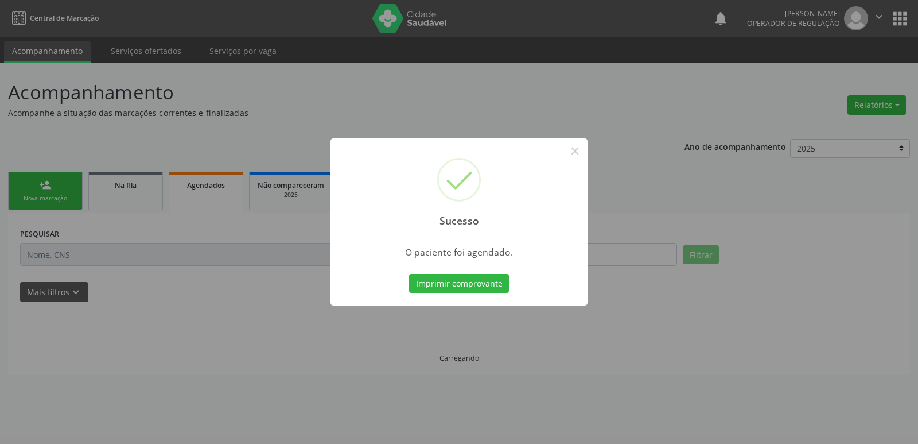
click at [409, 274] on button "Imprimir comprovante" at bounding box center [459, 284] width 100 height 20
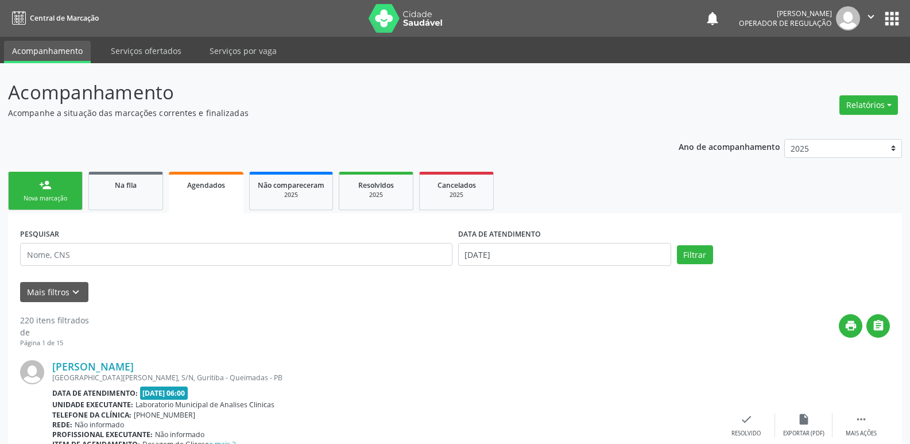
click at [64, 179] on link "person_add Nova marcação" at bounding box center [45, 191] width 75 height 38
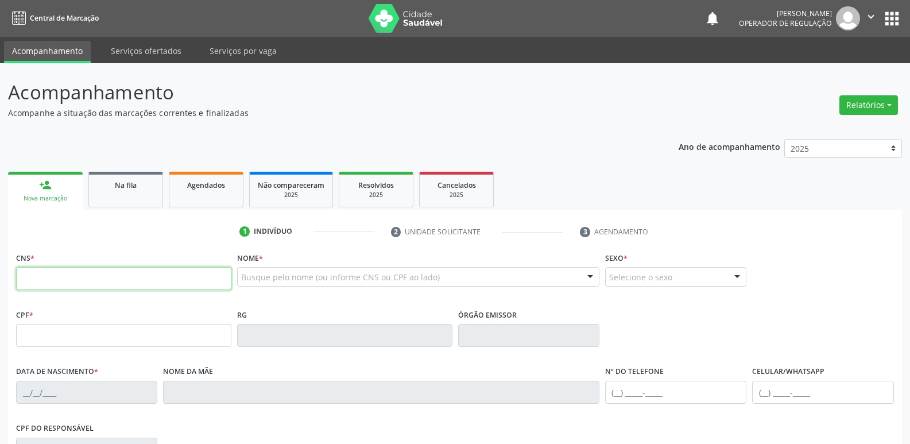
click at [39, 272] on input "text" at bounding box center [123, 278] width 215 height 23
type input "706 5063 9087 8892"
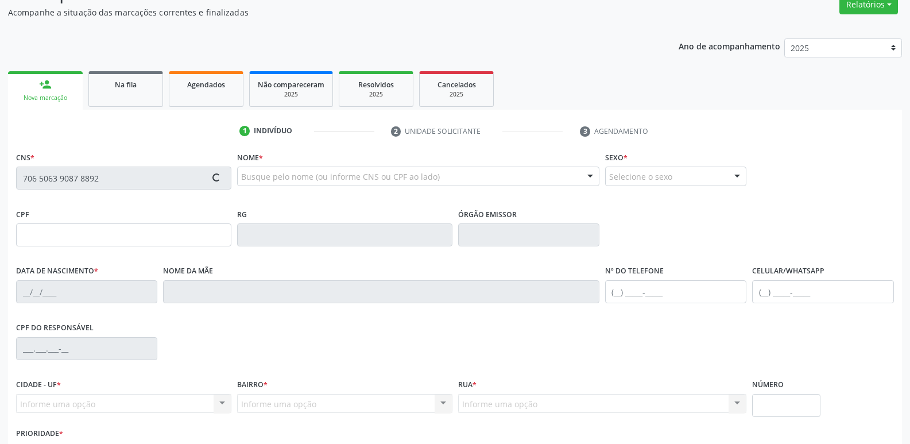
scroll to position [179, 0]
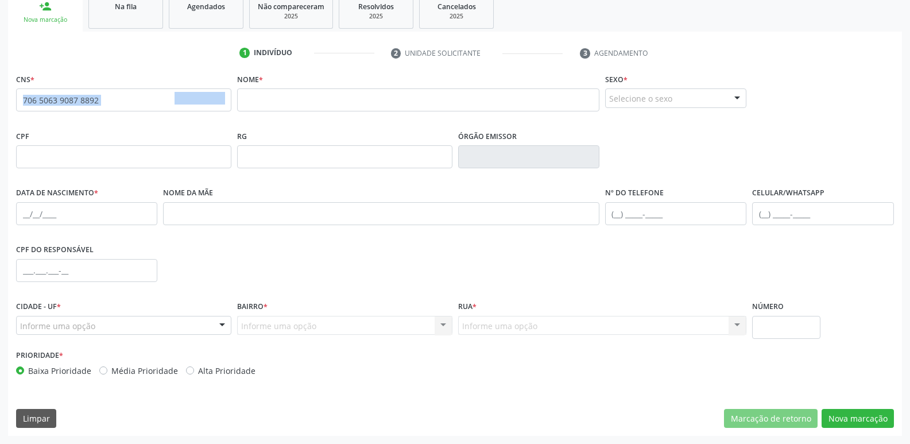
drag, startPoint x: 167, startPoint y: 105, endPoint x: 0, endPoint y: 106, distance: 167.0
click at [0, 106] on div "Acompanhamento Acompanhe a situação das marcações correntes e finalizadas Relat…" at bounding box center [455, 164] width 910 height 559
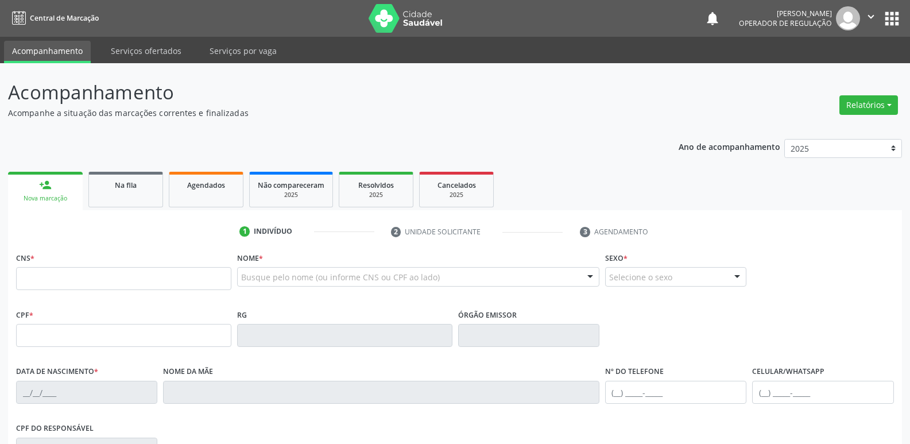
scroll to position [179, 0]
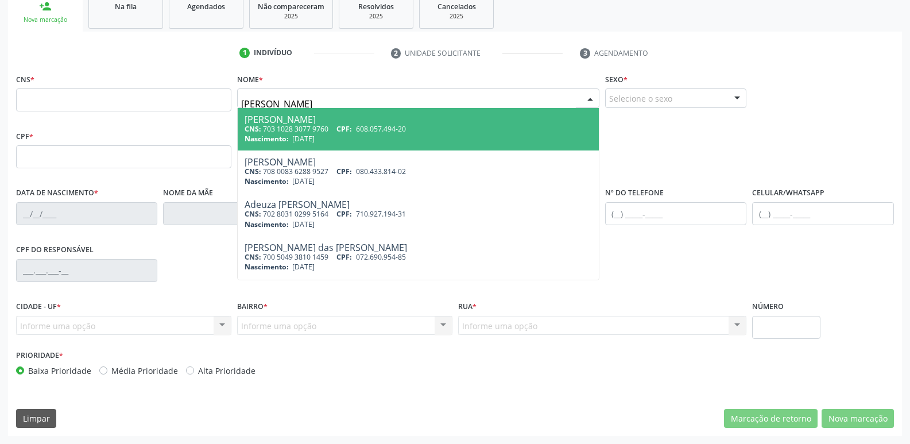
type input "MARIA DO SOCORRO RODRIG"
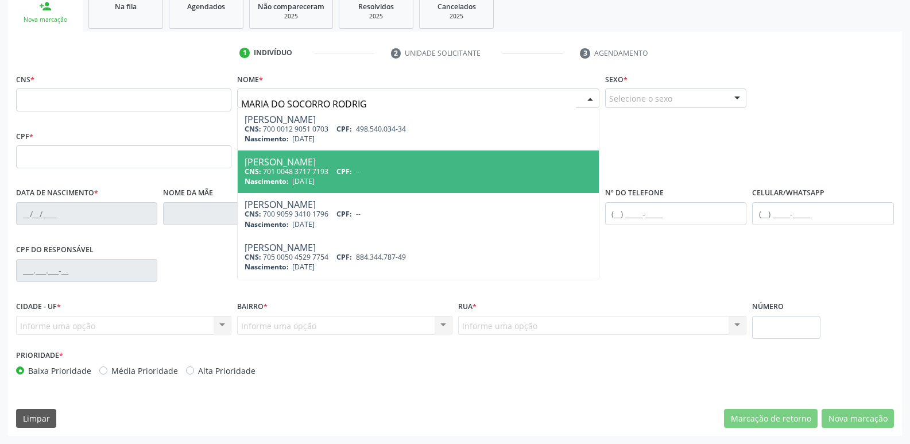
scroll to position [0, 0]
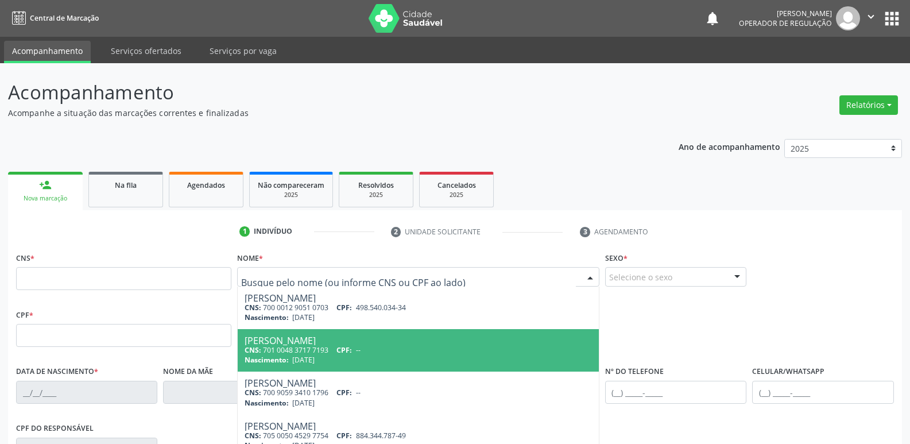
click at [893, 13] on button "apps" at bounding box center [892, 19] width 20 height 20
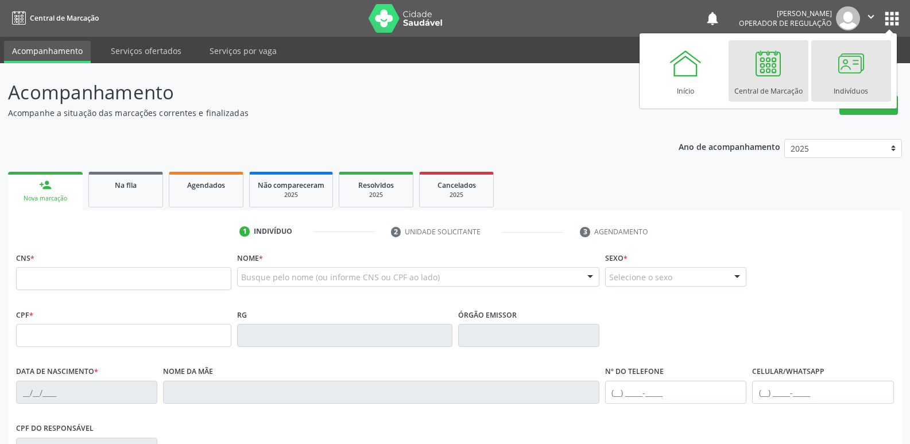
click at [840, 81] on div "Indivíduos" at bounding box center [850, 87] width 34 height 15
